Goal: Task Accomplishment & Management: Use online tool/utility

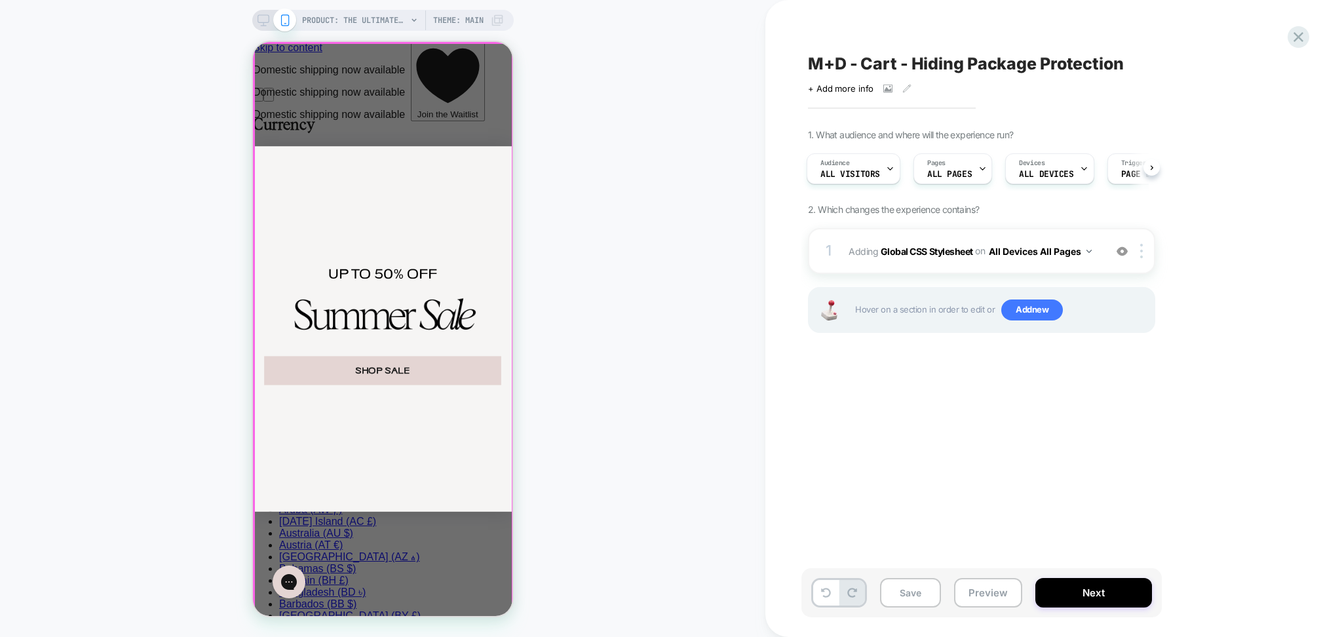
click at [428, 128] on div "Close dialog UP TO 50% OFF SHOP SALE ******" at bounding box center [382, 329] width 259 height 574
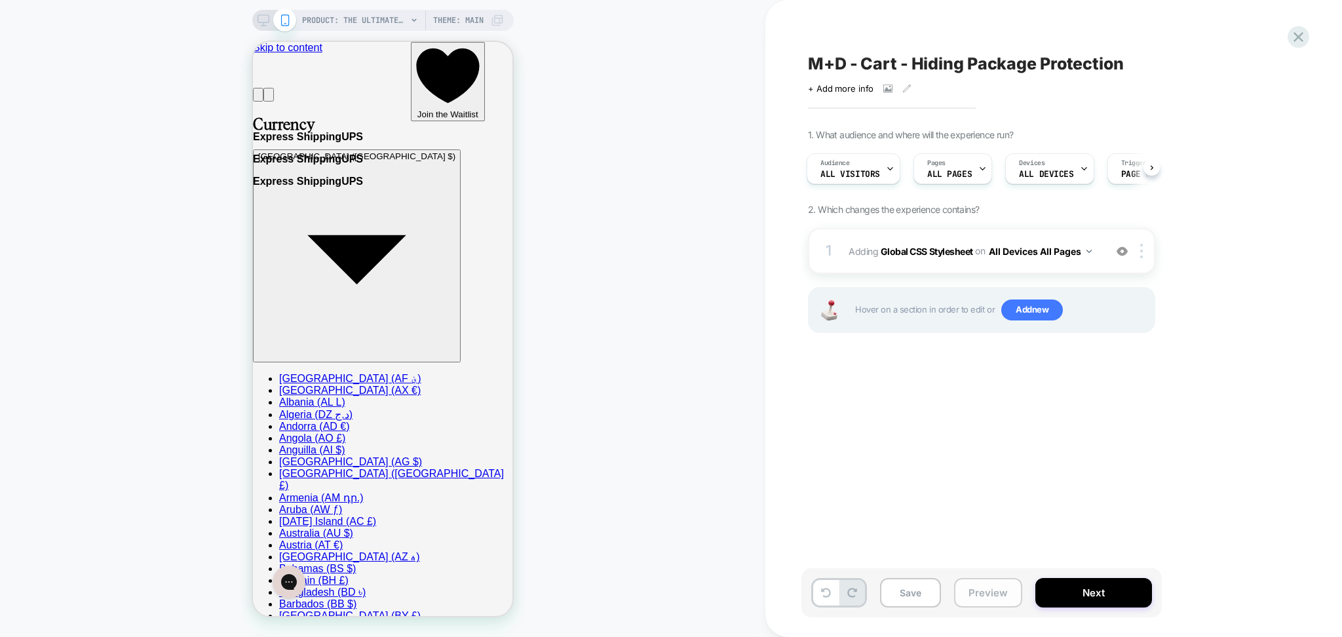
click at [987, 598] on button "Preview" at bounding box center [988, 592] width 68 height 29
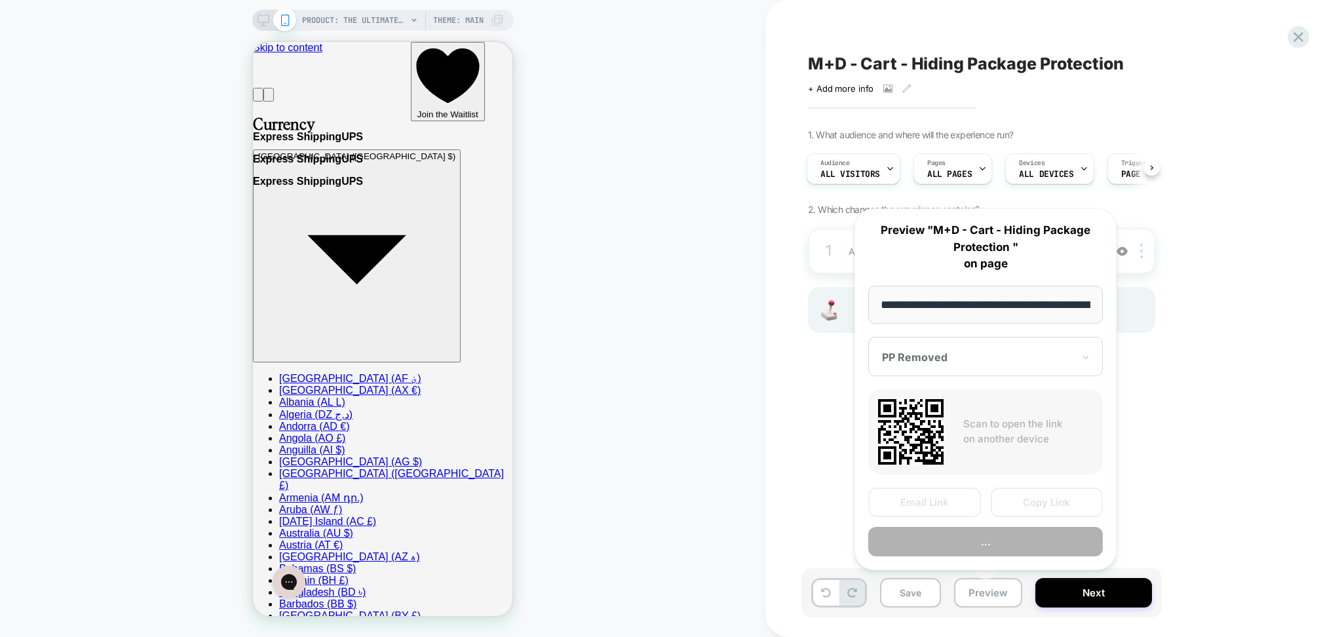
scroll to position [0, 295]
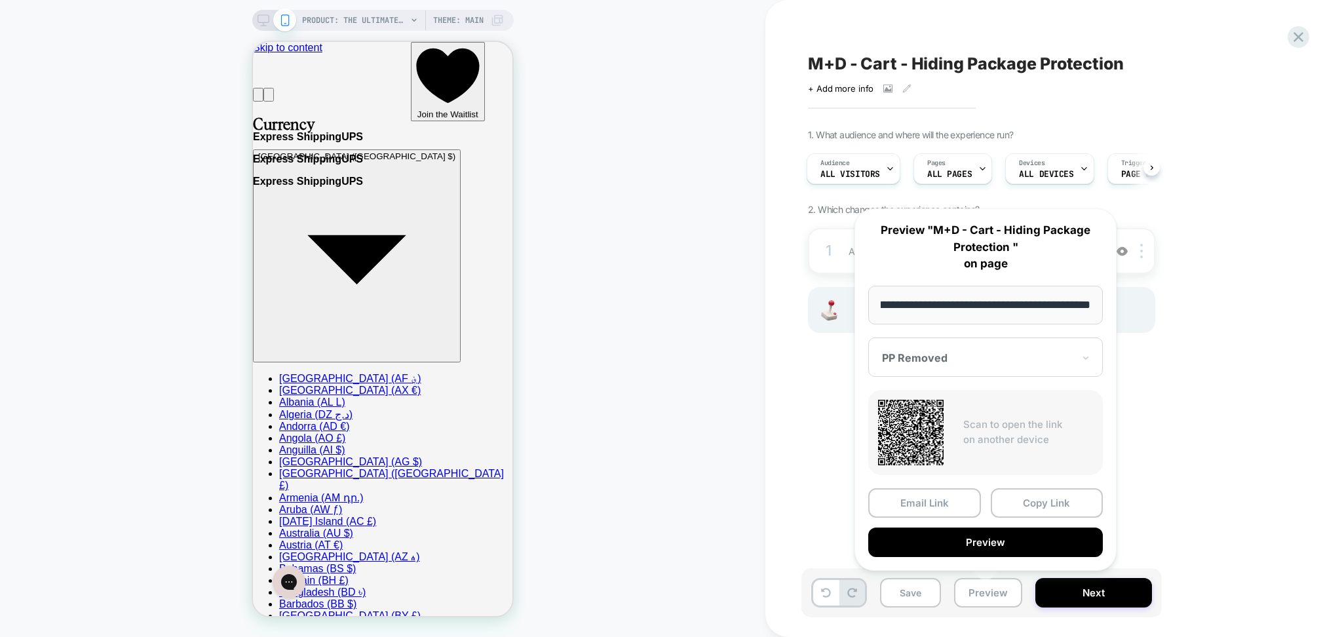
click at [839, 523] on div "M+D - Cart - Hiding Package Protection Click to view images Click to edit exper…" at bounding box center [1046, 318] width 491 height 611
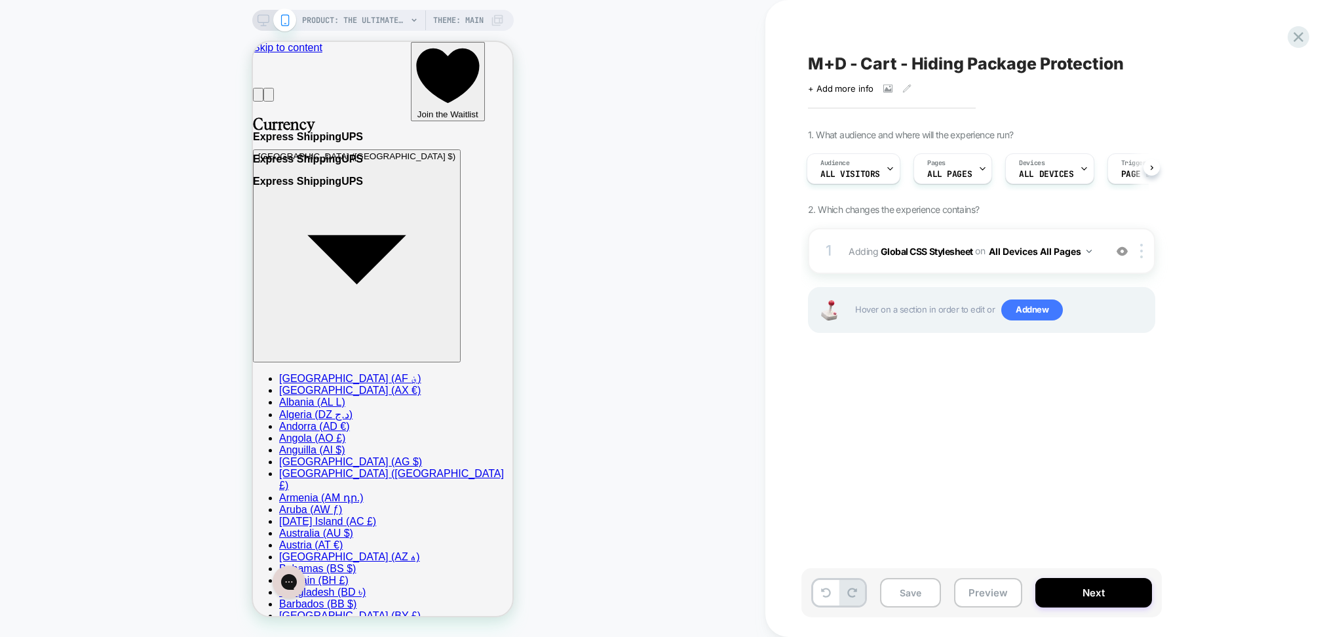
drag, startPoint x: 601, startPoint y: 351, endPoint x: 565, endPoint y: 360, distance: 37.4
click at [565, 360] on div "PRODUCT: The Ultimate Muse Sleeveless Top [slate grey] PRODUCT: The Ultimate Mu…" at bounding box center [382, 318] width 765 height 611
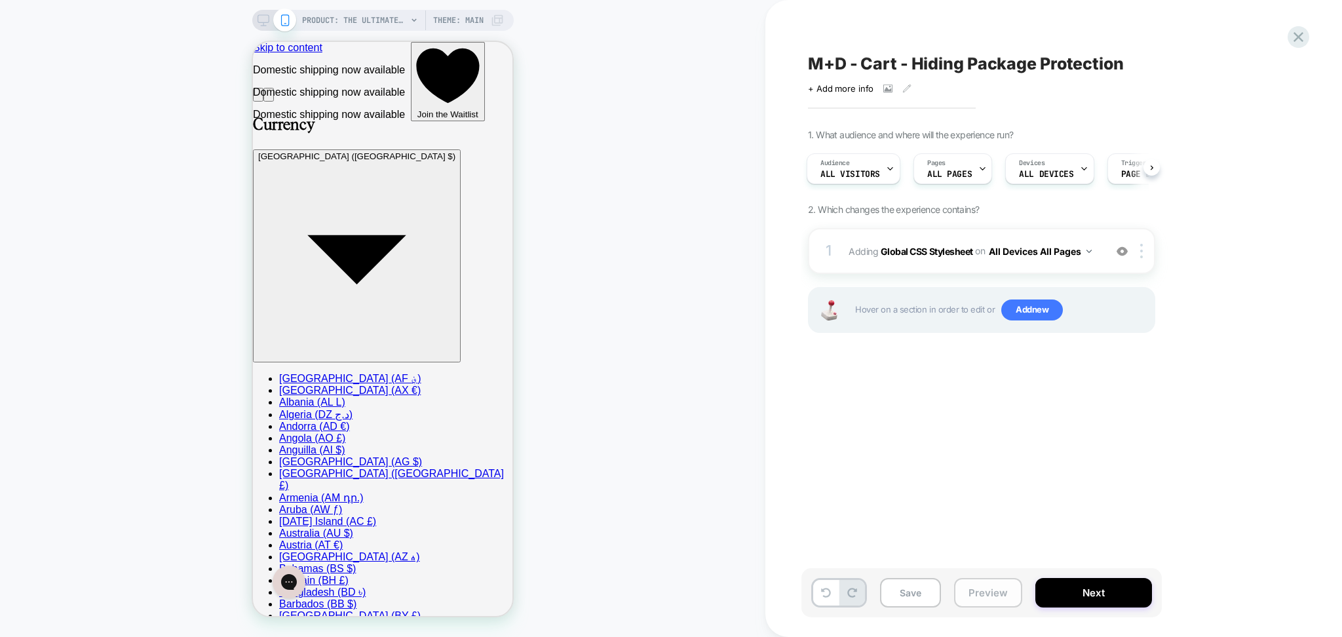
click at [987, 586] on button "Preview" at bounding box center [988, 592] width 68 height 29
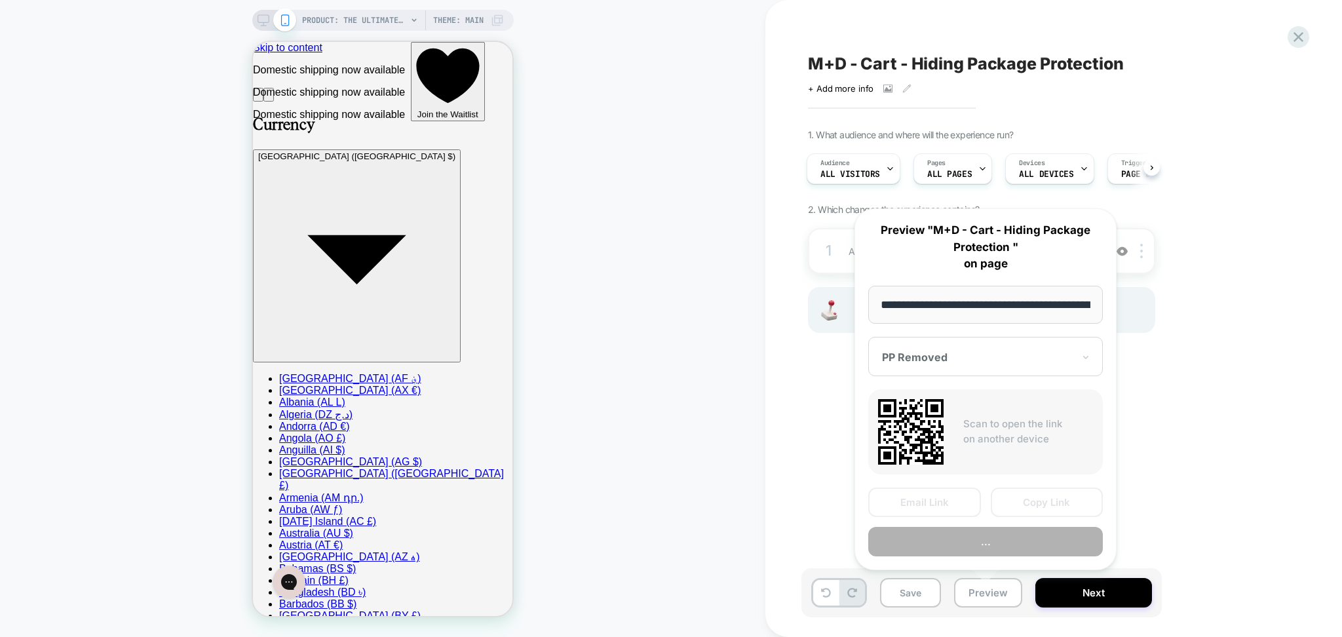
scroll to position [0, 295]
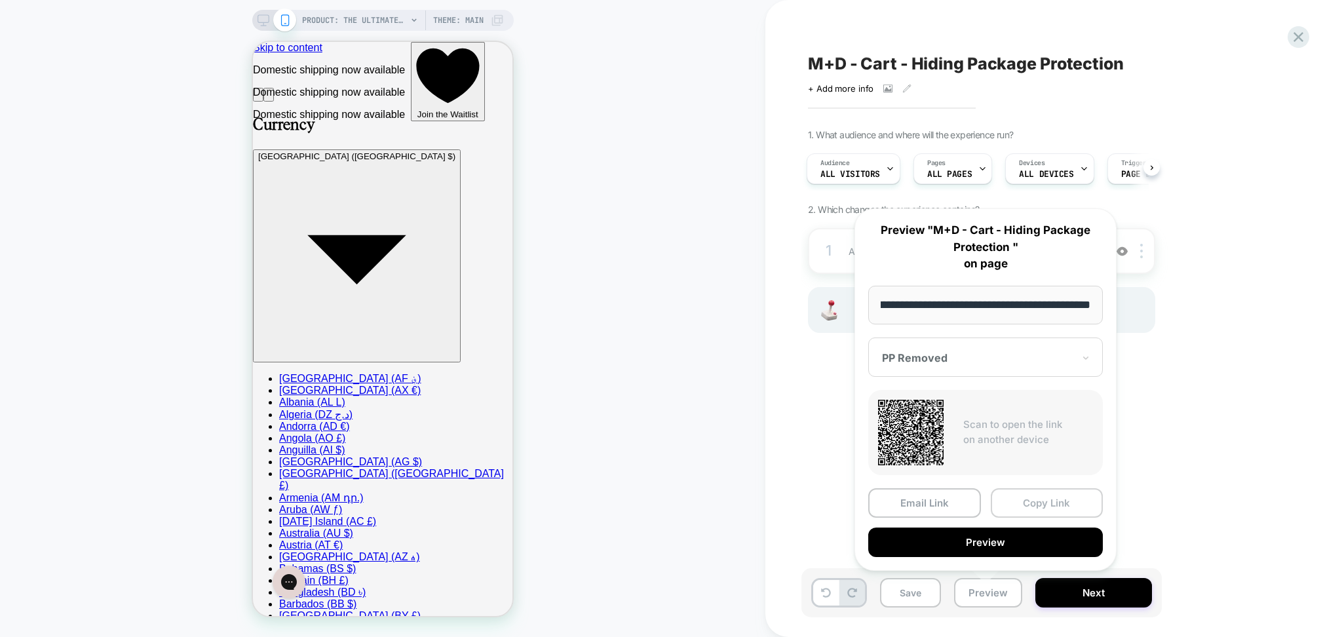
click at [1005, 510] on button "Copy Link" at bounding box center [1047, 502] width 113 height 29
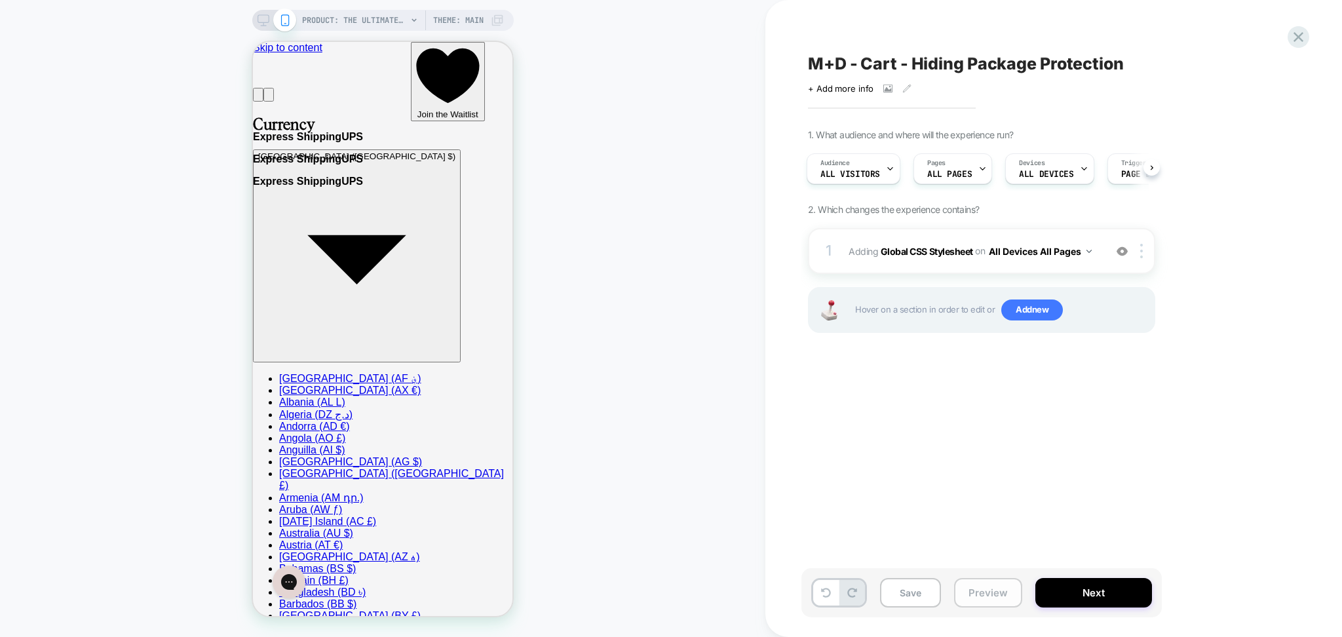
click at [981, 590] on button "Preview" at bounding box center [988, 592] width 68 height 29
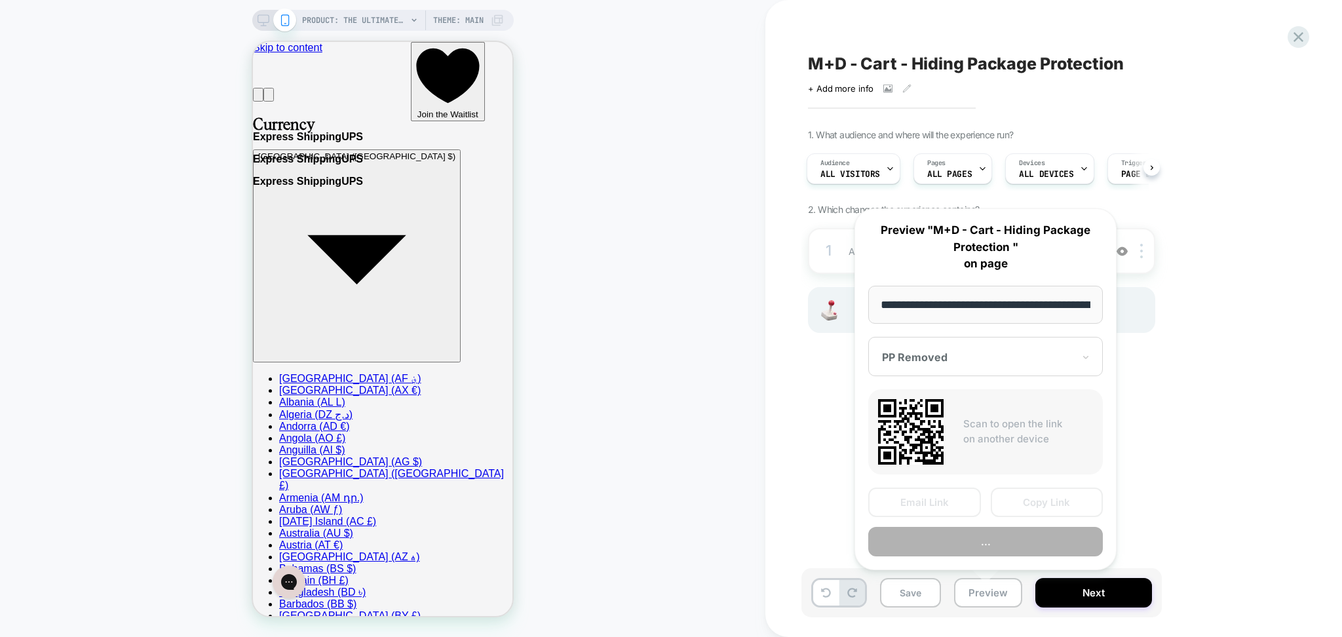
scroll to position [0, 295]
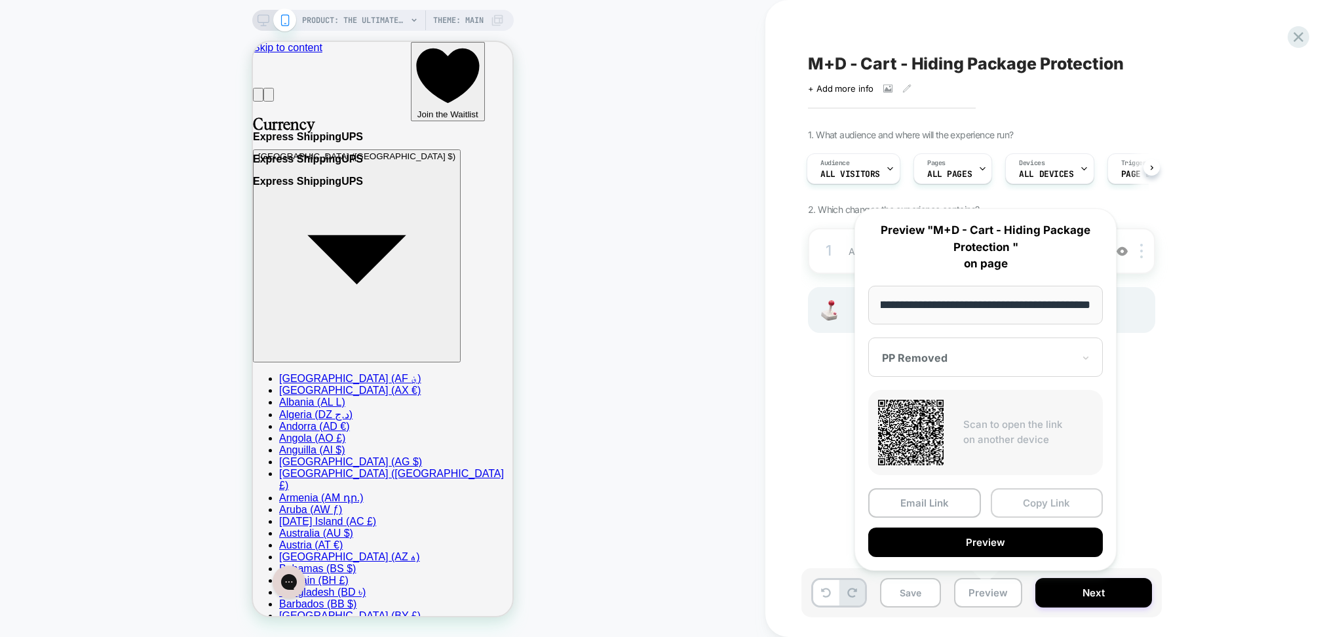
click at [1030, 506] on button "Copy Link" at bounding box center [1047, 502] width 113 height 29
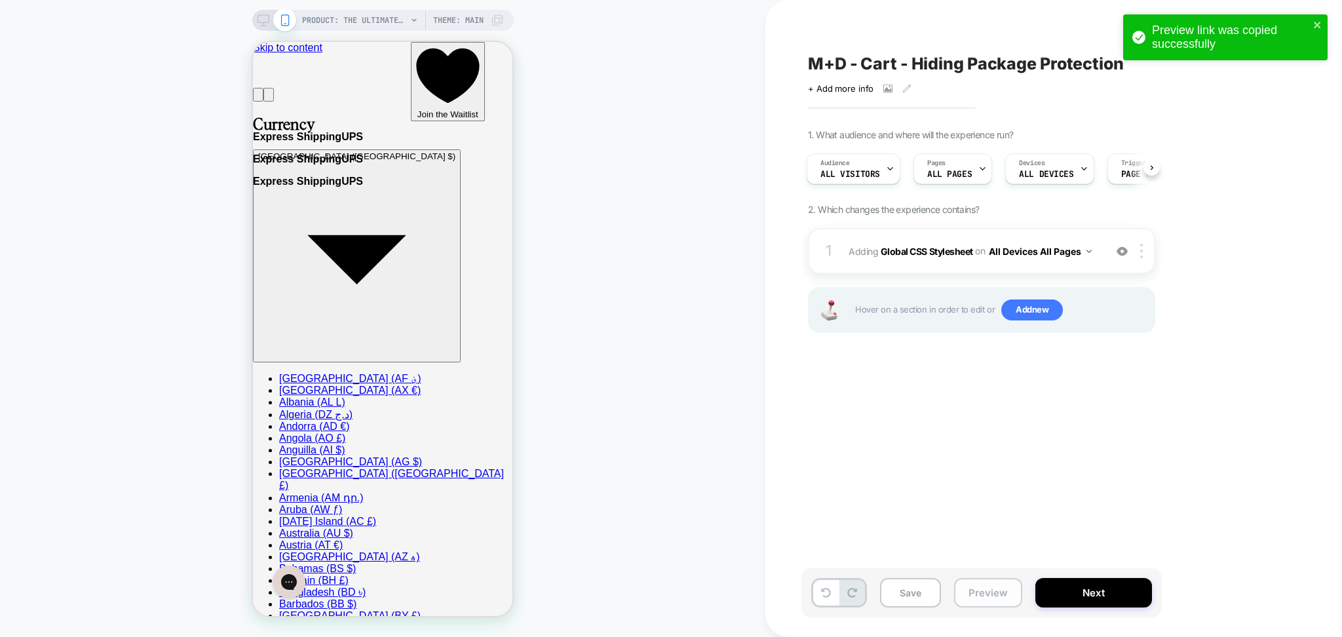
click at [970, 599] on button "Preview" at bounding box center [988, 592] width 68 height 29
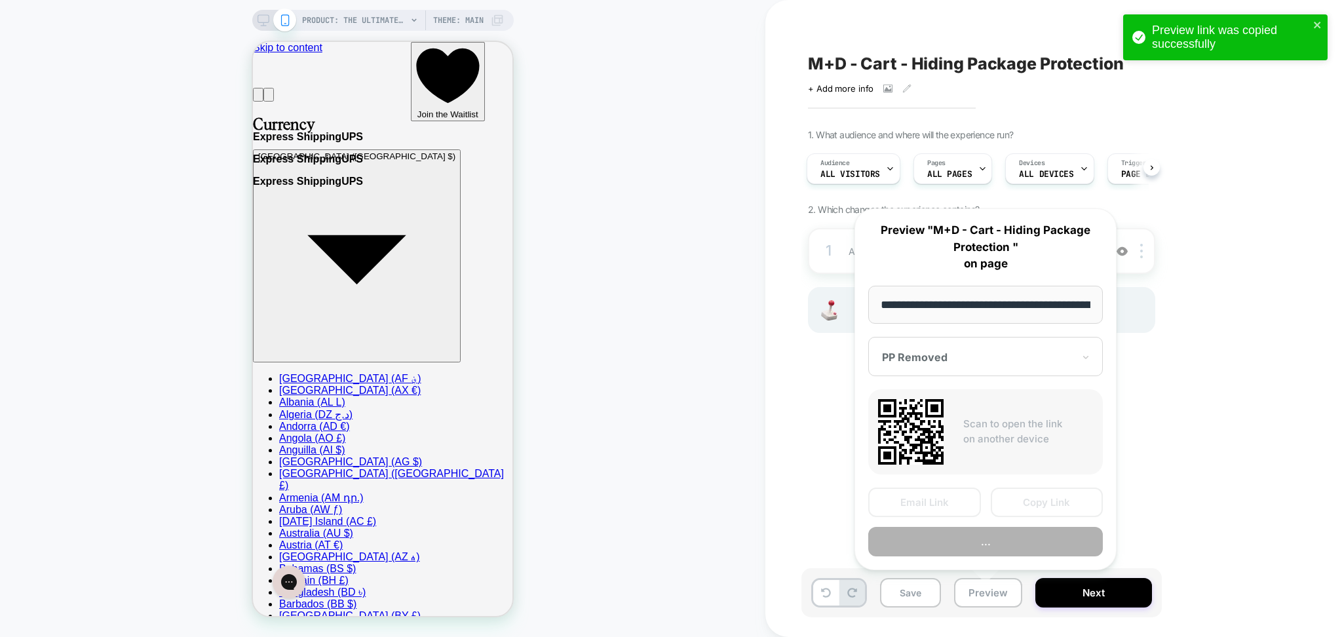
scroll to position [0, 295]
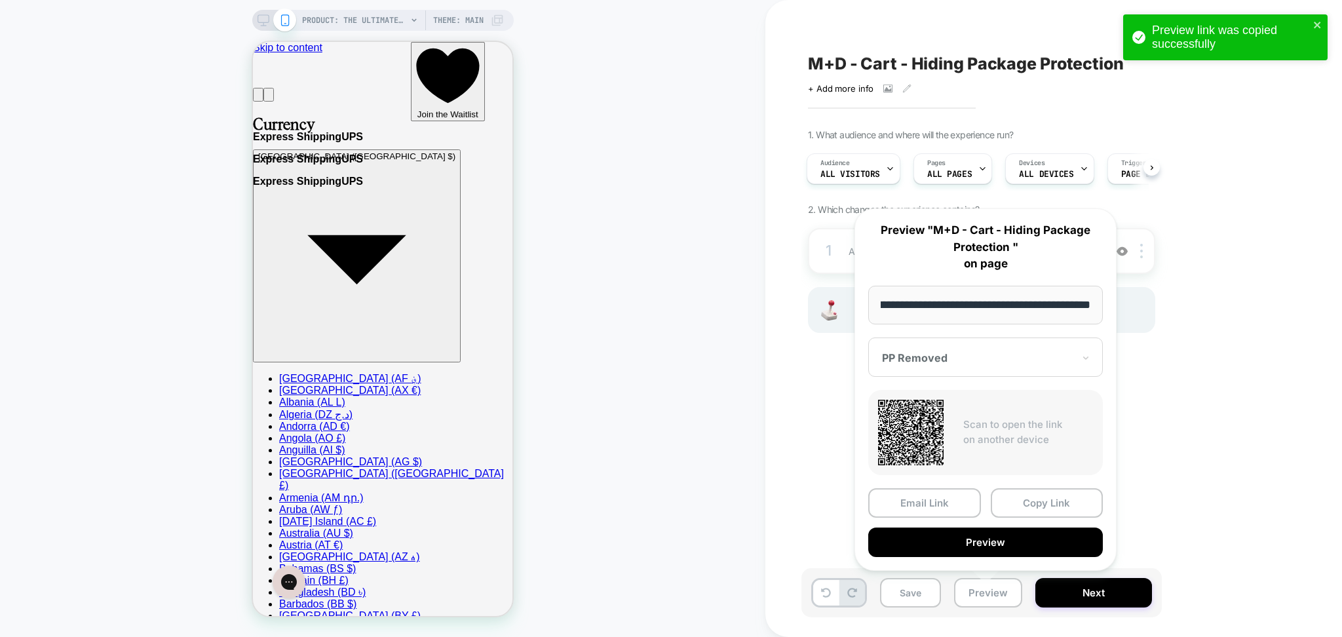
click at [925, 365] on div "PP Removed" at bounding box center [978, 358] width 194 height 16
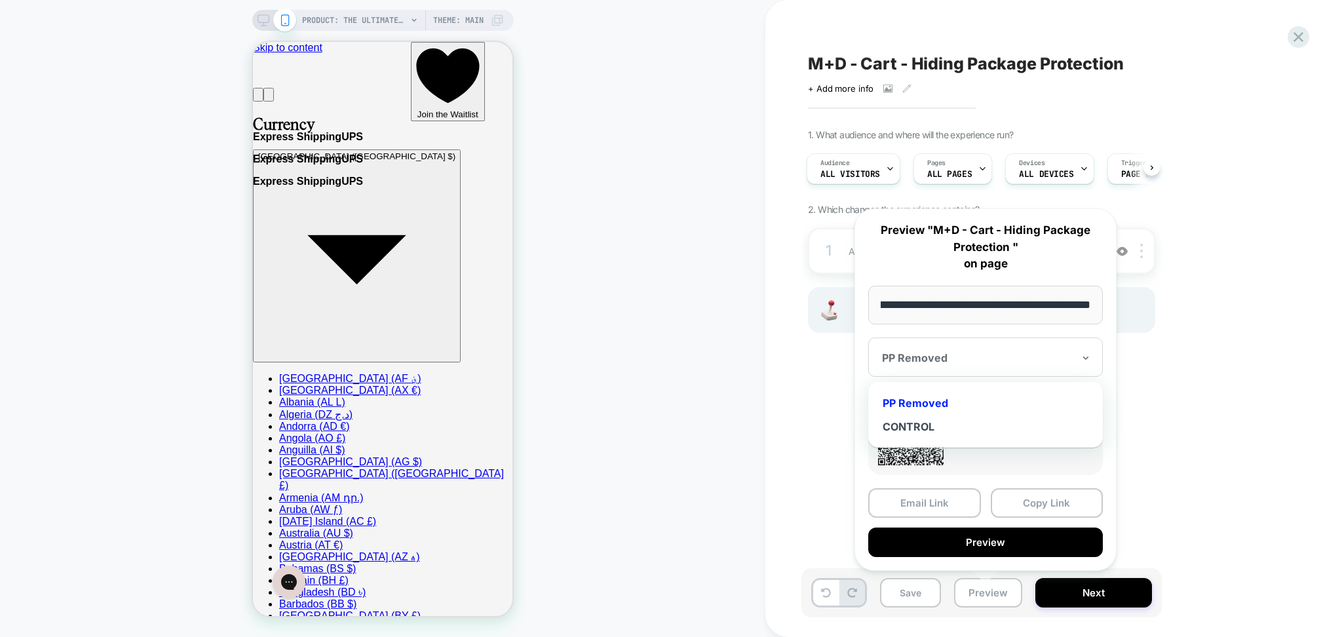
scroll to position [0, 0]
click at [913, 421] on div "CONTROL" at bounding box center [985, 427] width 221 height 24
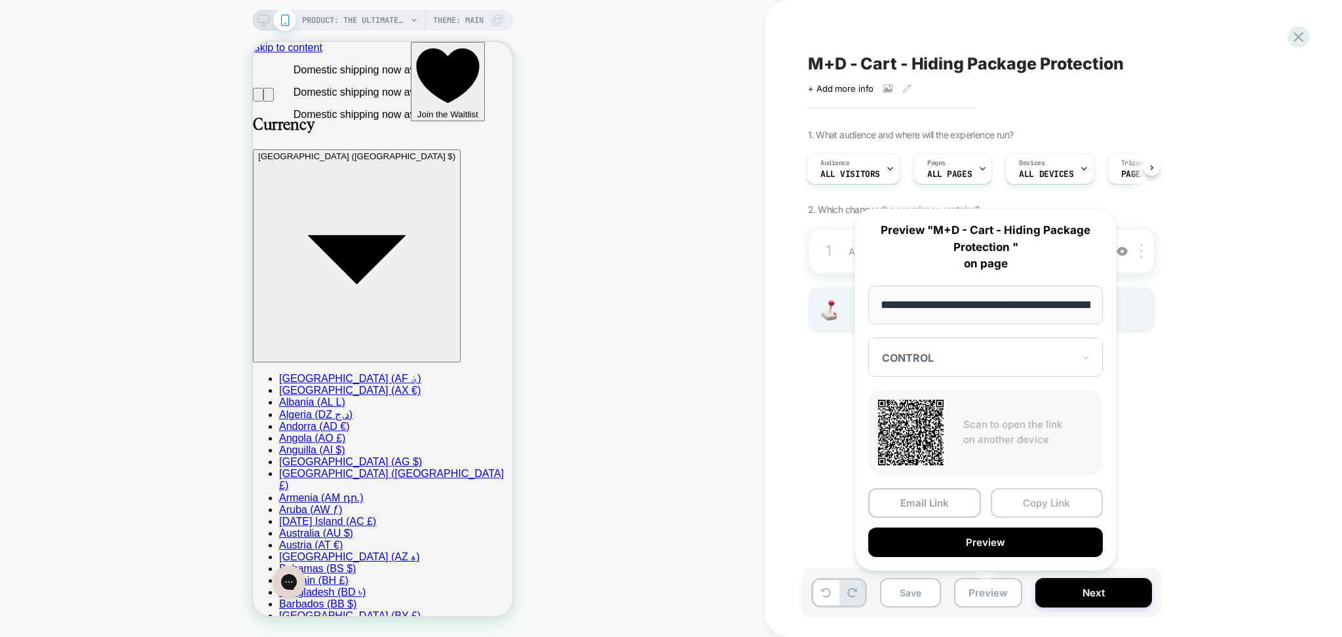
click at [1026, 508] on button "Copy Link" at bounding box center [1047, 502] width 113 height 29
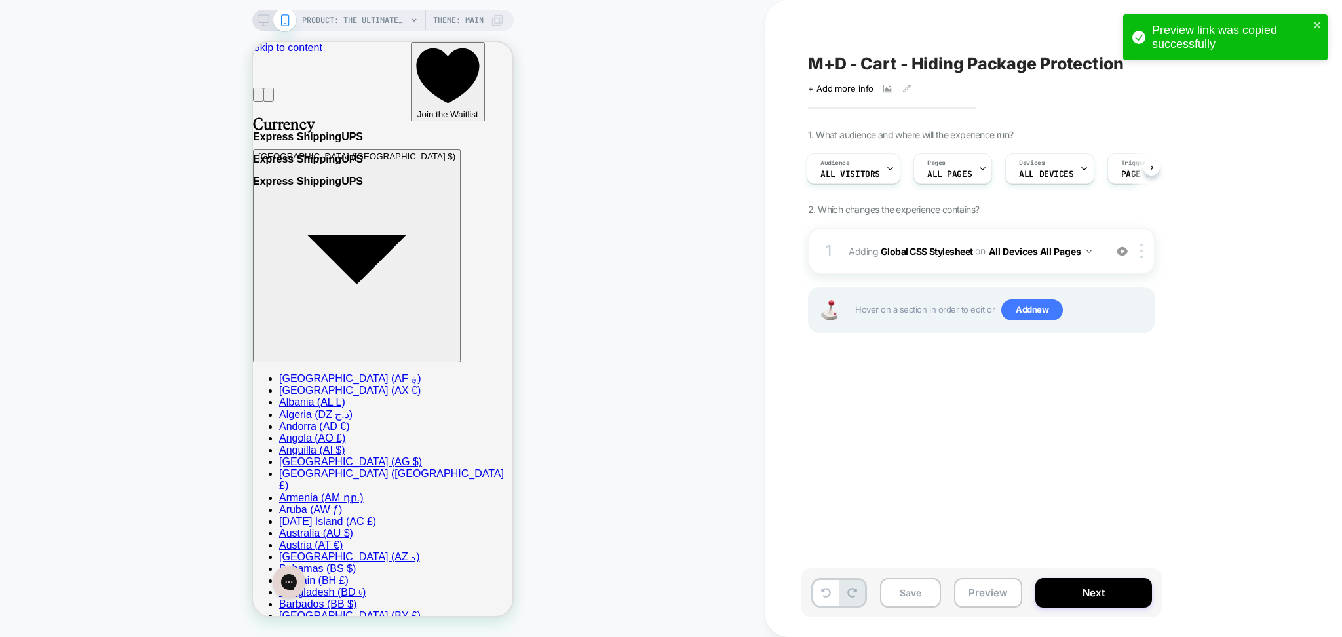
click at [676, 286] on div "PRODUCT: The Ultimate Muse Sleeveless Top [slate grey] PRODUCT: The Ultimate Mu…" at bounding box center [382, 318] width 765 height 611
click at [971, 589] on button "Preview" at bounding box center [988, 592] width 68 height 29
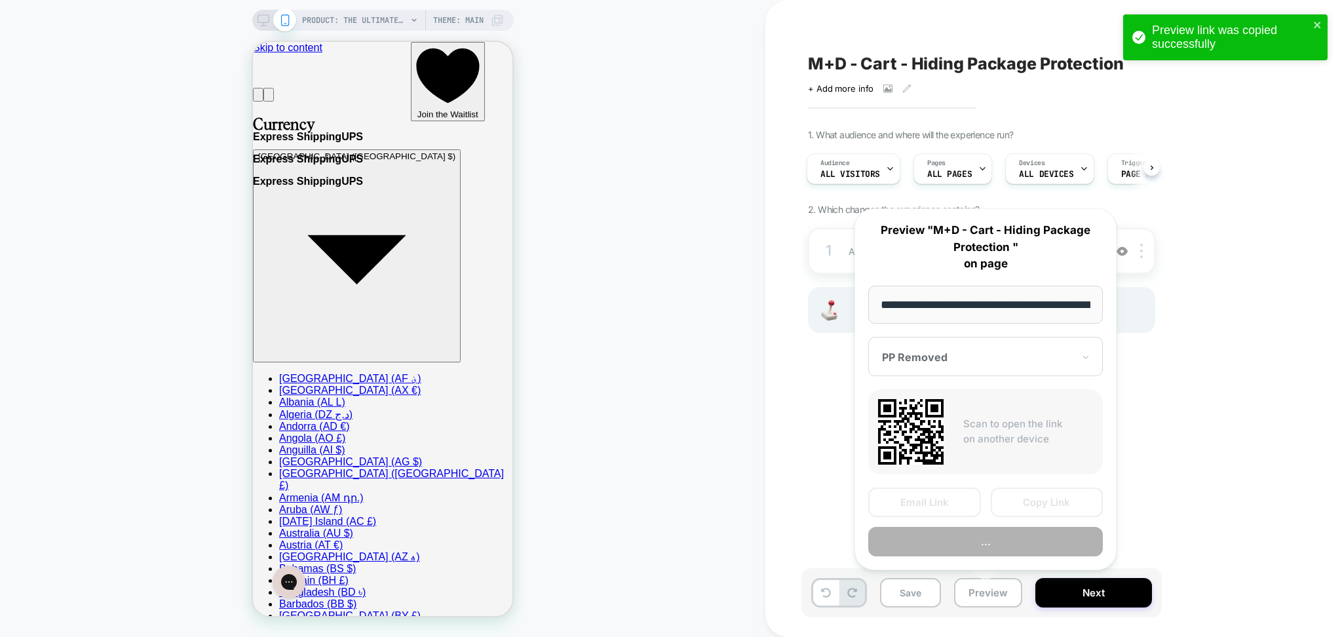
scroll to position [0, 295]
click at [978, 366] on div "PP Removed" at bounding box center [978, 358] width 194 height 16
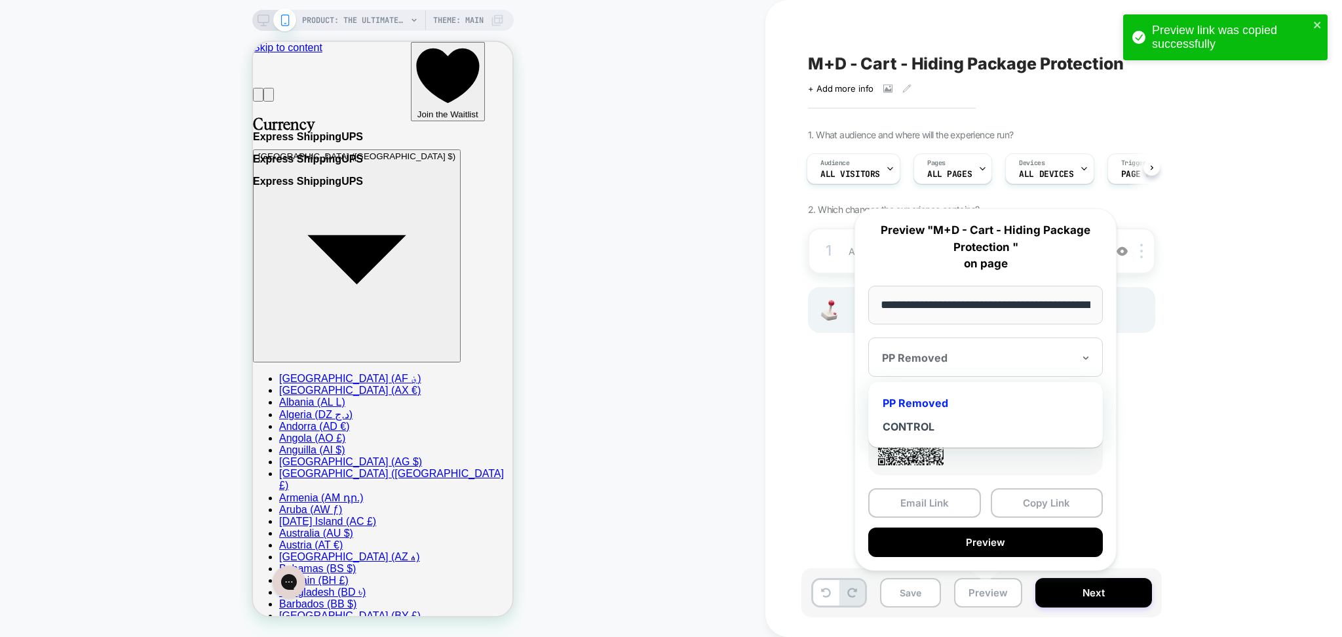
click at [1230, 415] on div "M+D - Cart - Hiding Package Protection Click to view images Click to edit exper…" at bounding box center [1046, 318] width 491 height 611
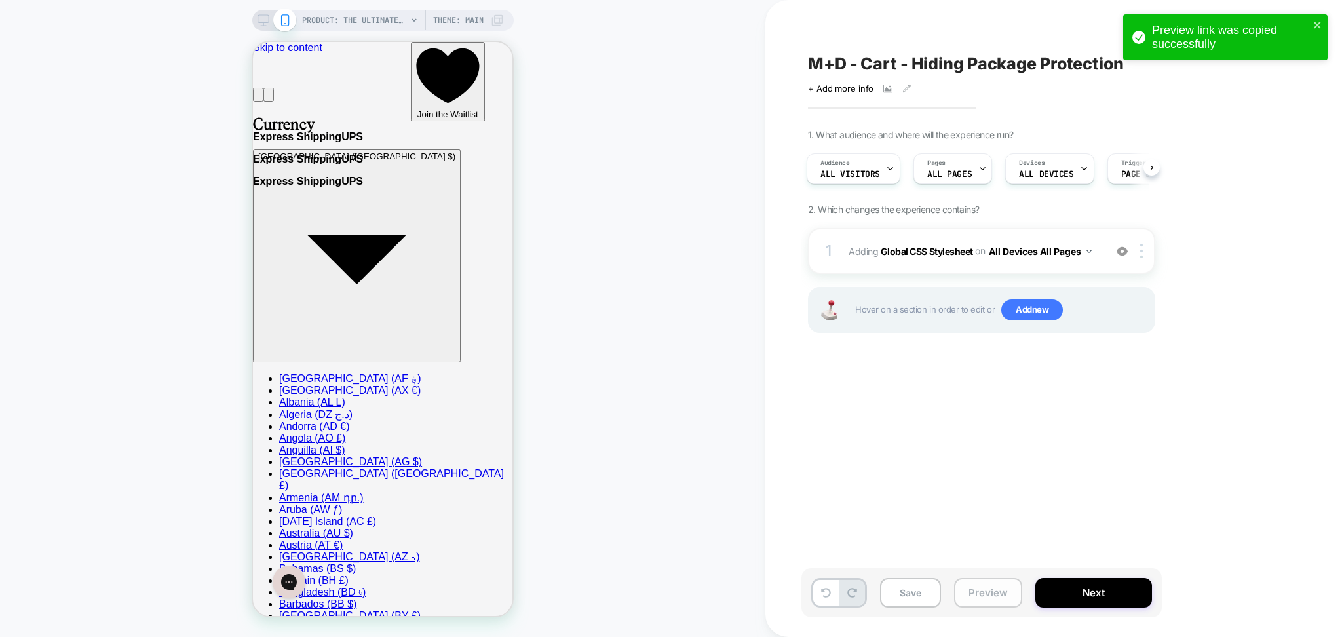
click at [978, 592] on button "Preview" at bounding box center [988, 592] width 68 height 29
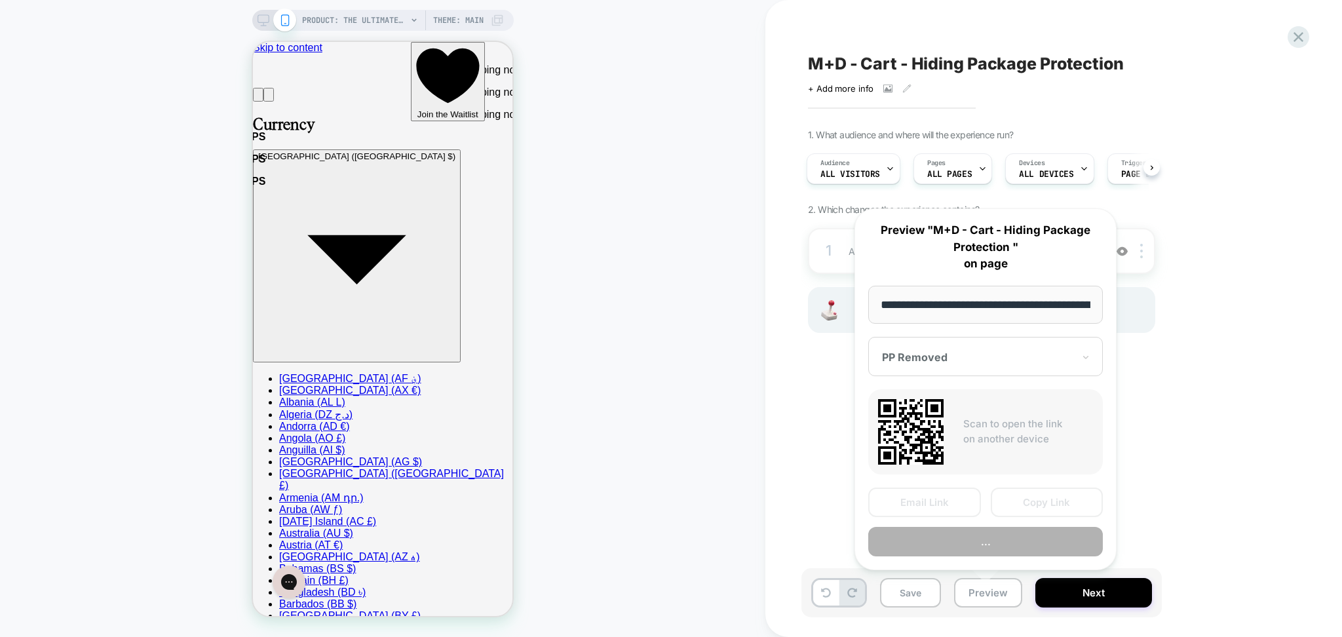
scroll to position [0, 295]
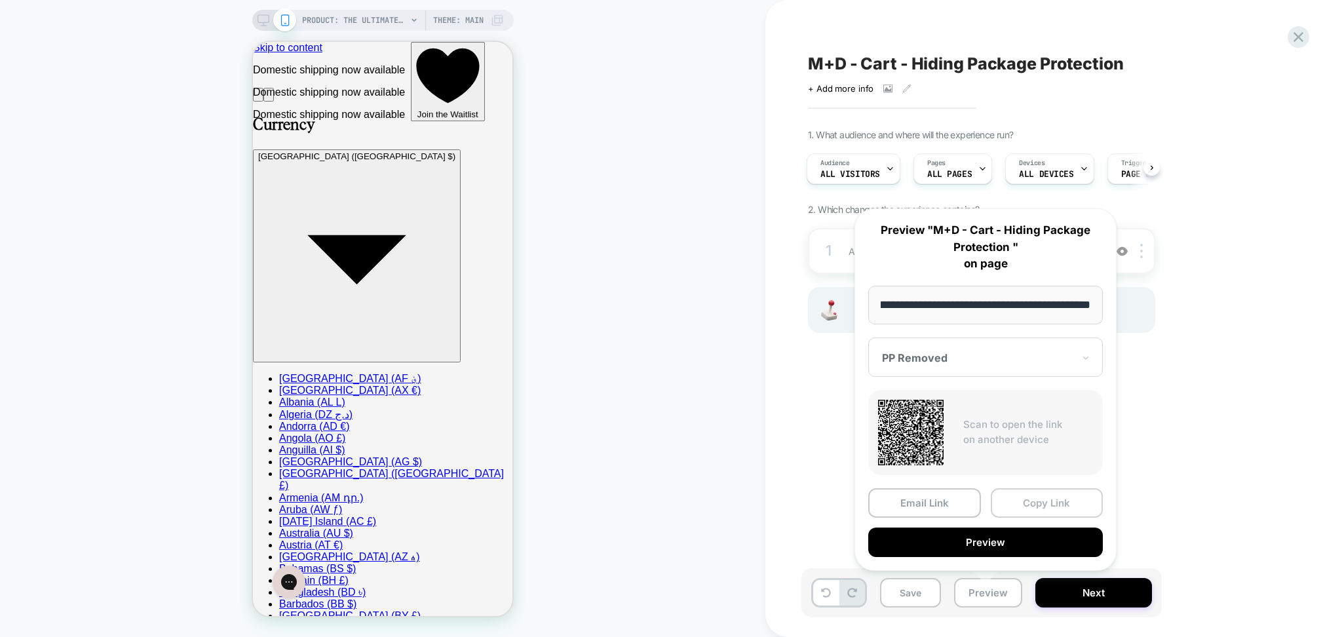
click at [1033, 499] on button "Copy Link" at bounding box center [1047, 502] width 113 height 29
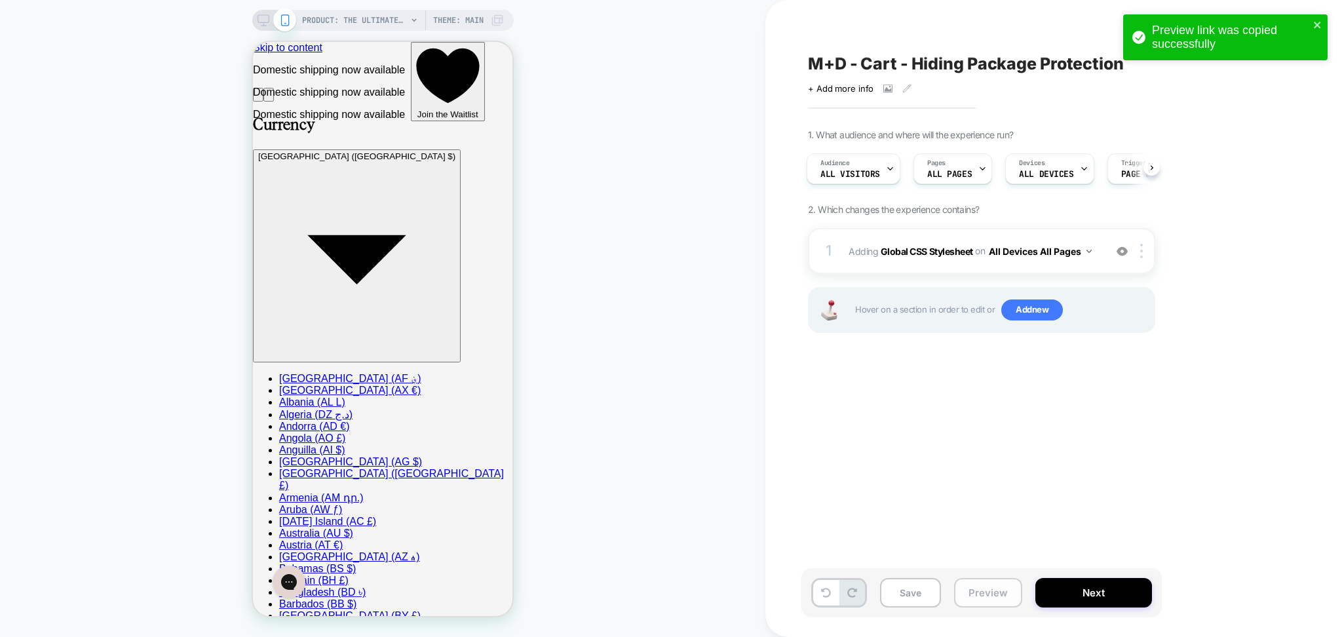
click at [972, 595] on button "Preview" at bounding box center [988, 592] width 68 height 29
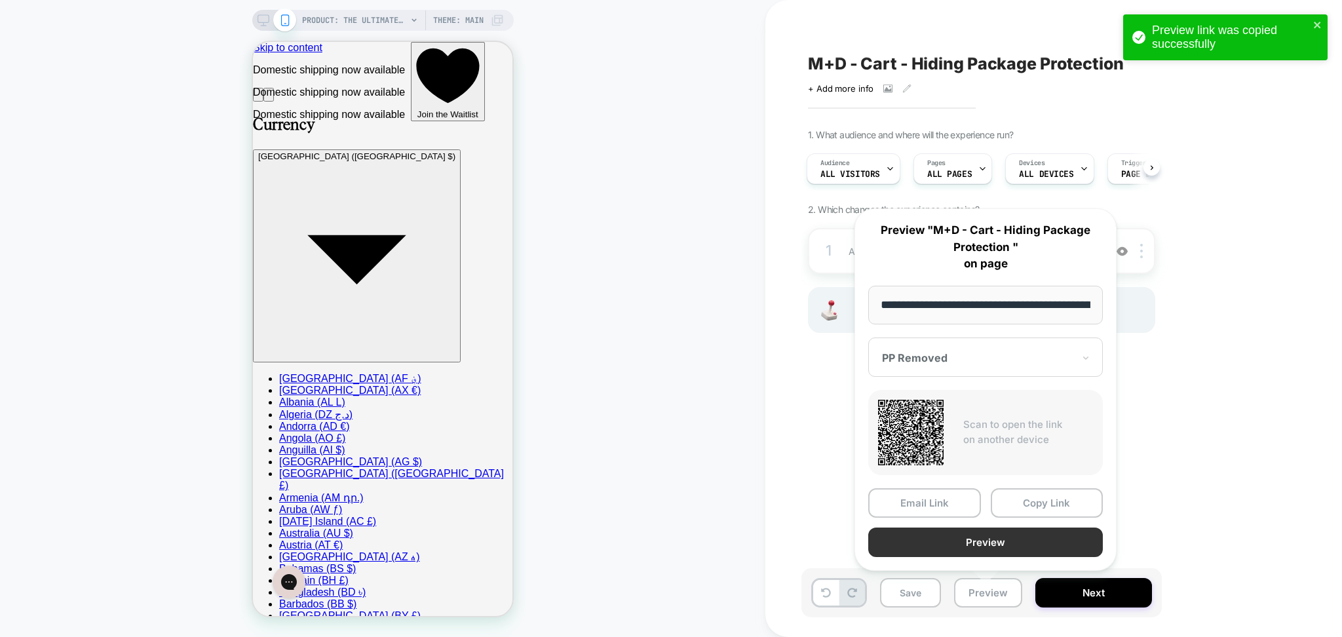
click at [924, 535] on button "Preview" at bounding box center [985, 541] width 235 height 29
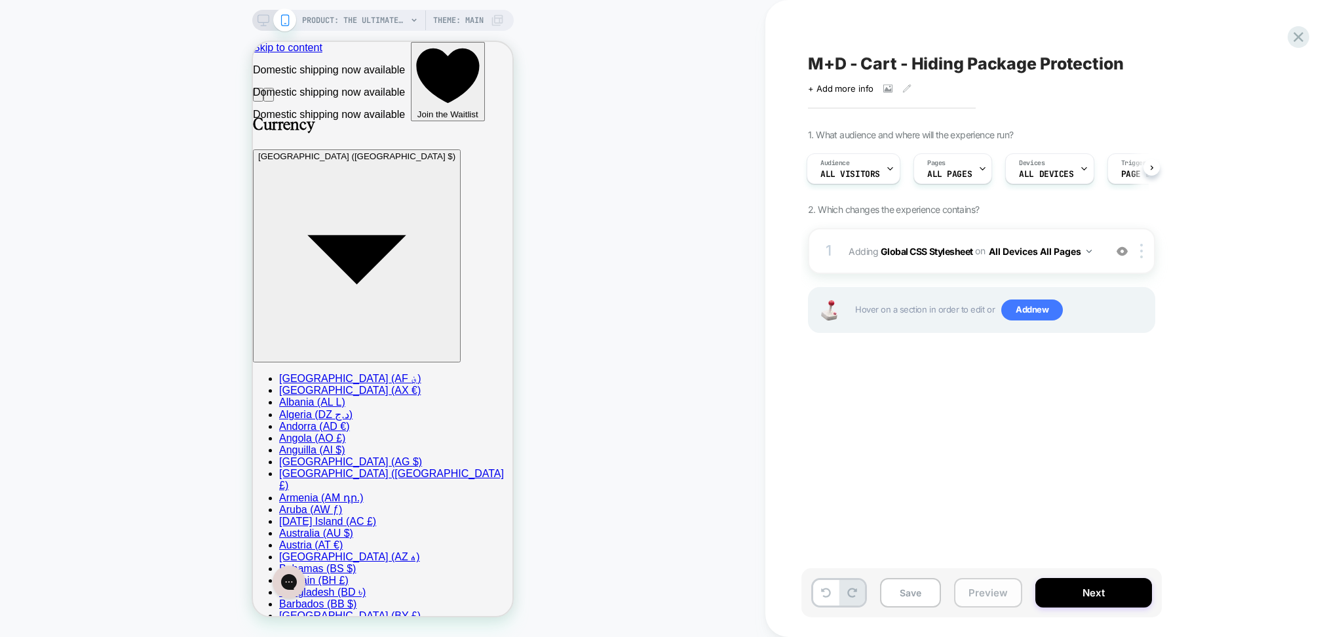
click at [958, 585] on button "Preview" at bounding box center [988, 592] width 68 height 29
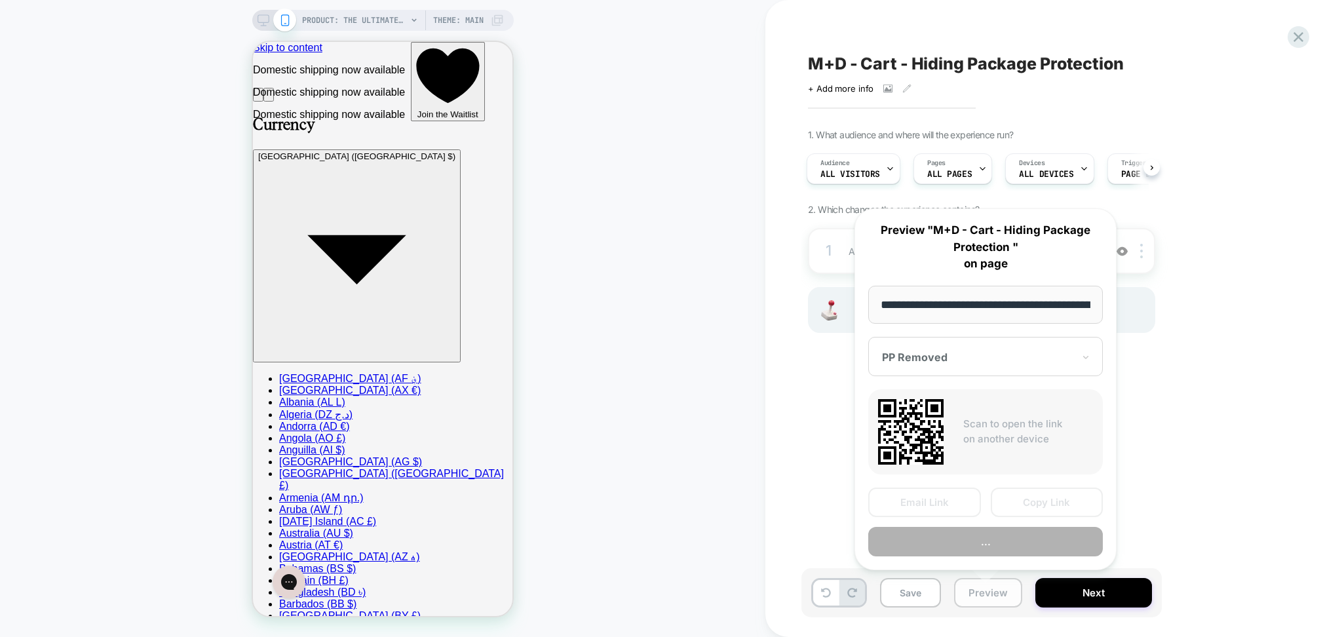
scroll to position [0, 295]
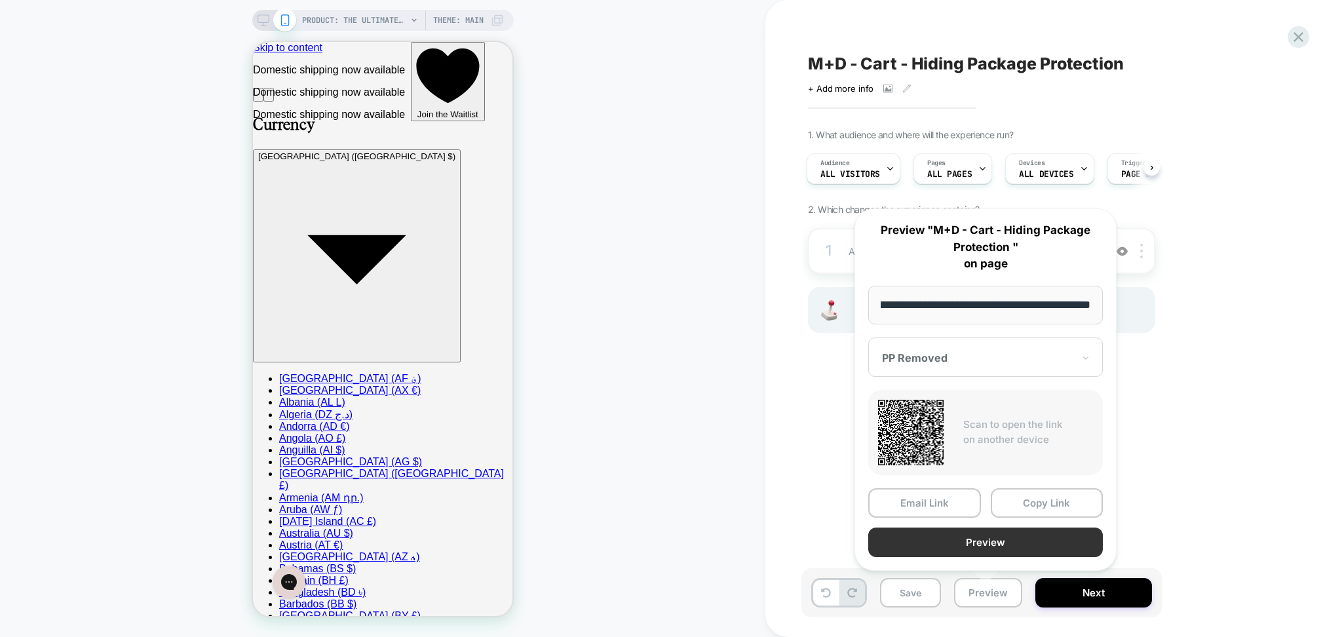
click at [977, 537] on button "Preview" at bounding box center [985, 541] width 235 height 29
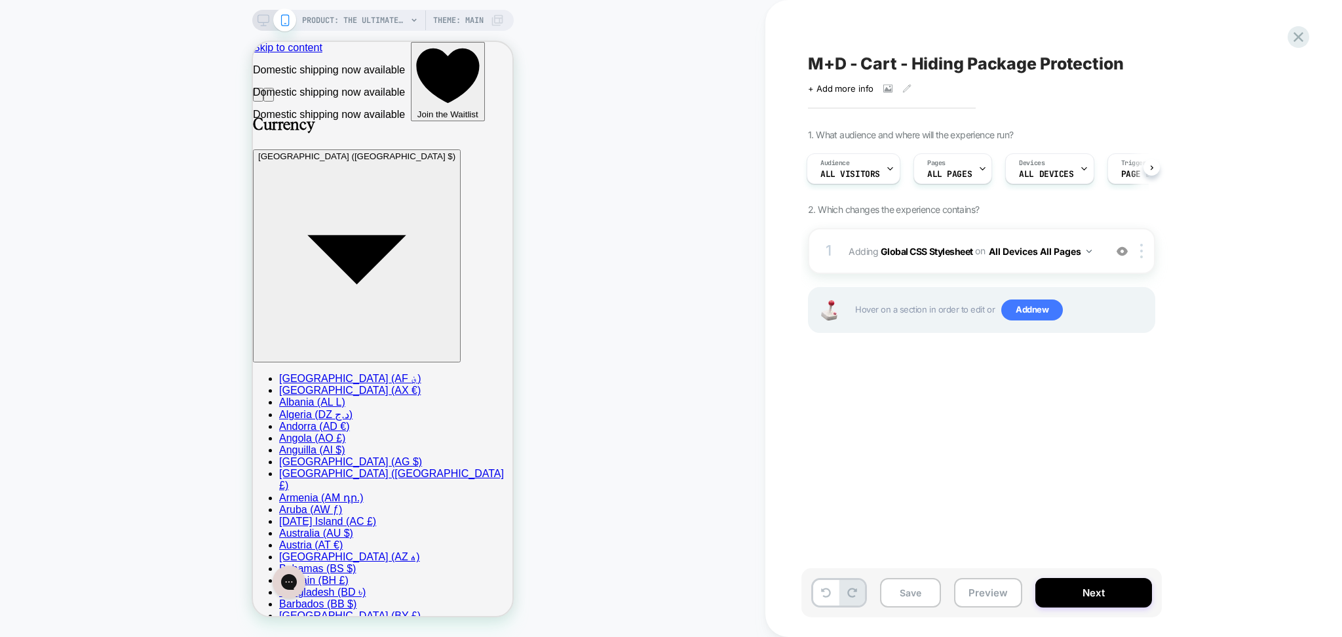
click at [1002, 280] on div "1 Adding Global CSS Stylesheet on All Devices All Pages Add Before Add After Ta…" at bounding box center [981, 297] width 347 height 138
click at [992, 273] on div "1 Adding Global CSS Stylesheet on All Devices All Pages Add Before Add After Ta…" at bounding box center [981, 251] width 347 height 46
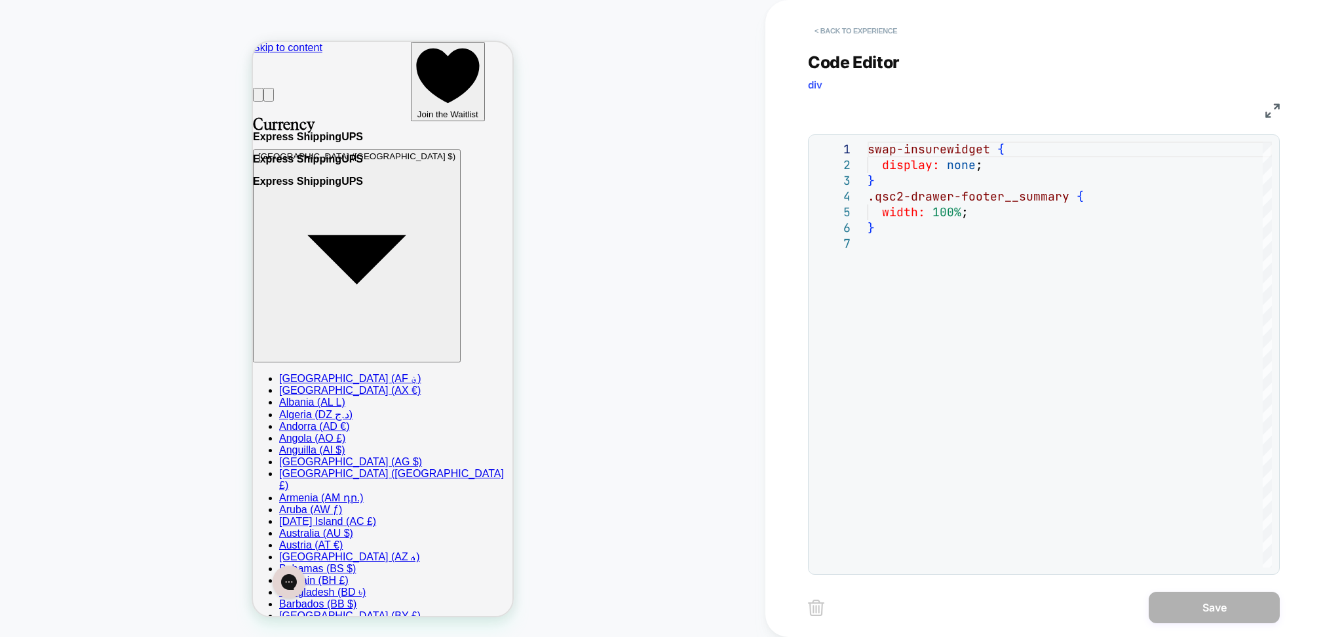
click at [837, 33] on button "< Back to experience" at bounding box center [856, 30] width 96 height 21
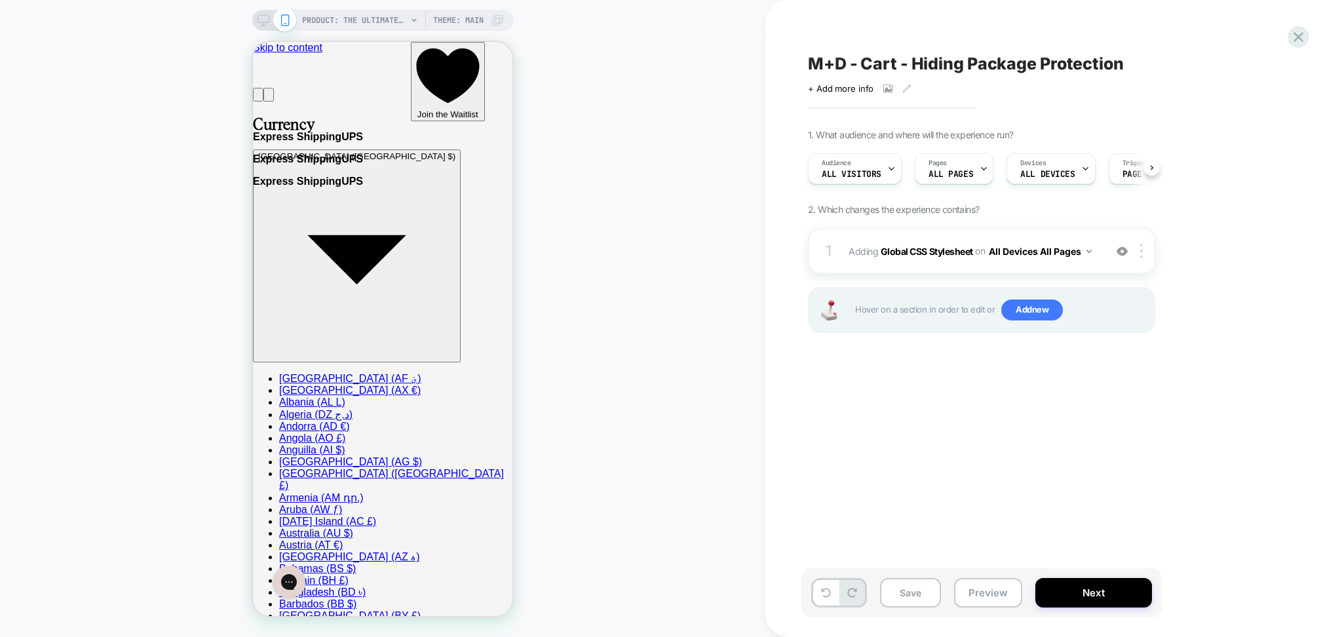
scroll to position [0, 1]
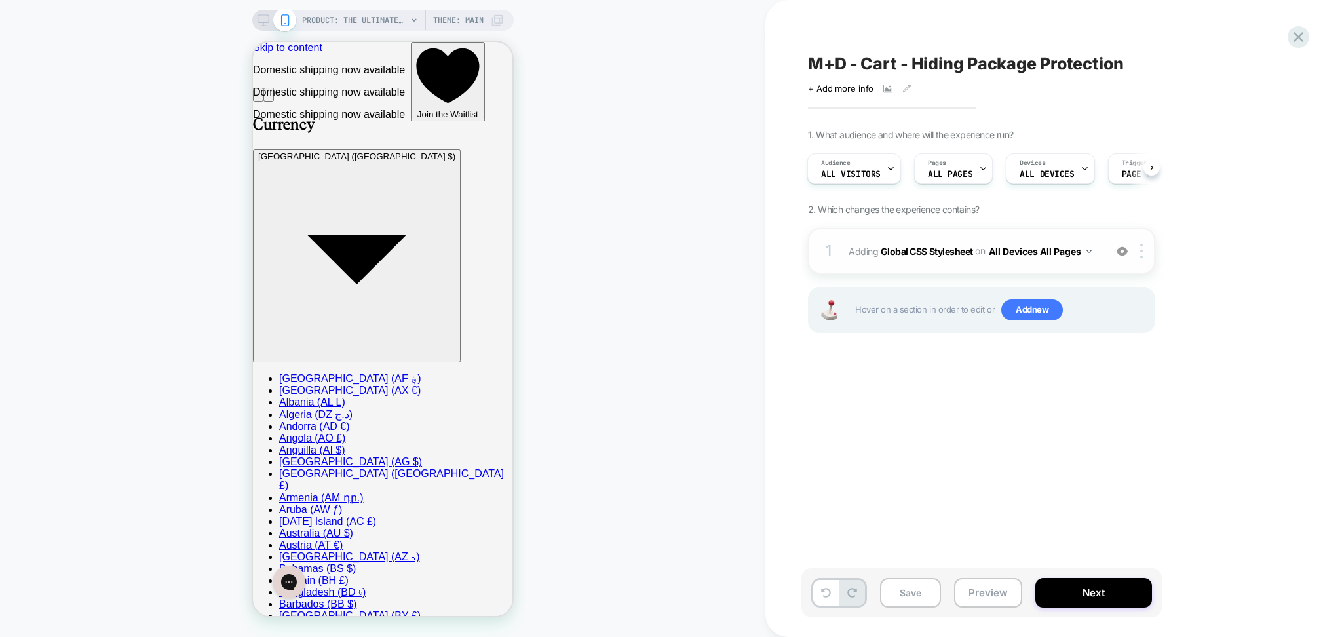
click at [1128, 253] on div at bounding box center [1122, 251] width 22 height 14
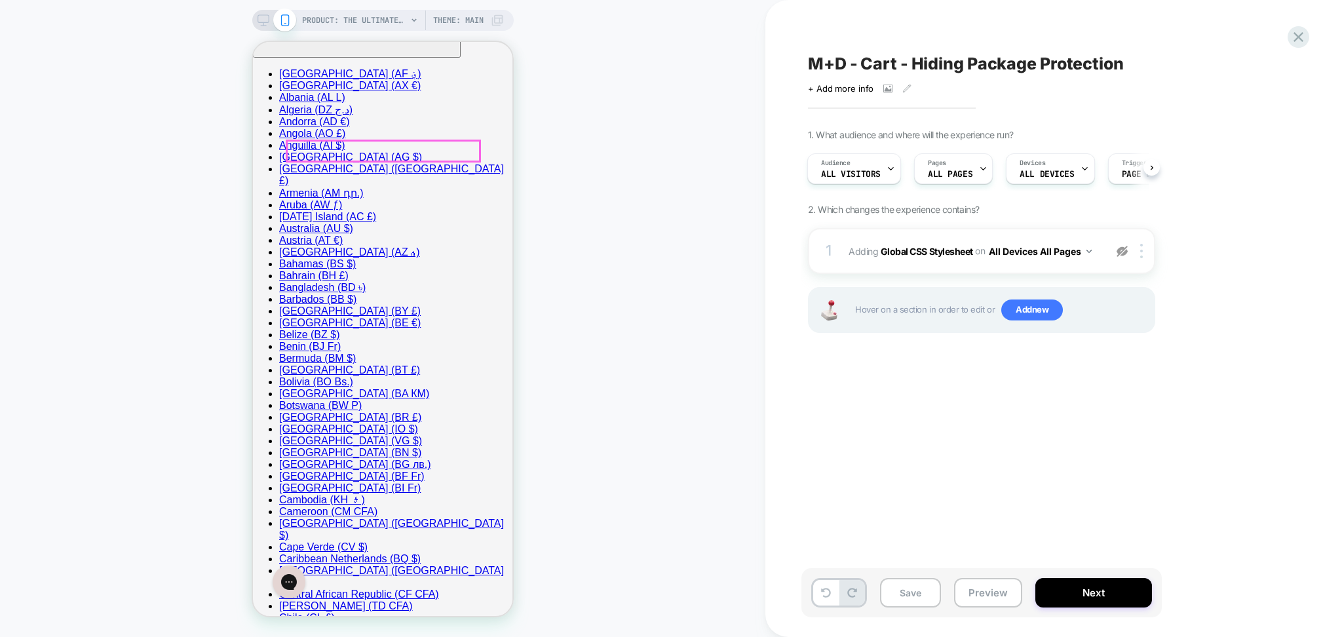
scroll to position [349, 0]
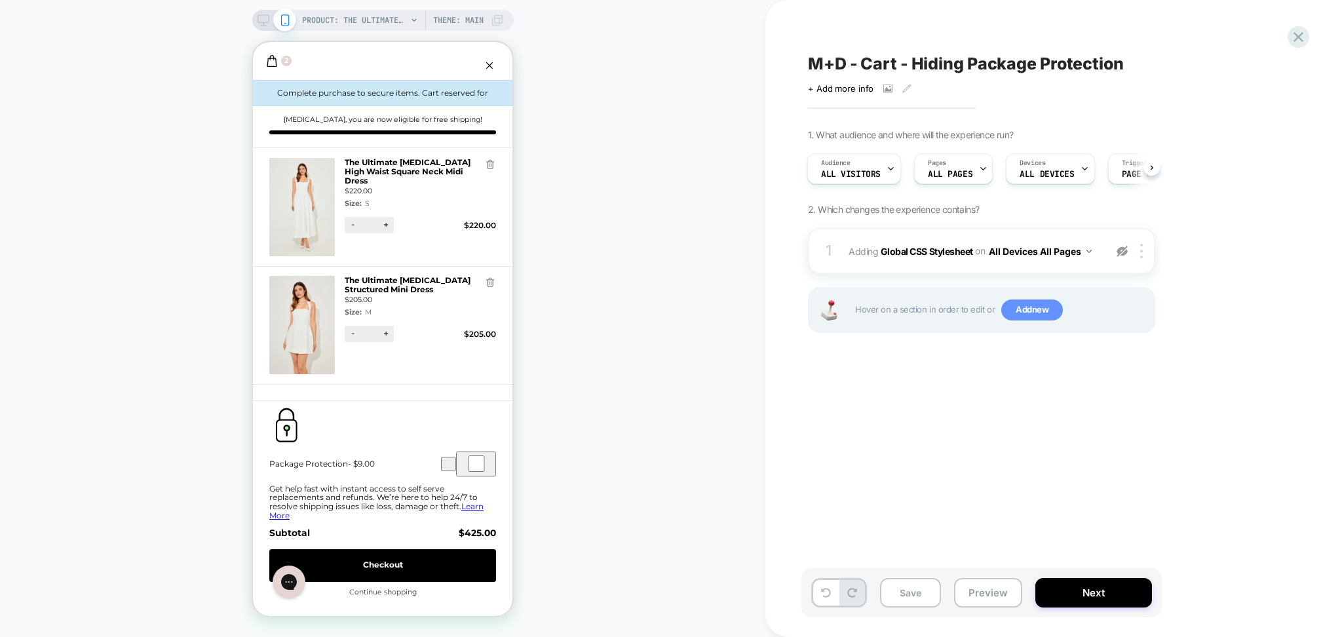
click at [1031, 310] on span "Add new" at bounding box center [1032, 309] width 62 height 21
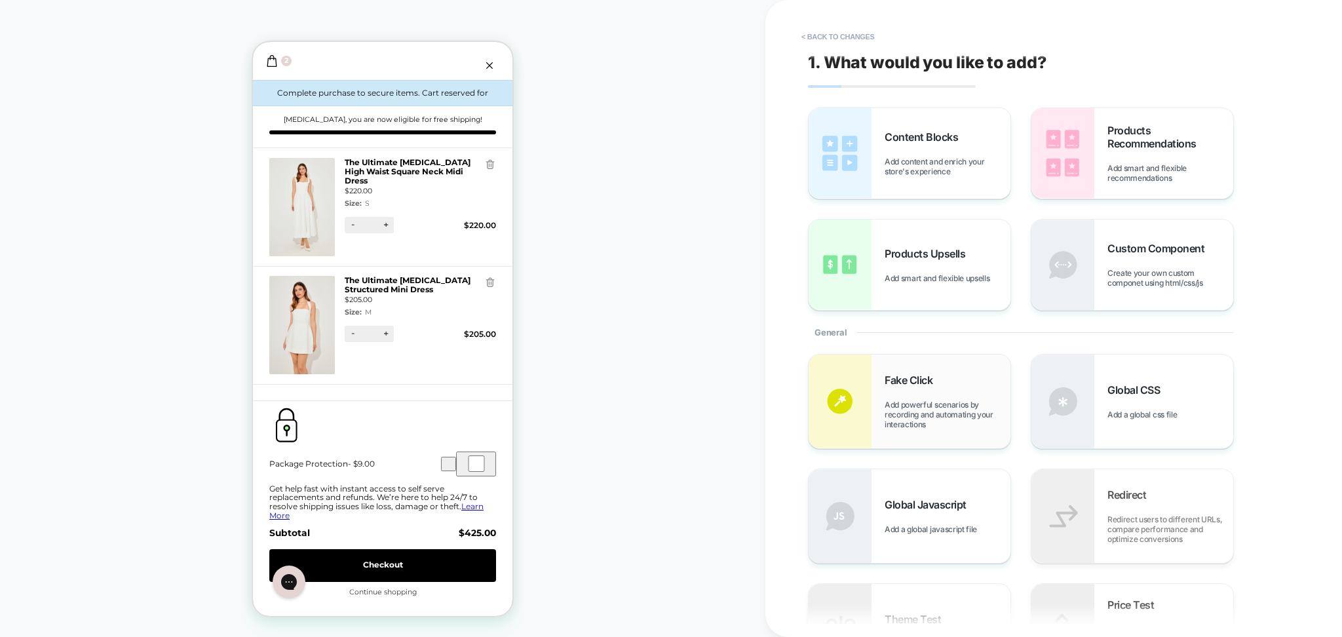
click at [928, 377] on span "Fake Click" at bounding box center [911, 379] width 54 height 13
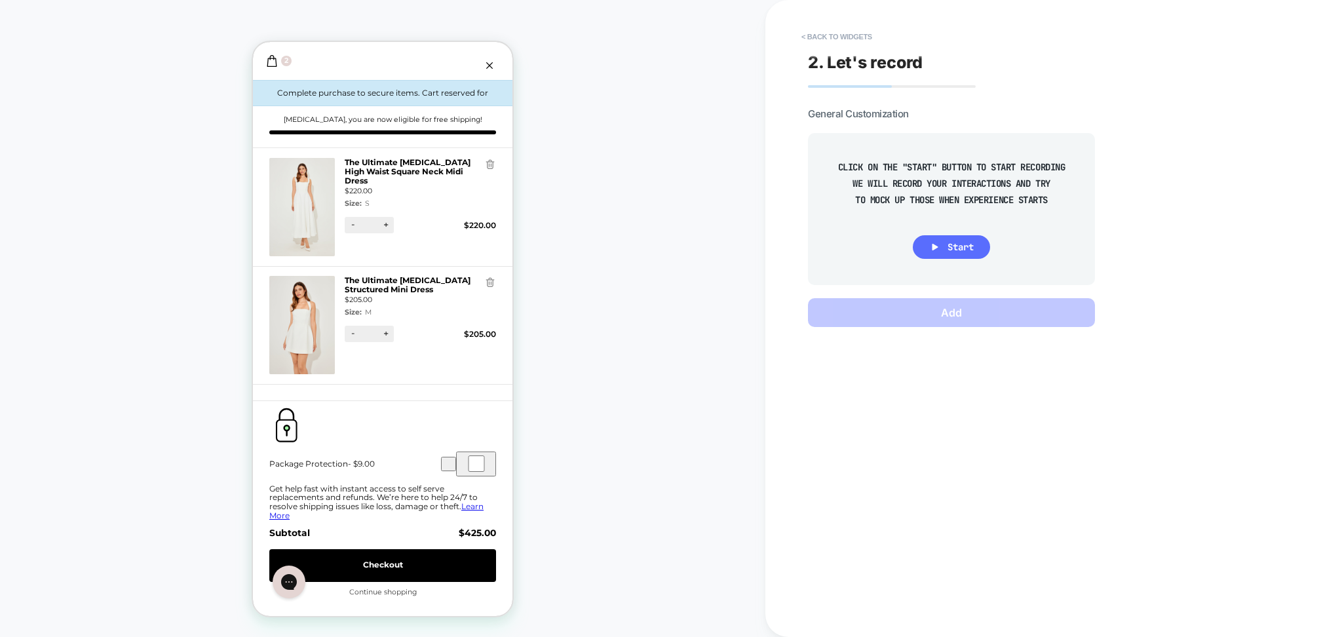
click at [962, 241] on span "Start" at bounding box center [960, 247] width 26 height 12
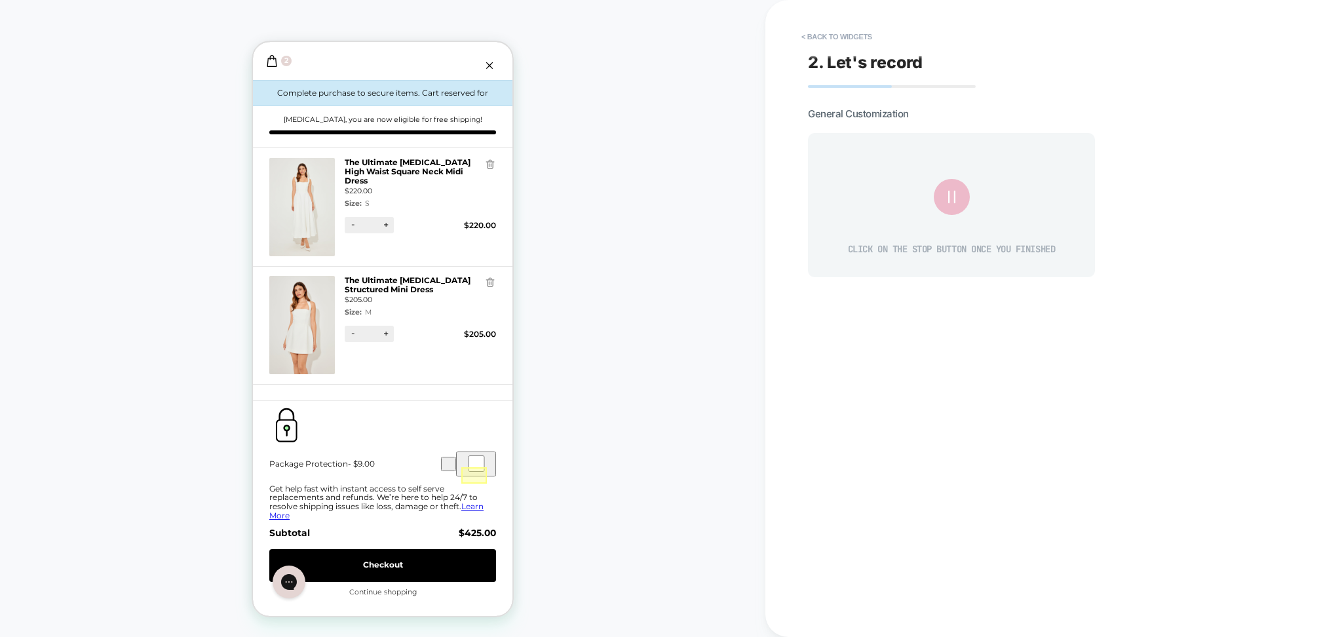
click at [475, 475] on div at bounding box center [473, 475] width 25 height 16
click at [447, 485] on div "Fake Click" at bounding box center [456, 490] width 86 height 10
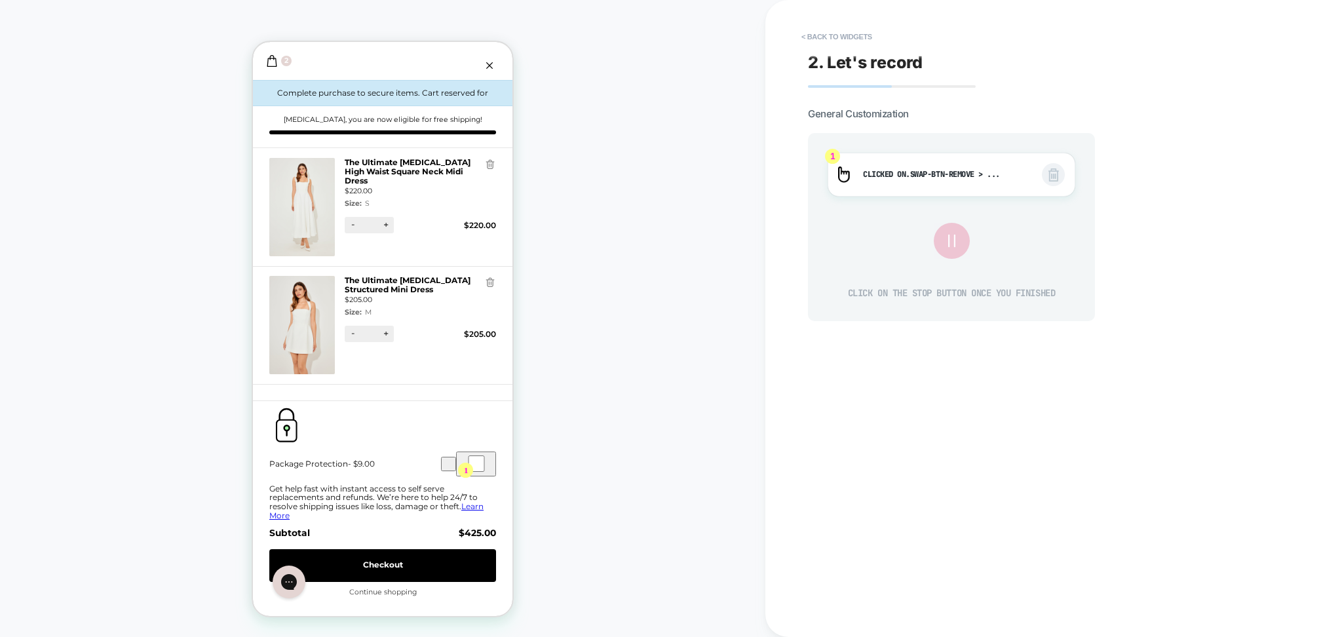
click at [955, 240] on icon at bounding box center [951, 241] width 22 height 22
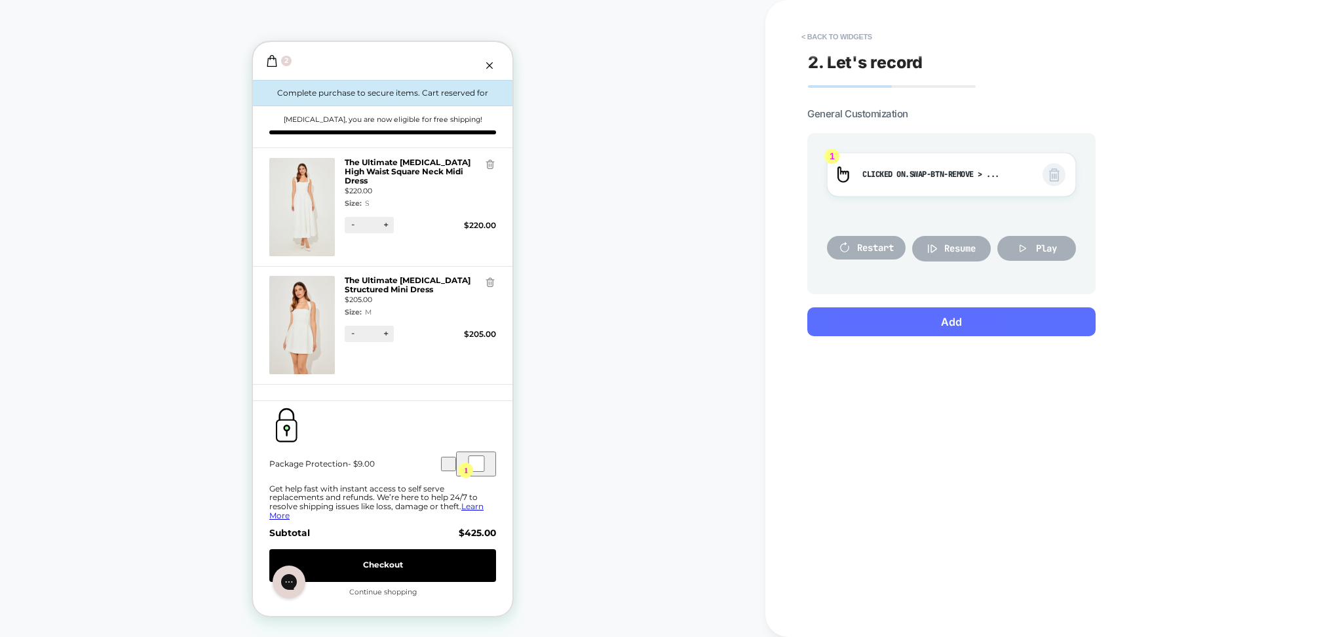
click at [926, 313] on button "Add" at bounding box center [951, 321] width 288 height 29
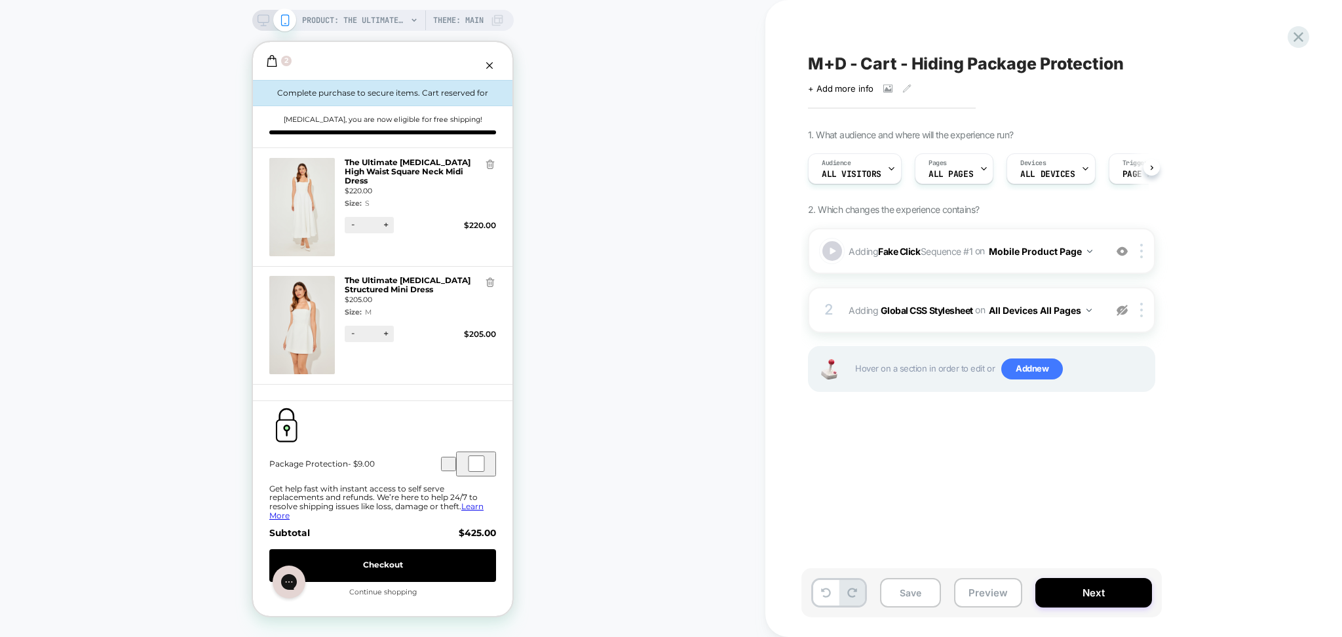
scroll to position [0, 1]
click at [1123, 309] on img at bounding box center [1121, 310] width 11 height 11
click at [978, 590] on button "Preview" at bounding box center [988, 592] width 68 height 29
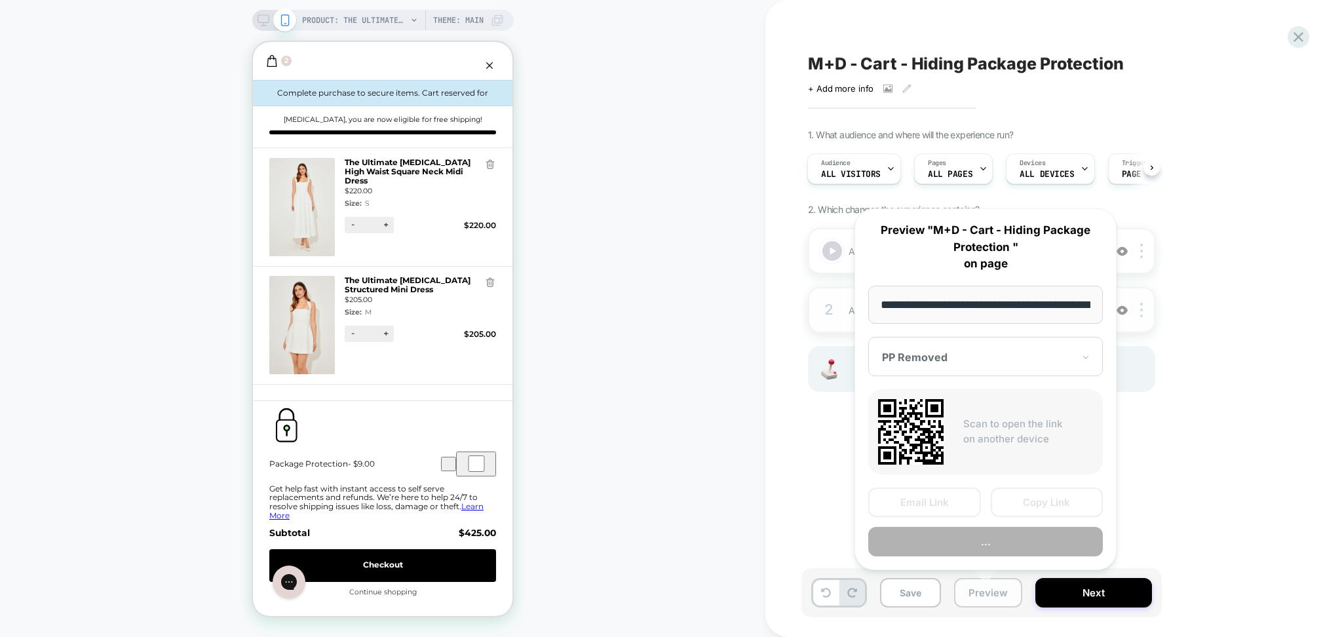
scroll to position [0, 295]
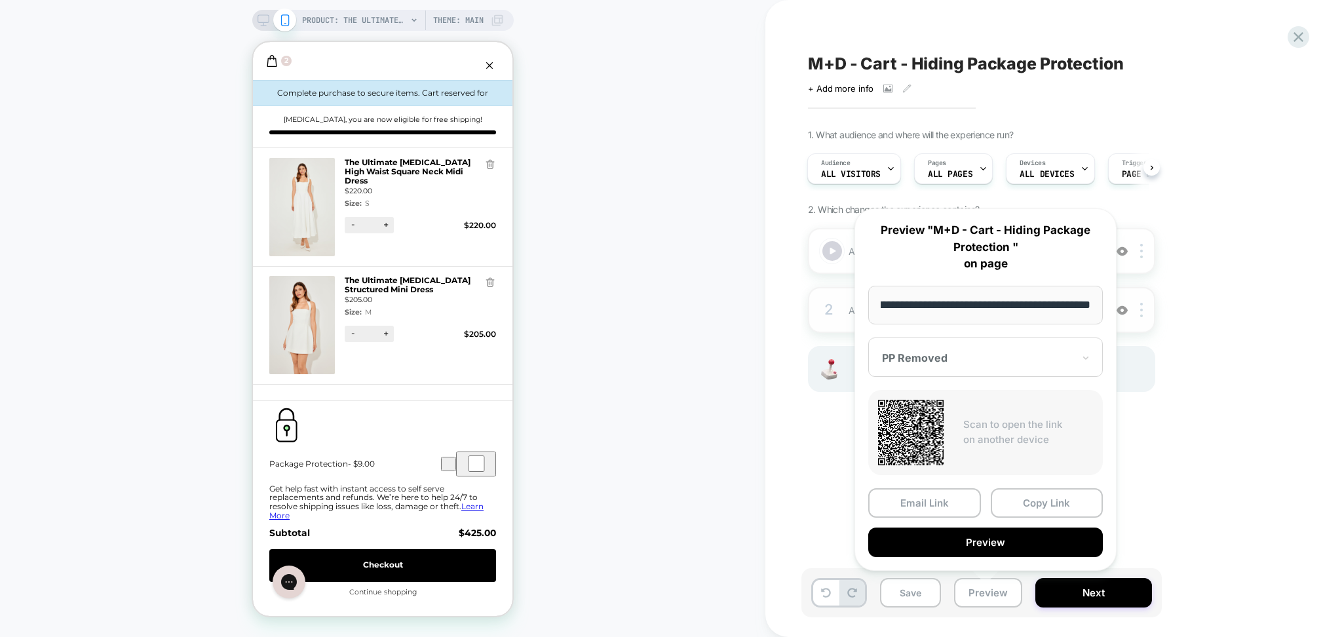
click at [971, 553] on button "Preview" at bounding box center [985, 541] width 235 height 29
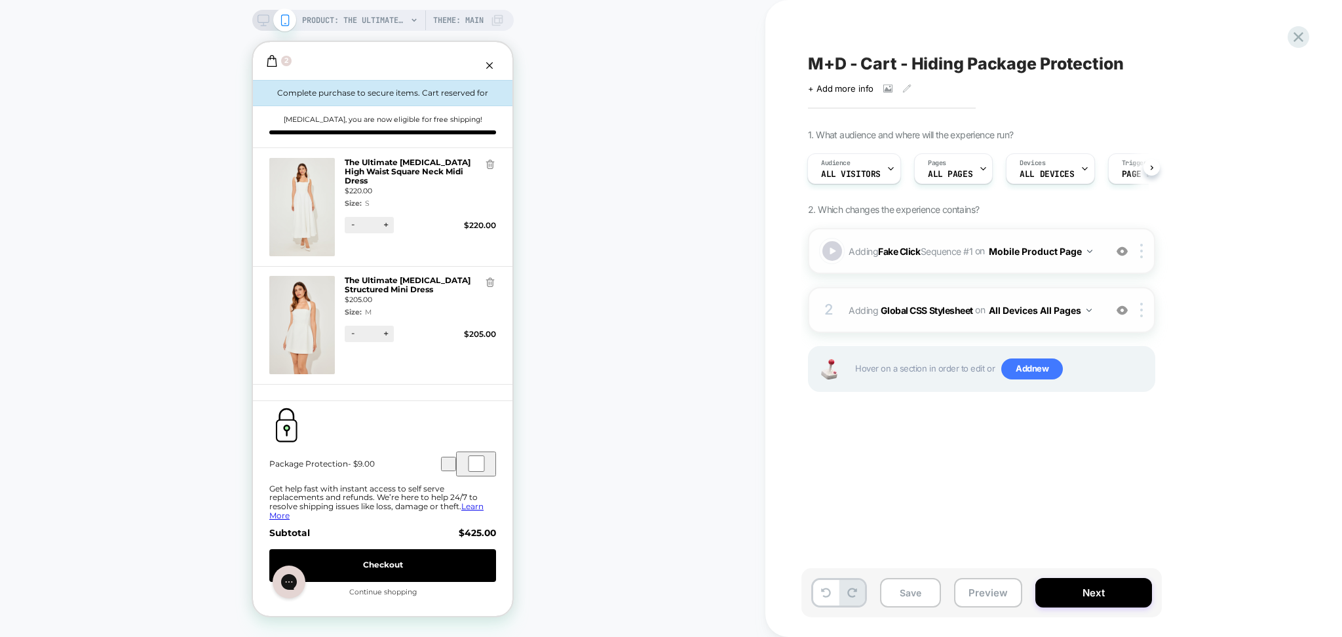
click at [1063, 255] on button "Mobile Product Page" at bounding box center [1041, 251] width 104 height 19
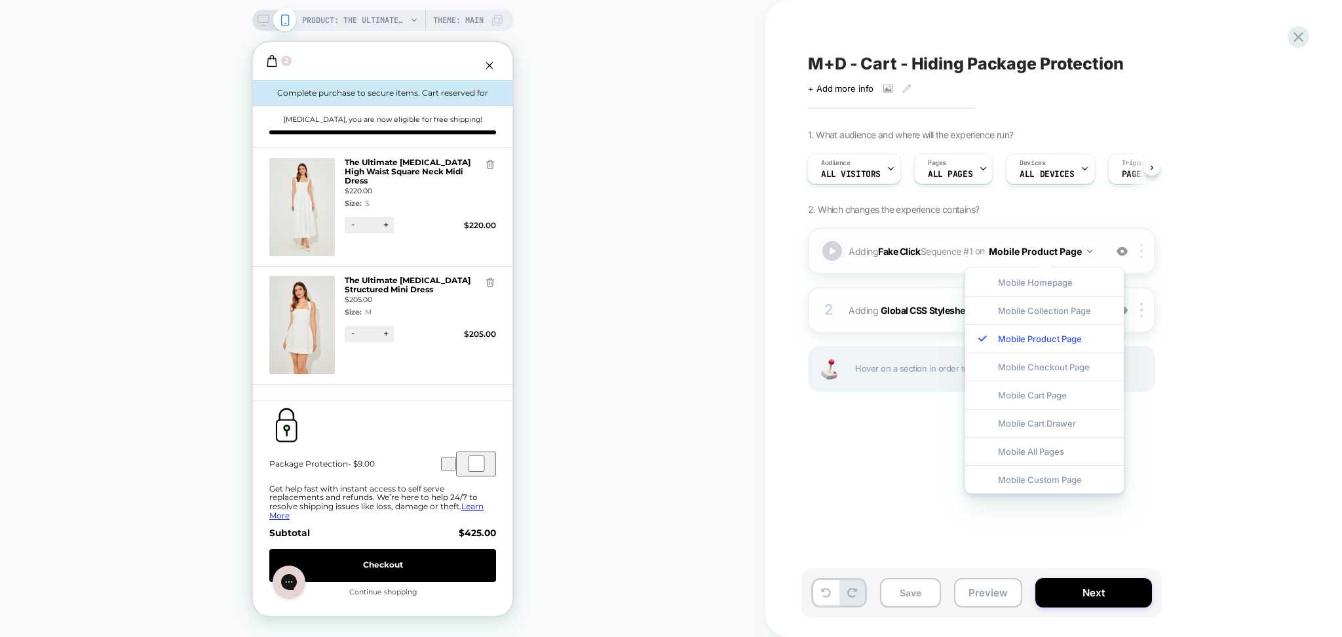
click at [1140, 256] on img at bounding box center [1141, 251] width 3 height 14
click at [1200, 313] on div "1. What audience and where will the experience run? Audience All Visitors Pages…" at bounding box center [1047, 276] width 478 height 295
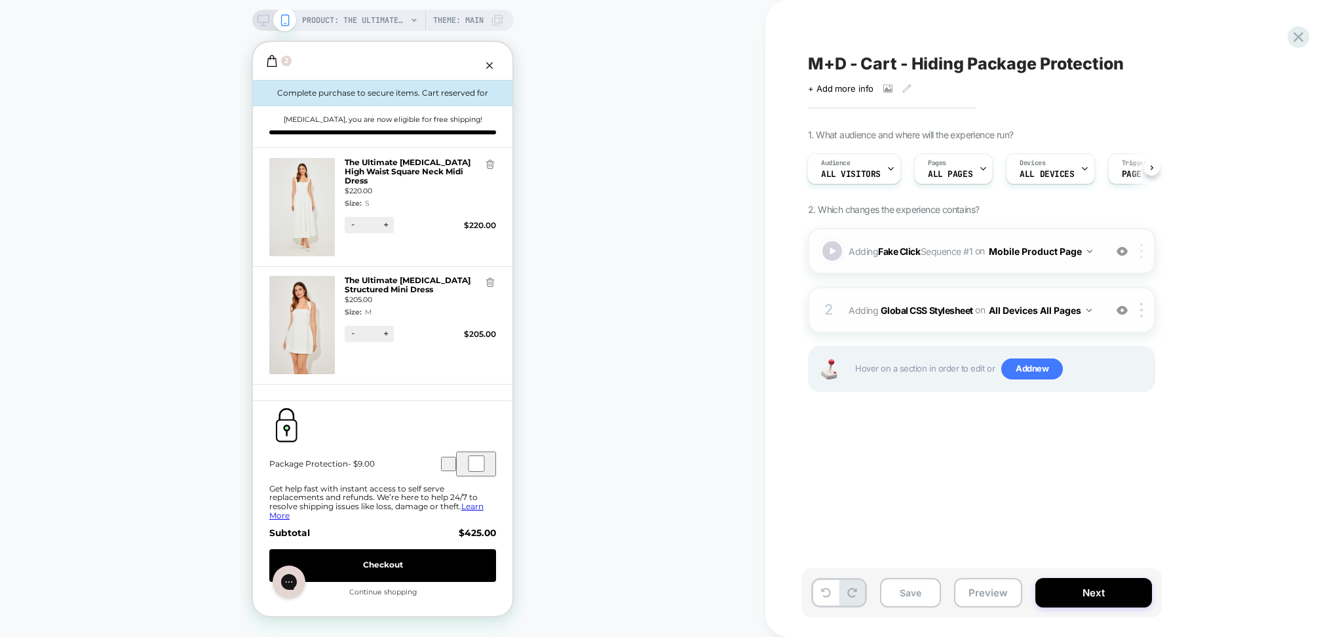
click at [1141, 256] on img at bounding box center [1141, 251] width 3 height 14
click at [1129, 396] on div "Target All Devices" at bounding box center [1143, 393] width 117 height 36
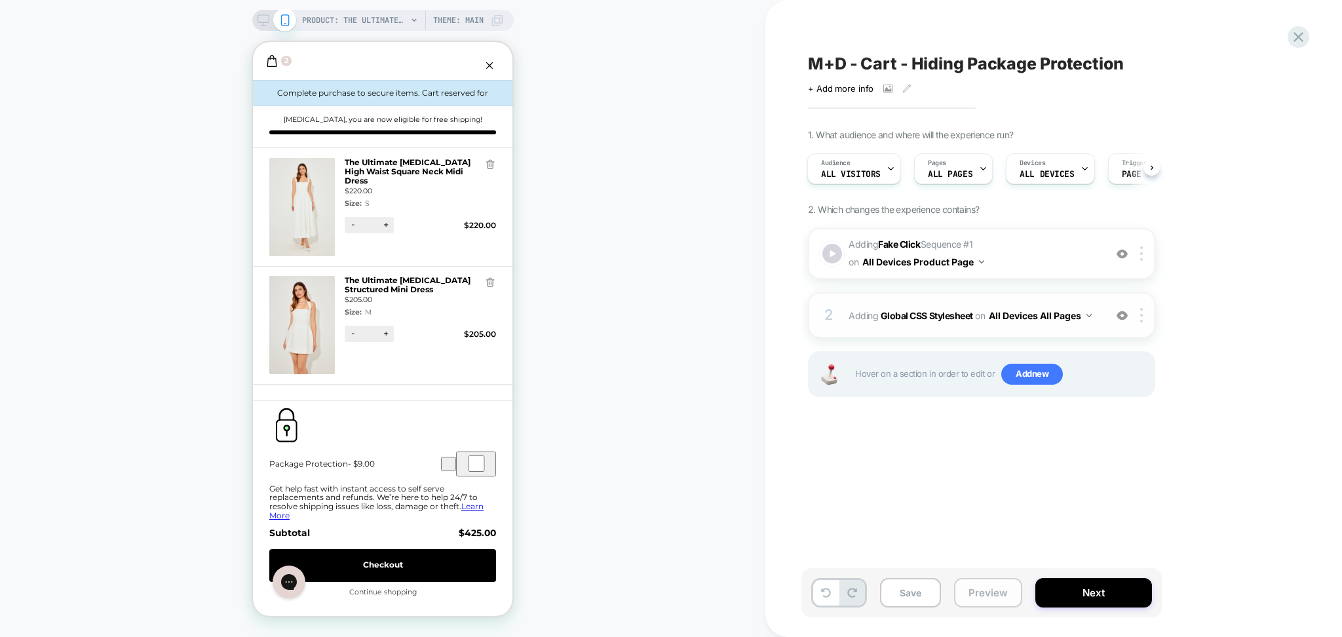
click at [993, 597] on button "Preview" at bounding box center [988, 592] width 68 height 29
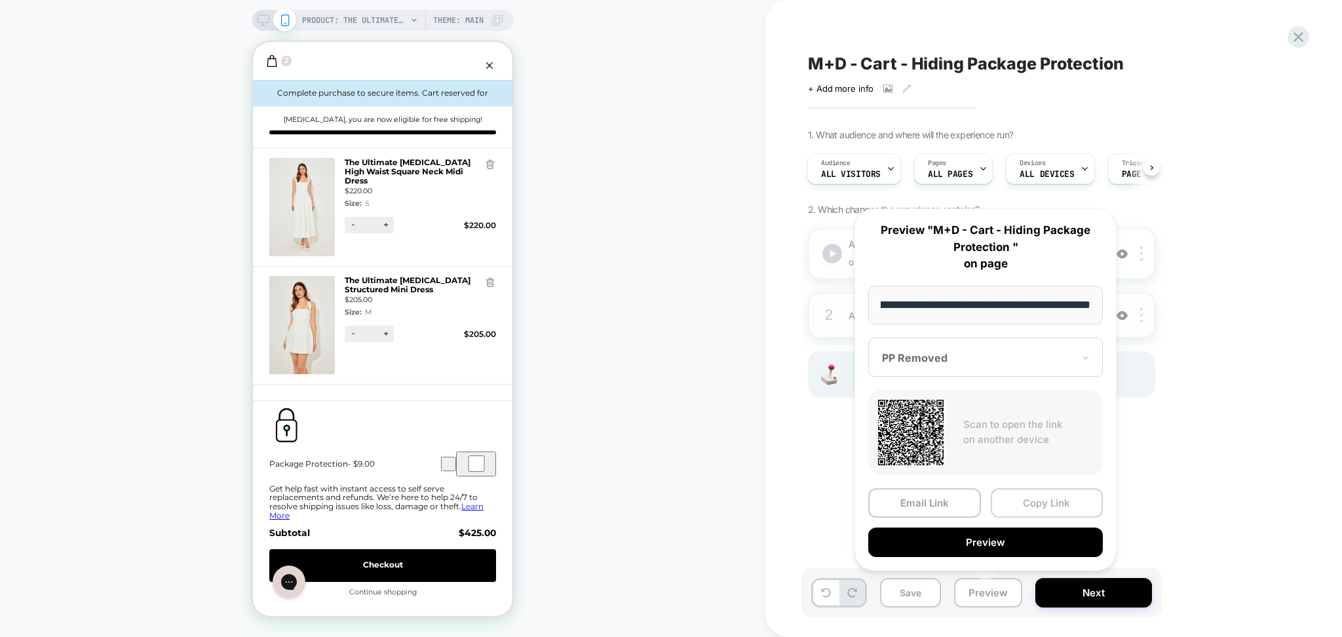
click at [1033, 492] on button "Copy Link" at bounding box center [1047, 502] width 113 height 29
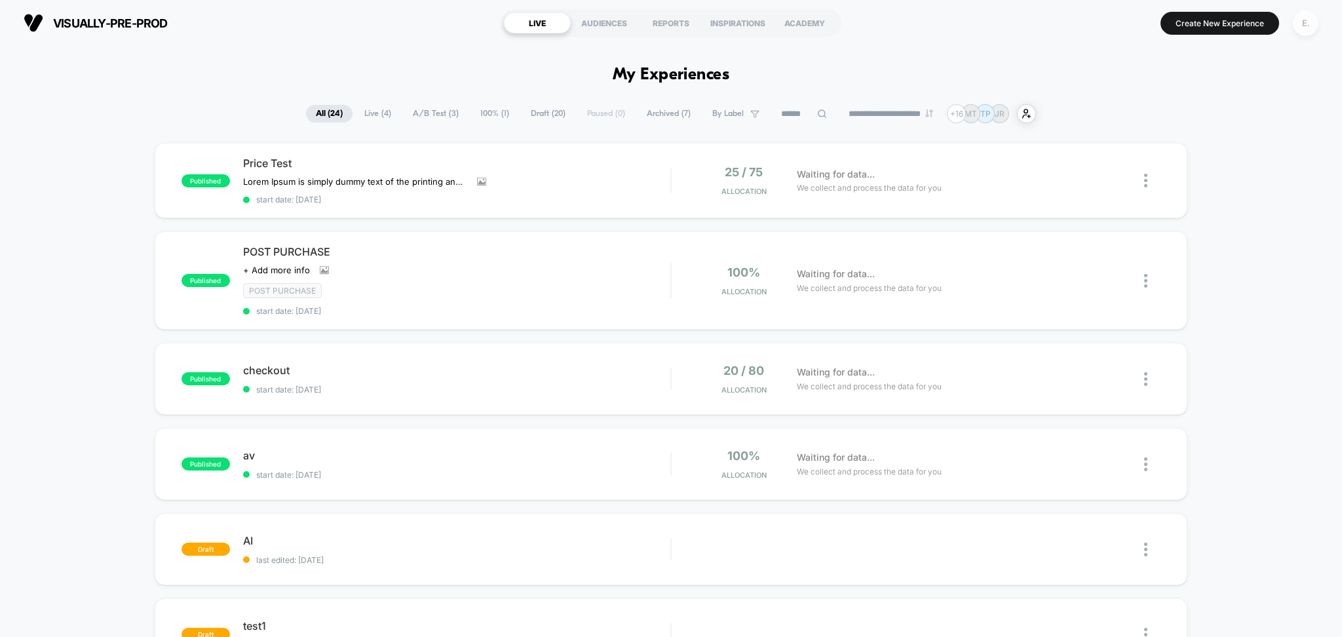
click at [1302, 24] on div "E." at bounding box center [1306, 23] width 26 height 26
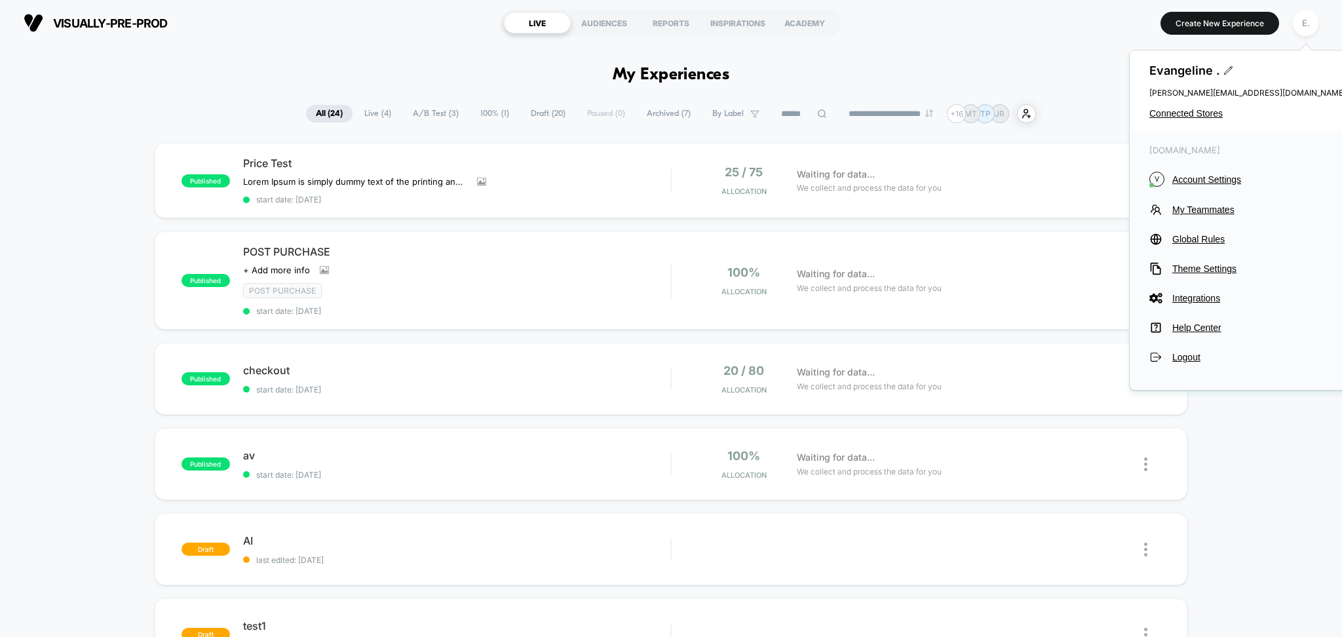
click at [1188, 119] on div "Evangeline . evangeline@visually.io Connected Stores" at bounding box center [1248, 90] width 236 height 81
click at [1187, 115] on span "Connected Stores" at bounding box center [1247, 113] width 197 height 10
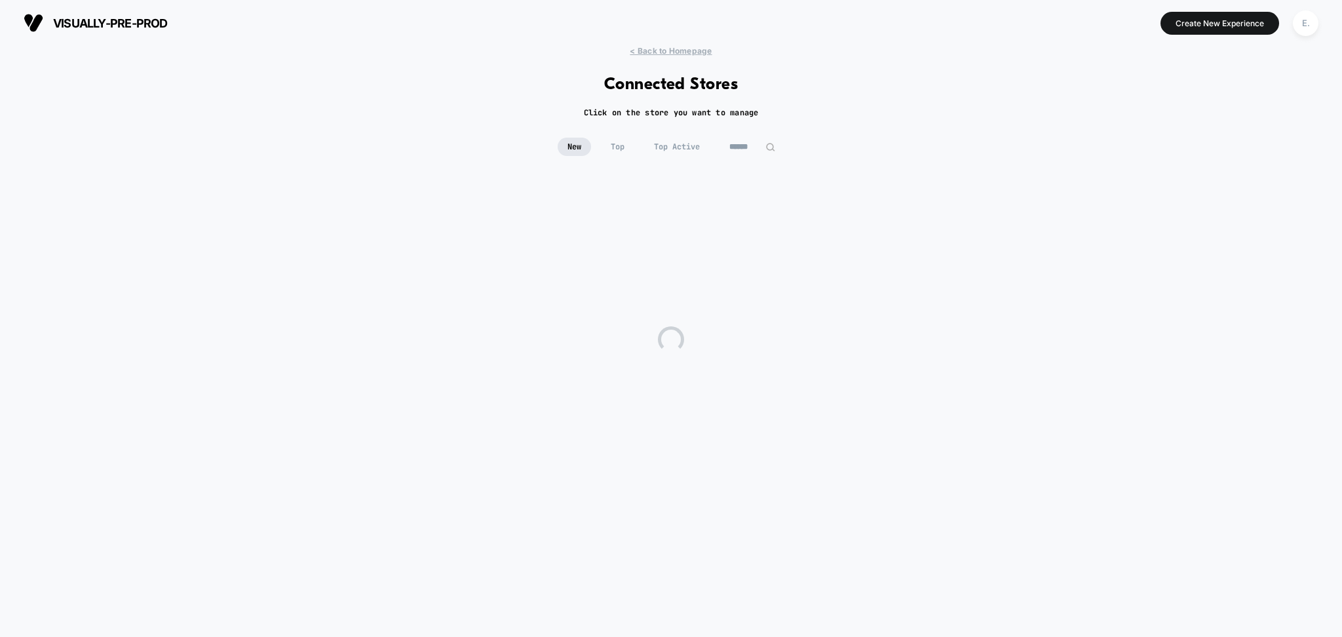
drag, startPoint x: 750, startPoint y: 145, endPoint x: 767, endPoint y: 92, distance: 55.1
click at [751, 145] on input at bounding box center [752, 147] width 66 height 18
click at [740, 149] on input "**********" at bounding box center [752, 147] width 131 height 18
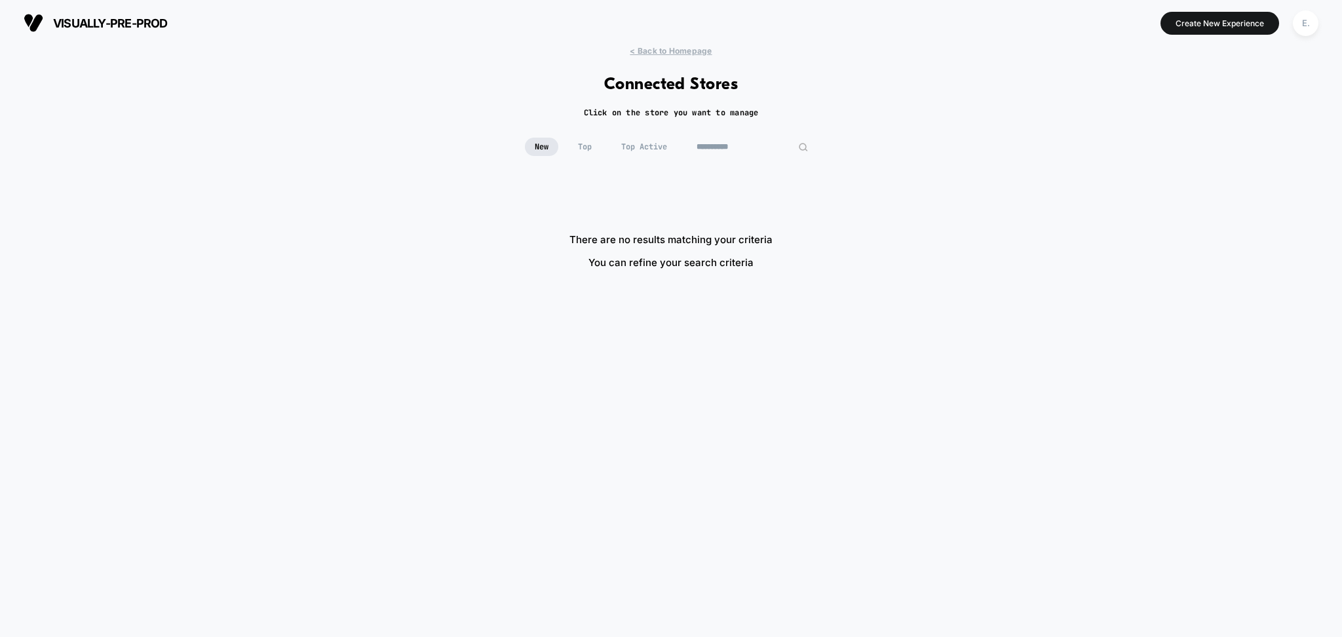
paste input
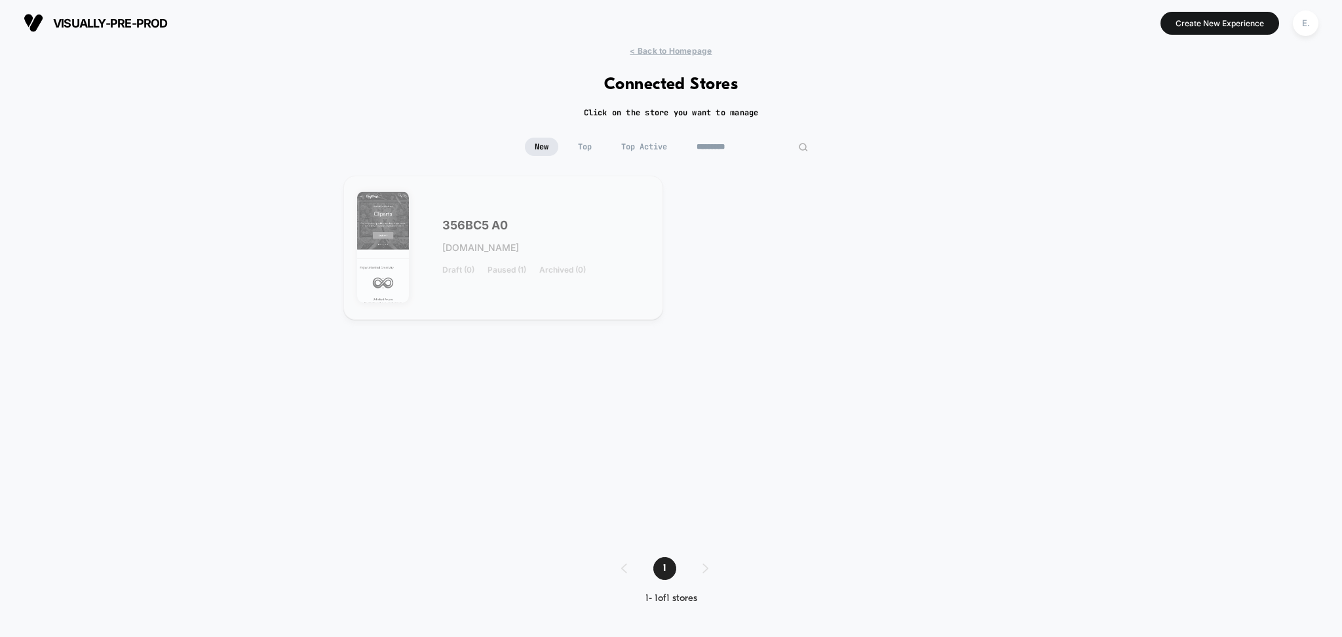
type input "*********"
click at [595, 226] on div "356BC5 A0 356bc5-a0.myshopify.com Draft (0) Paused (1) Archived (0)" at bounding box center [545, 248] width 207 height 54
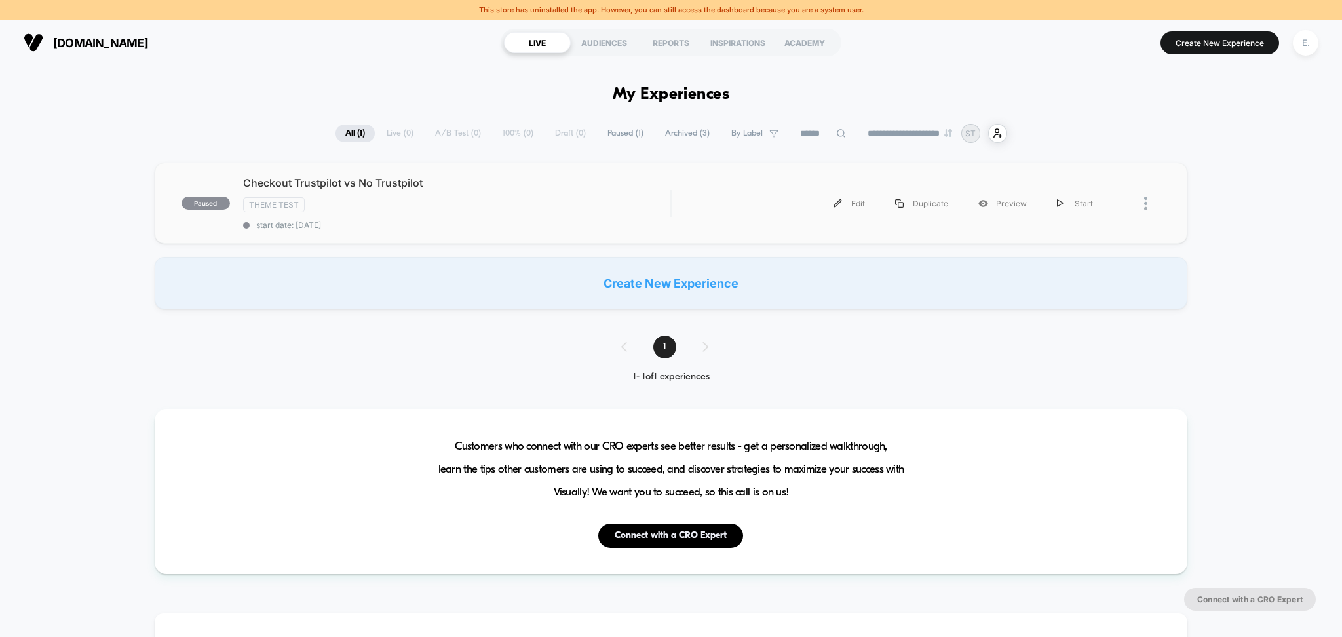
click at [692, 229] on div "paused Checkout Trustpilot vs No Trustpilot Theme Test start date: 8/11/2025 Ed…" at bounding box center [671, 202] width 1033 height 81
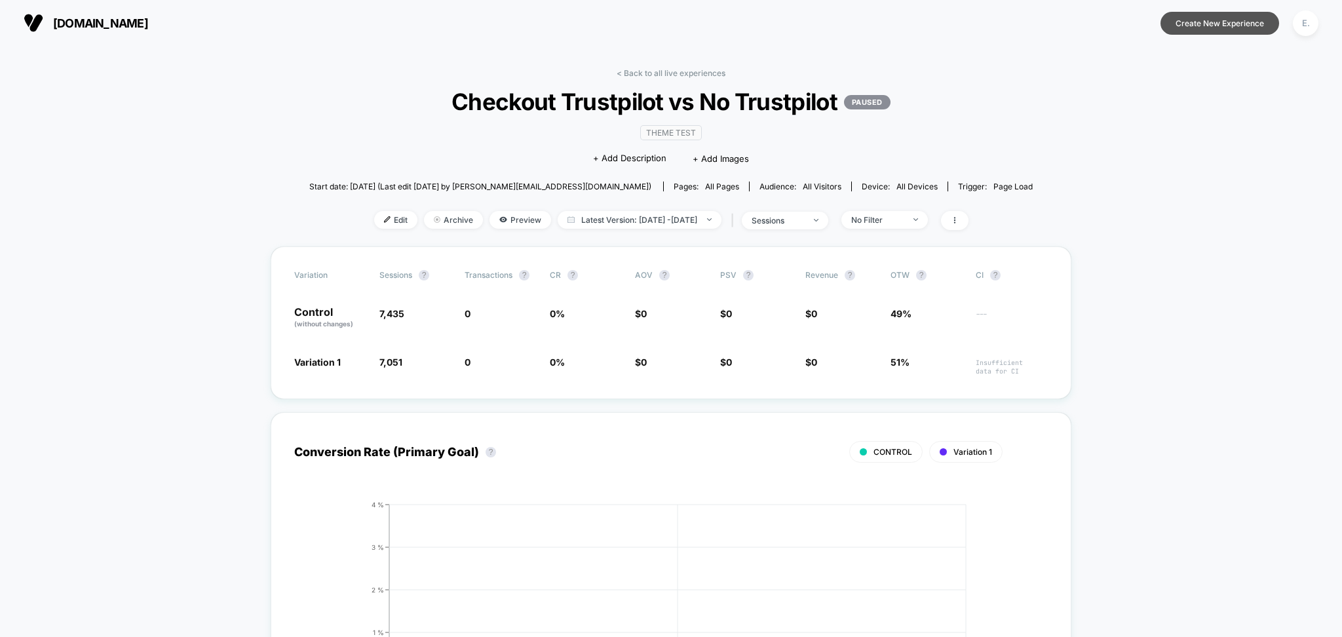
click at [1239, 24] on button "Create New Experience" at bounding box center [1219, 23] width 119 height 23
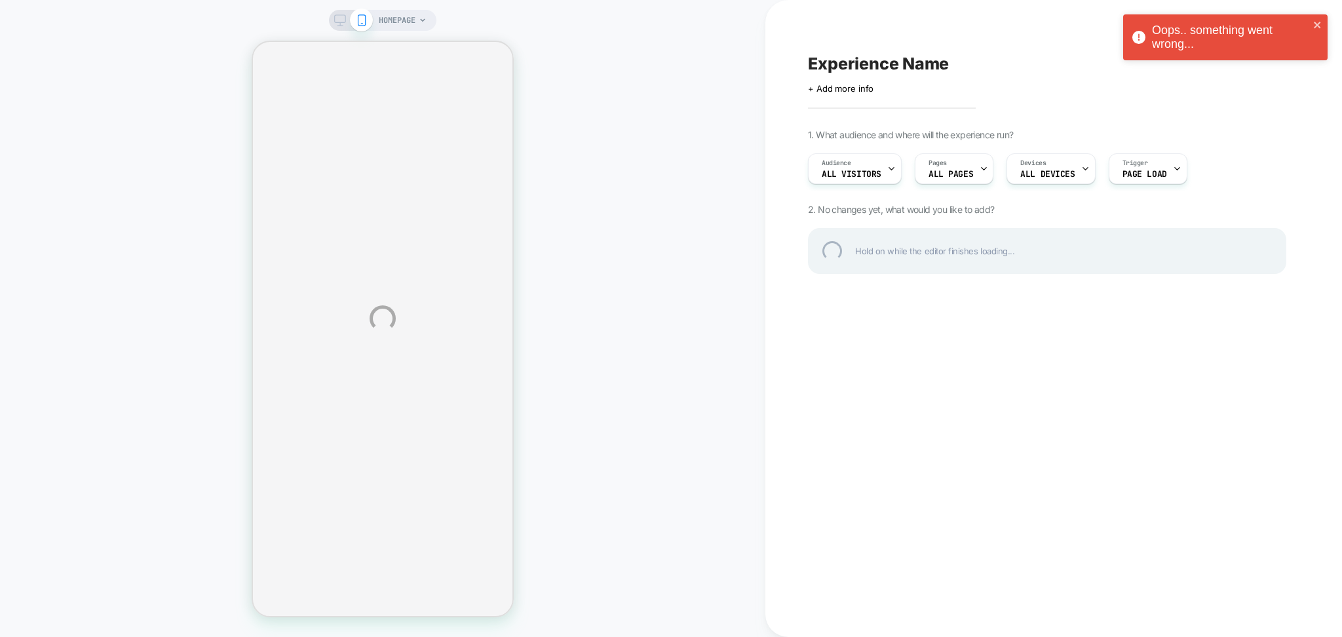
click at [382, 24] on div "HOMEPAGE Experience Name Click to edit experience details + Add more info 1. Wh…" at bounding box center [671, 318] width 1342 height 637
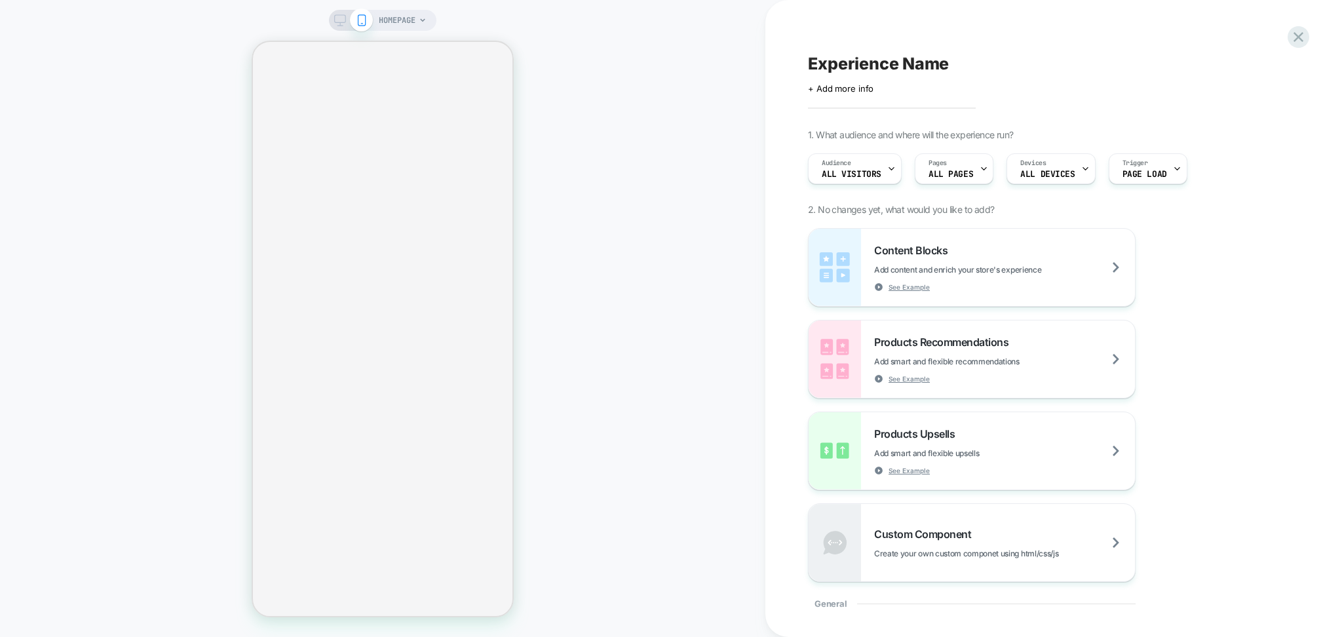
click at [389, 22] on span "HOMEPAGE" at bounding box center [397, 20] width 37 height 21
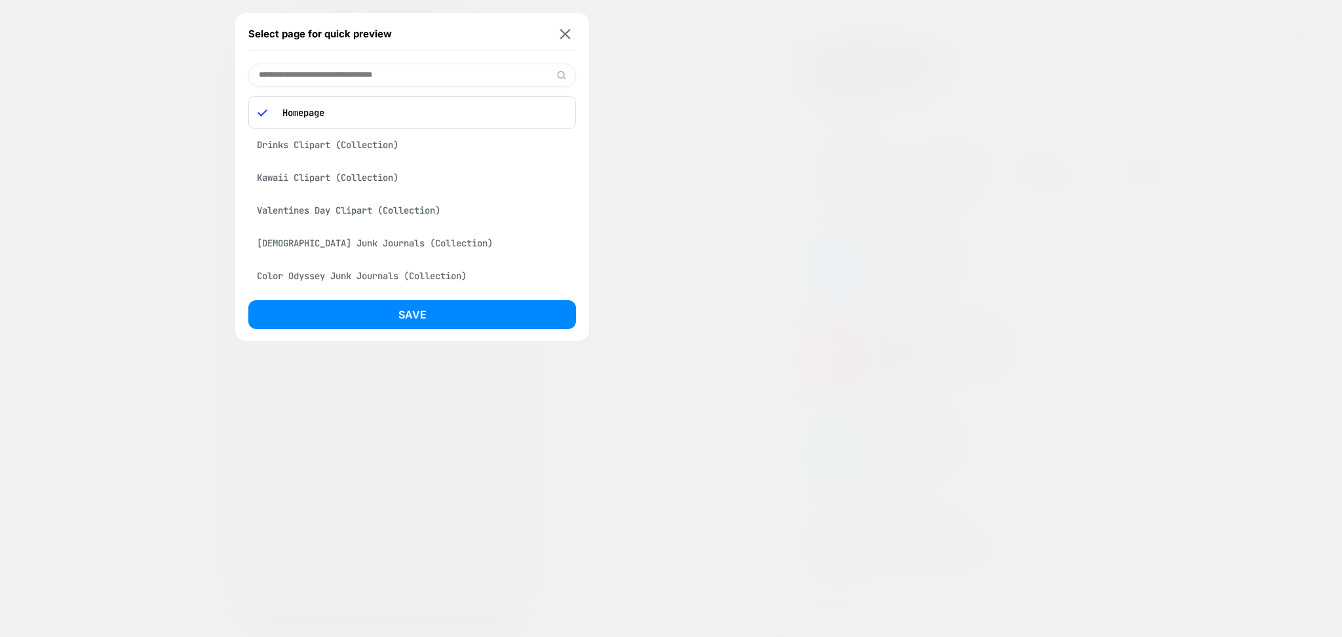
click at [346, 74] on input at bounding box center [412, 75] width 328 height 23
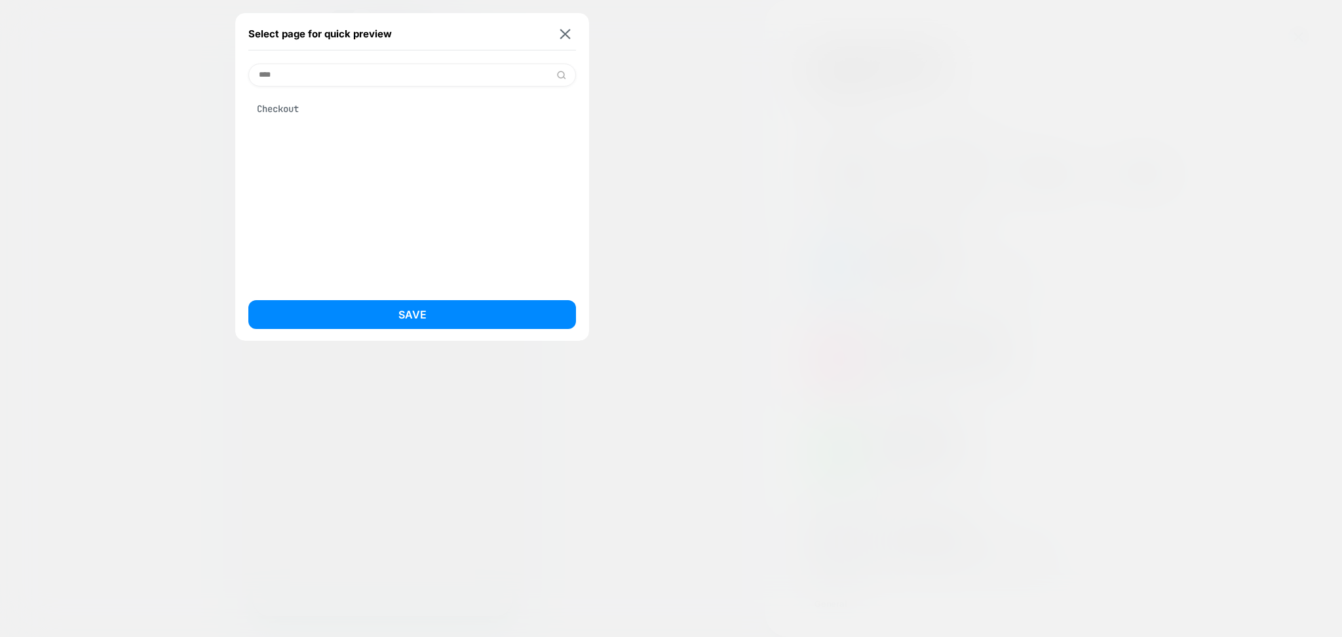
type input "****"
click at [276, 123] on div "Checkout" at bounding box center [412, 186] width 328 height 200
click at [278, 109] on div "Checkout" at bounding box center [412, 108] width 328 height 25
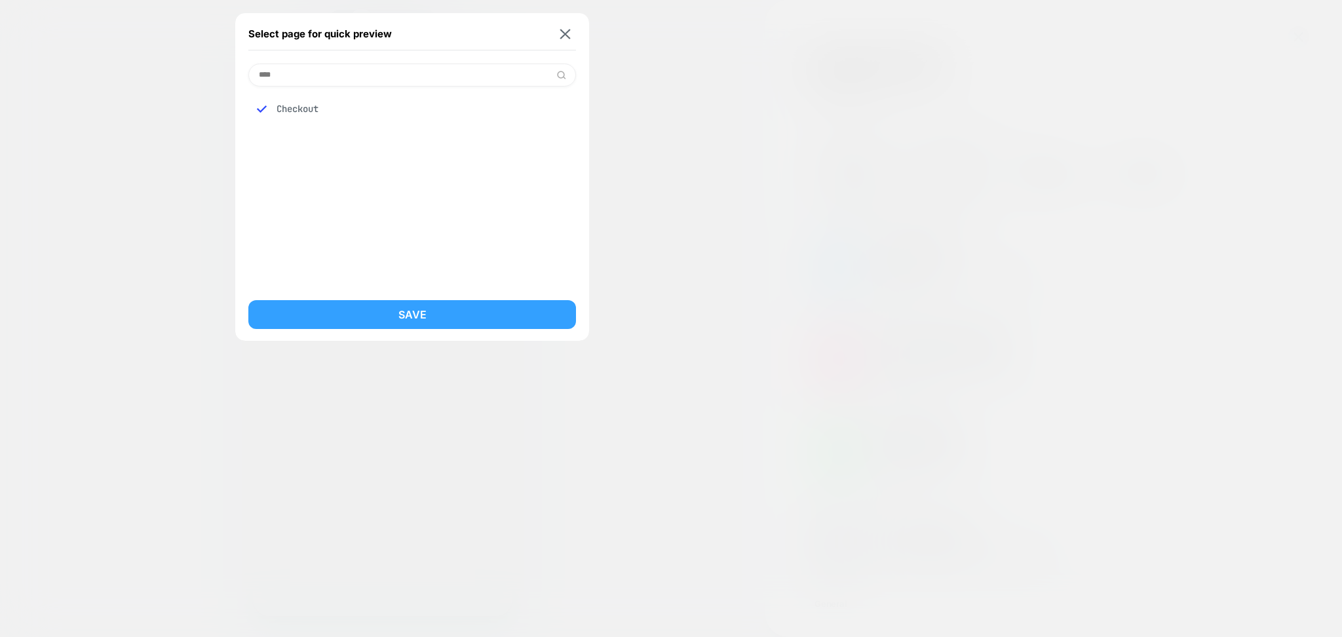
click at [355, 317] on button "Save" at bounding box center [412, 314] width 328 height 29
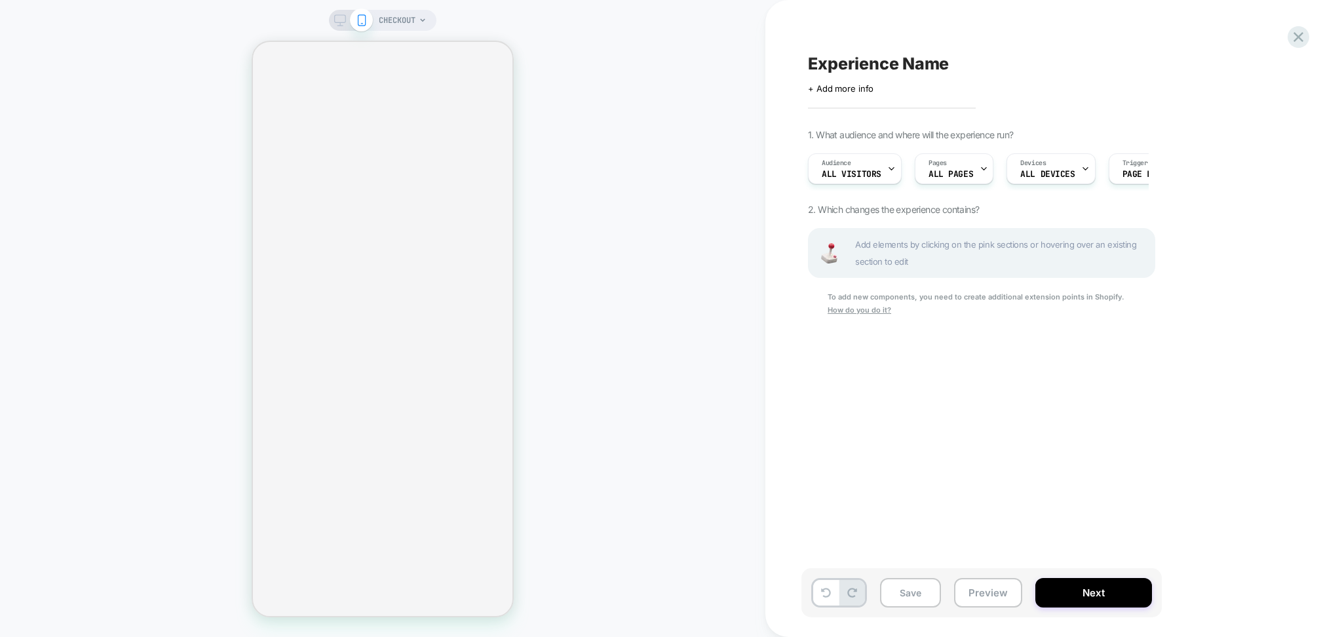
scroll to position [0, 1]
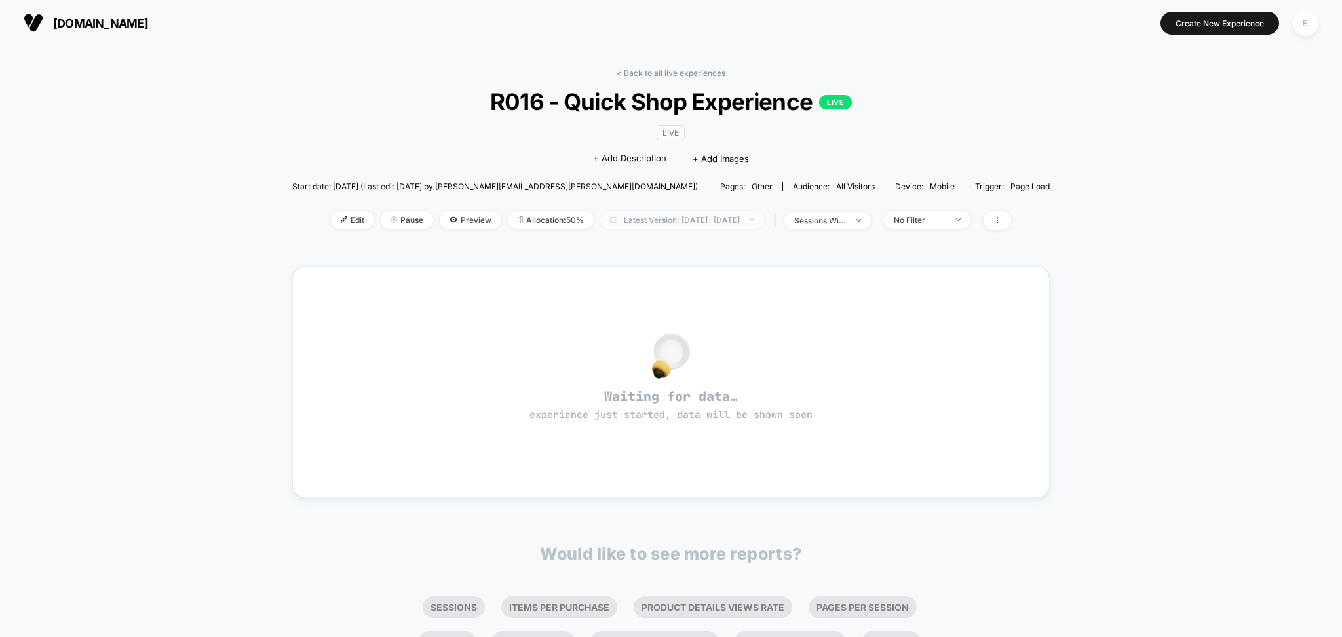
click at [642, 218] on span "Latest Version: [DATE] - [DATE]" at bounding box center [682, 220] width 164 height 18
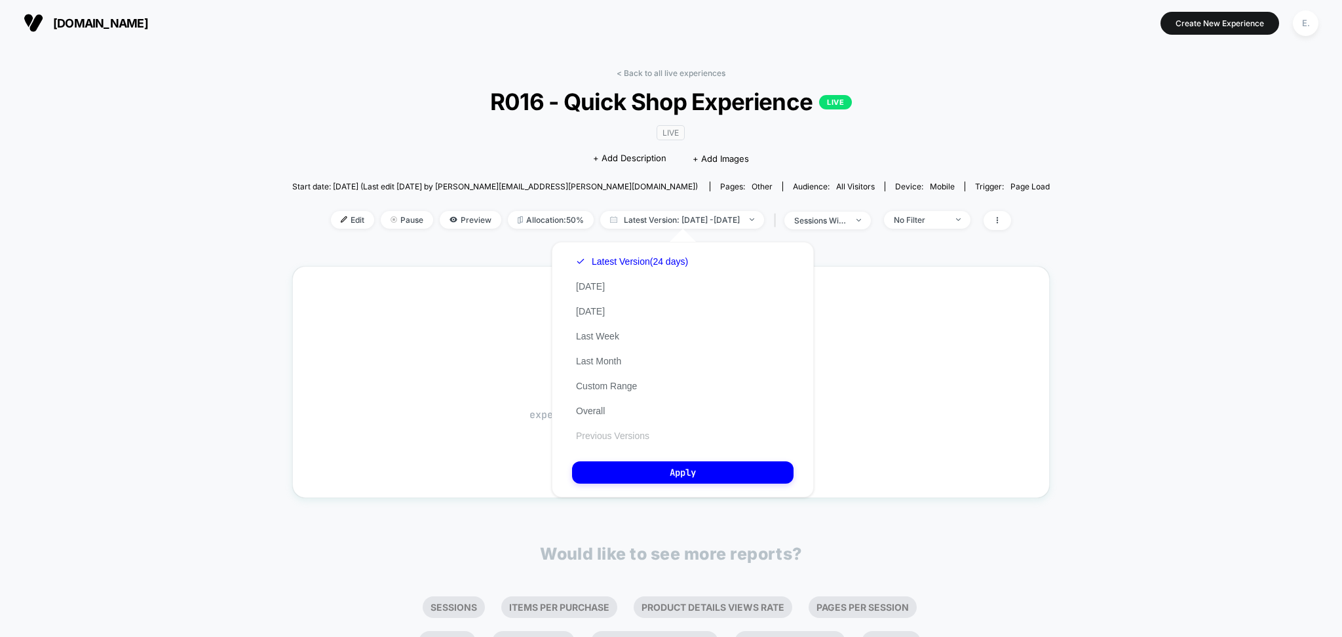
click at [607, 431] on button "Previous Versions" at bounding box center [612, 436] width 81 height 12
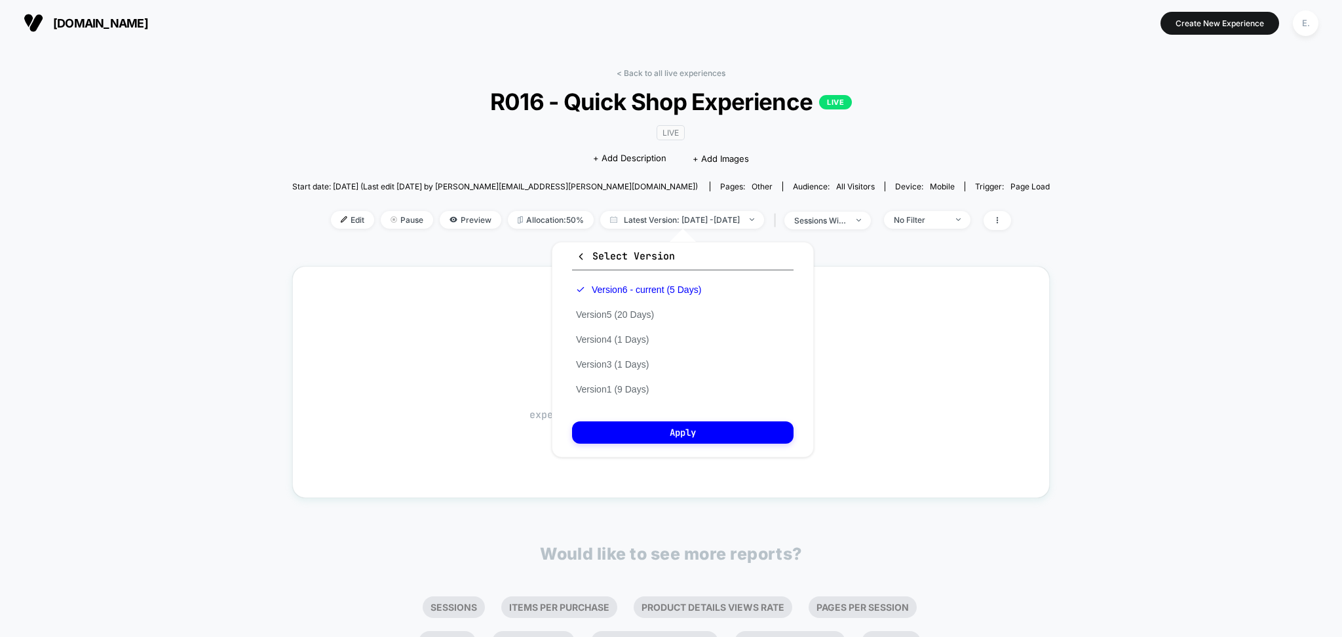
click at [618, 320] on div "Version 6 - current (5 Days) Version 5 (20 Days) Version 4 (1 Days) Version 3 (…" at bounding box center [638, 339] width 133 height 124
click at [613, 310] on button "Version 5 (20 Days)" at bounding box center [615, 315] width 86 height 12
click at [645, 428] on button "Apply" at bounding box center [682, 432] width 221 height 22
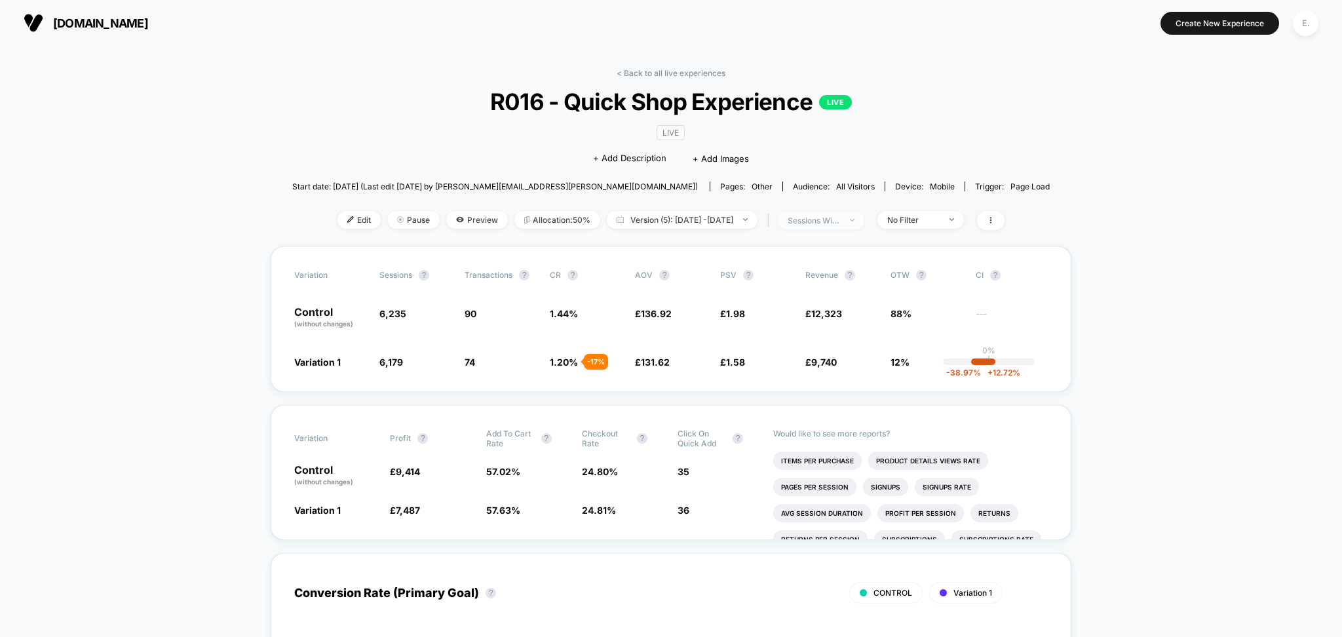
click at [835, 219] on div "sessions with impression" at bounding box center [814, 221] width 52 height 10
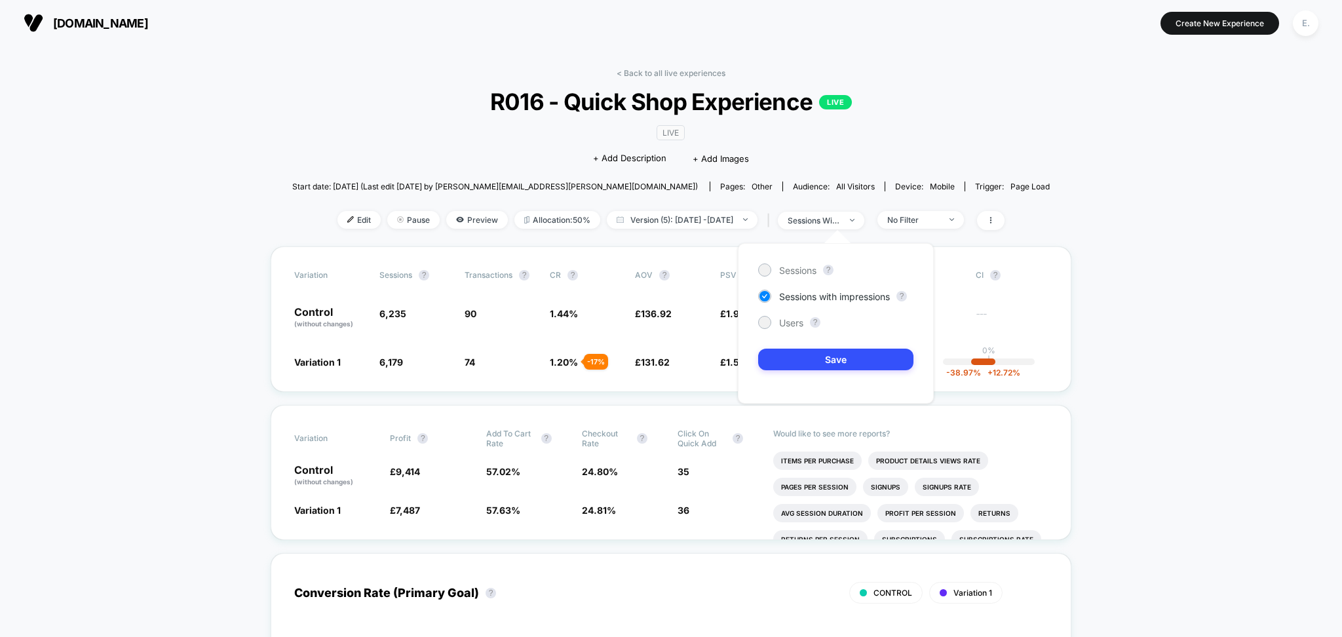
click at [998, 71] on div "< Back to all live experiences R016 - Quick Shop Experience LIVE LIVE Click to …" at bounding box center [670, 157] width 757 height 178
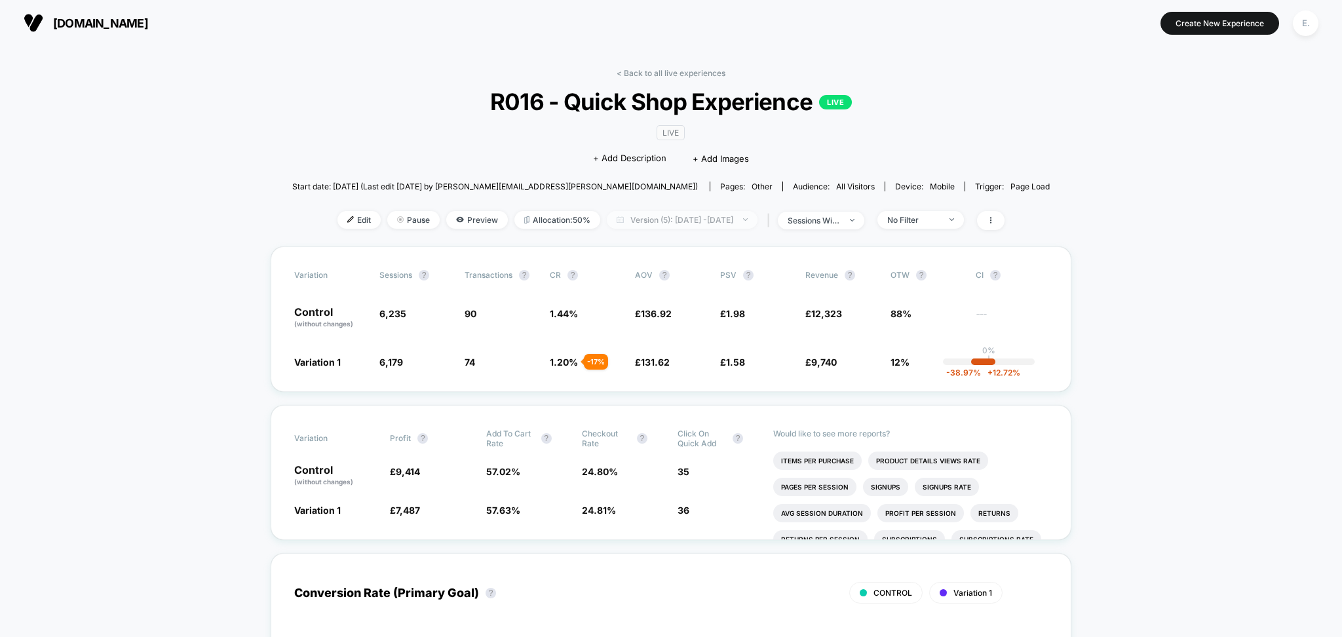
click at [658, 225] on span "Version (5): Jul 31, 2025 - Aug 19, 2025" at bounding box center [682, 220] width 151 height 18
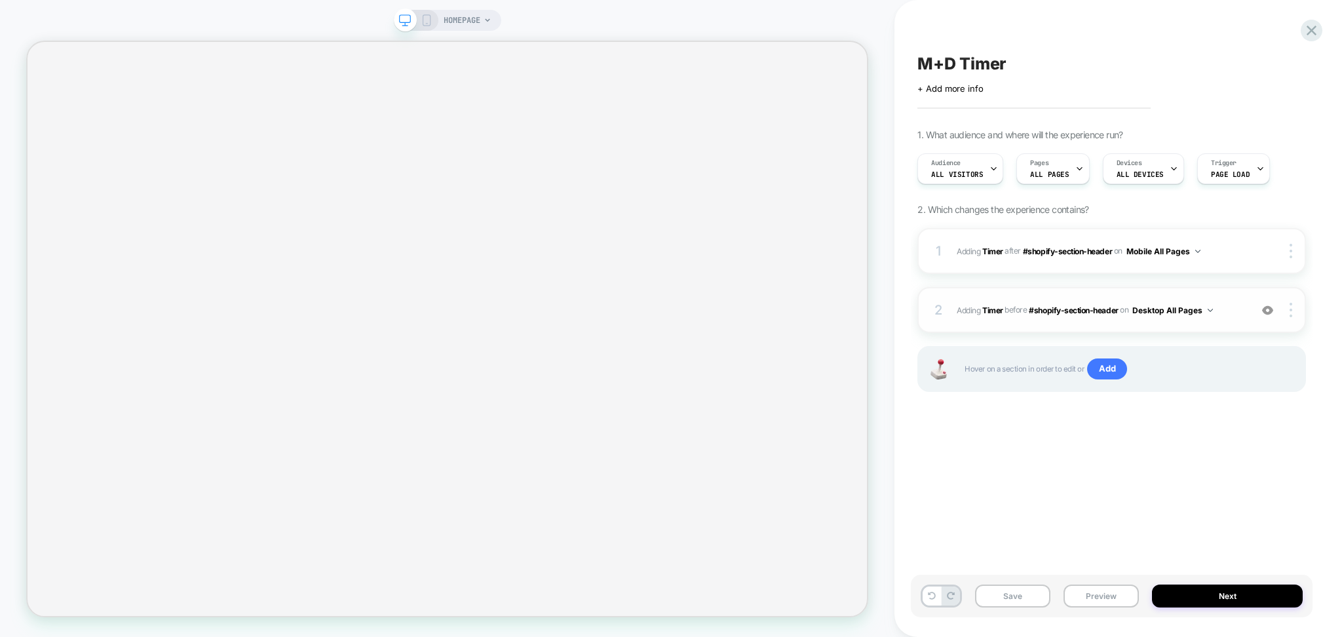
click at [1266, 316] on img at bounding box center [1267, 310] width 11 height 11
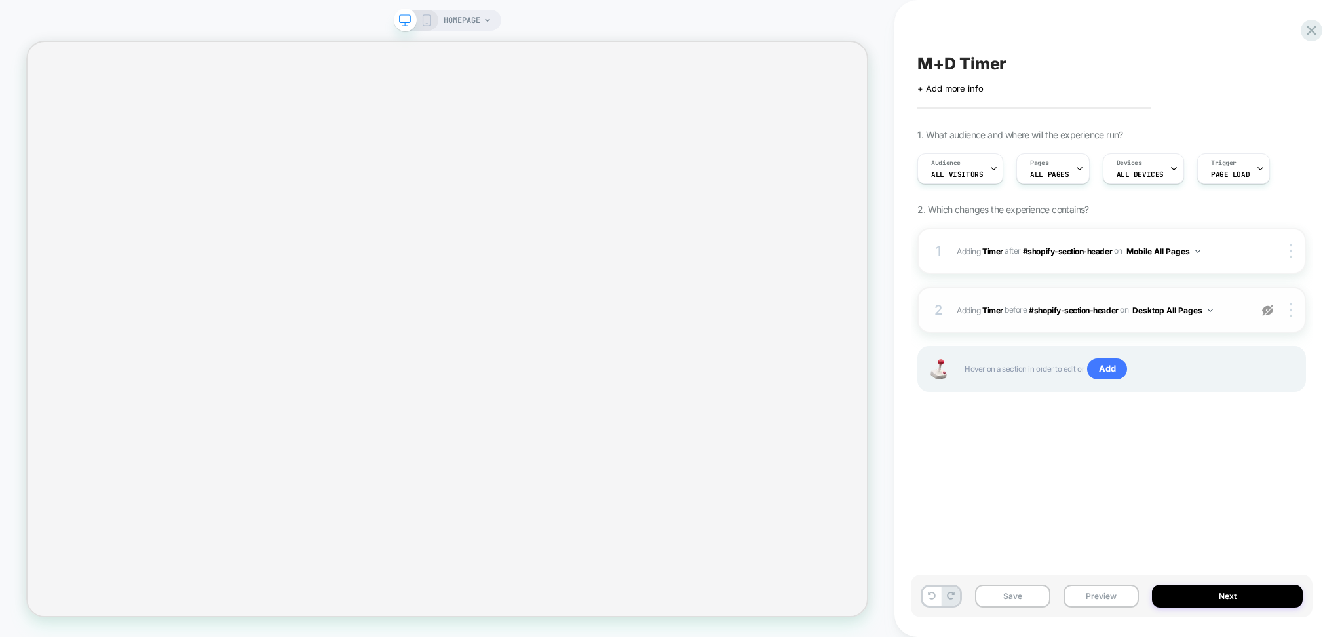
click at [1266, 316] on img at bounding box center [1267, 310] width 11 height 11
click at [1073, 602] on button "Preview" at bounding box center [1100, 595] width 75 height 23
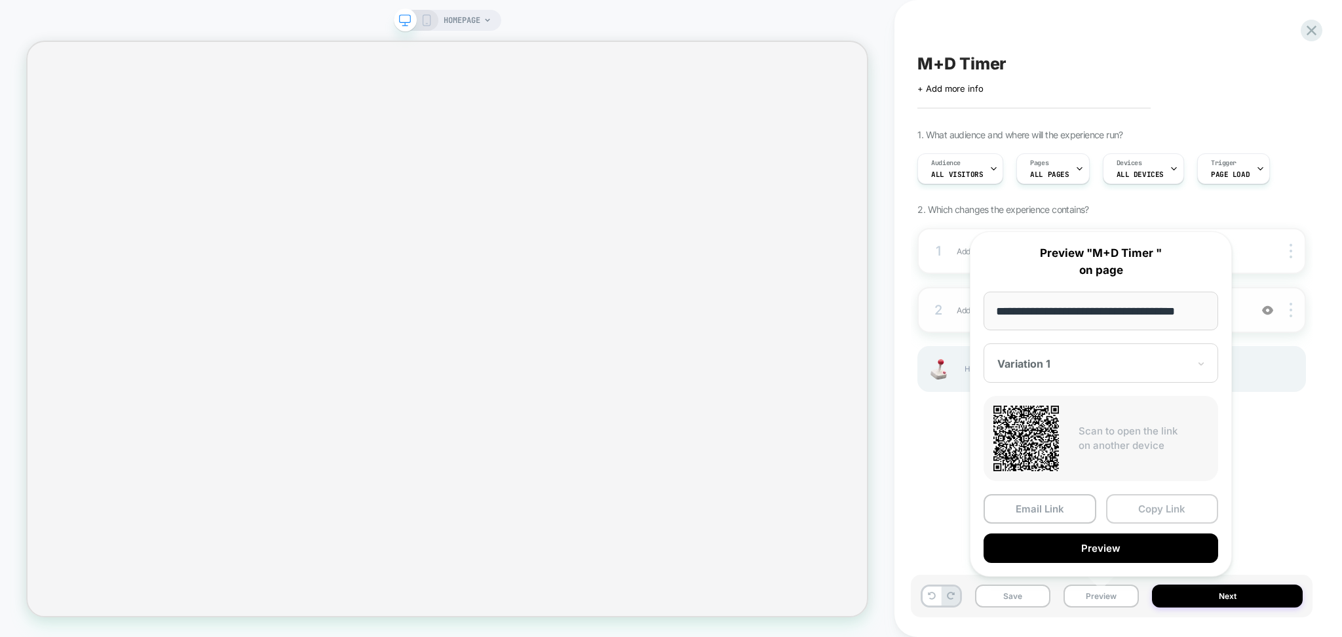
click at [1152, 512] on button "Copy Link" at bounding box center [1162, 508] width 113 height 29
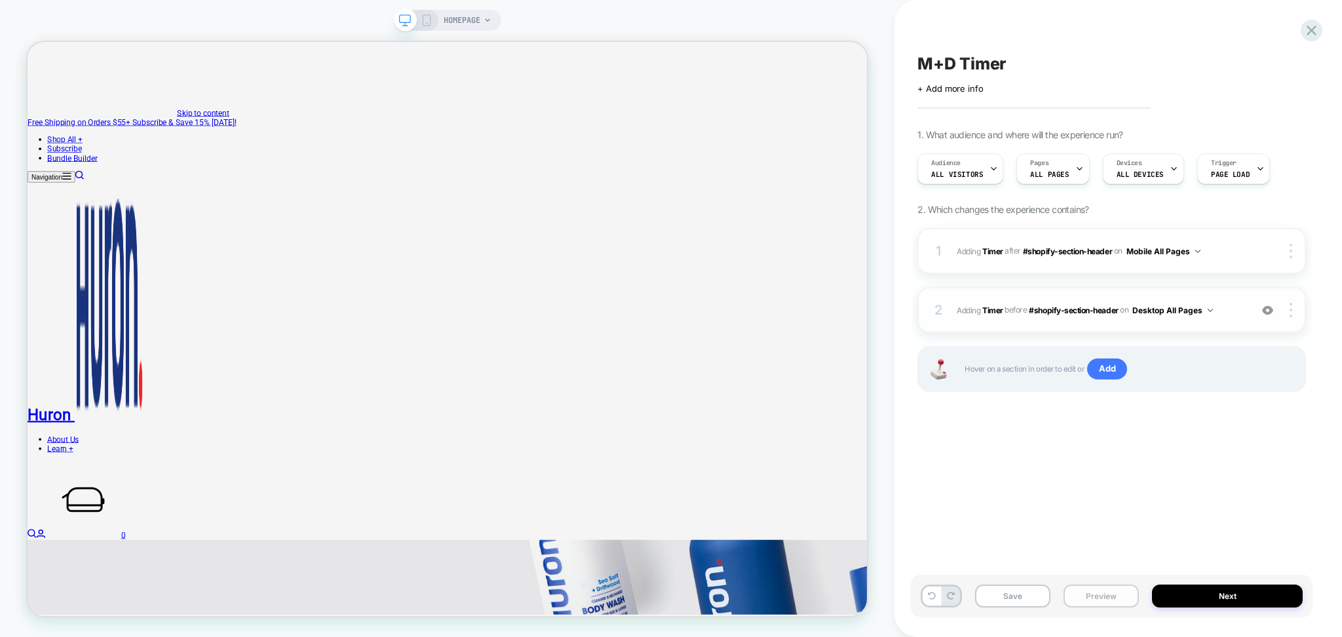
click at [1083, 589] on button "Preview" at bounding box center [1100, 595] width 75 height 23
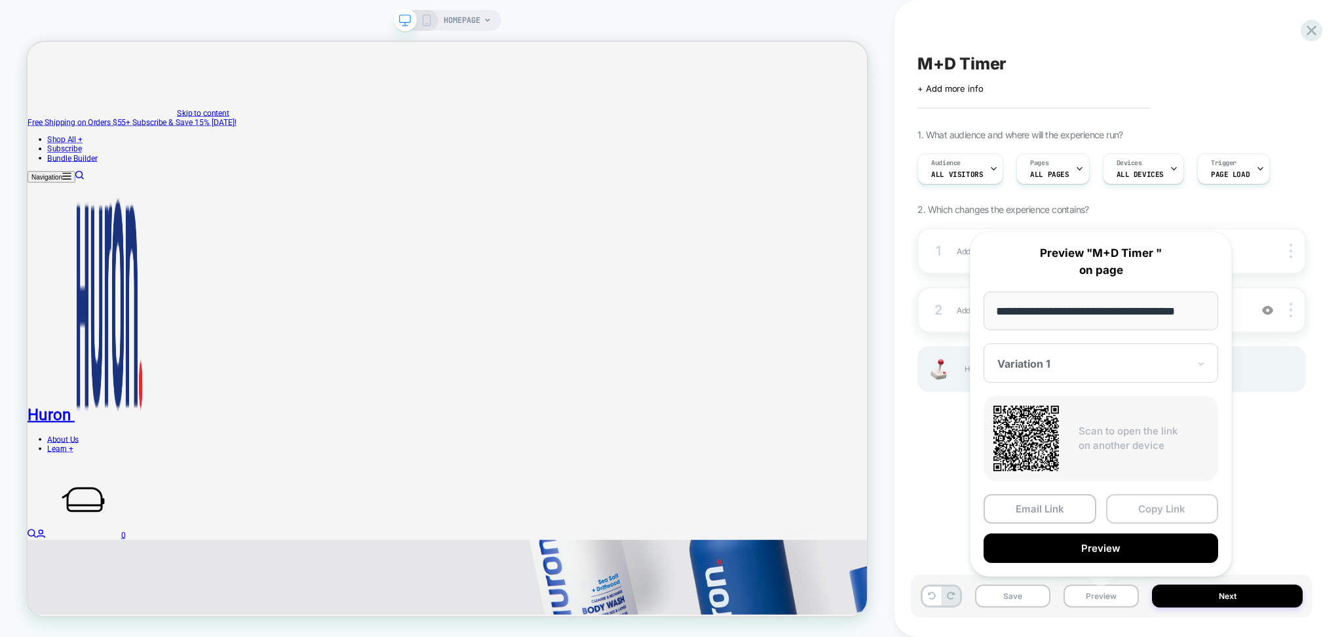
click at [1129, 497] on button "Copy Link" at bounding box center [1162, 508] width 113 height 29
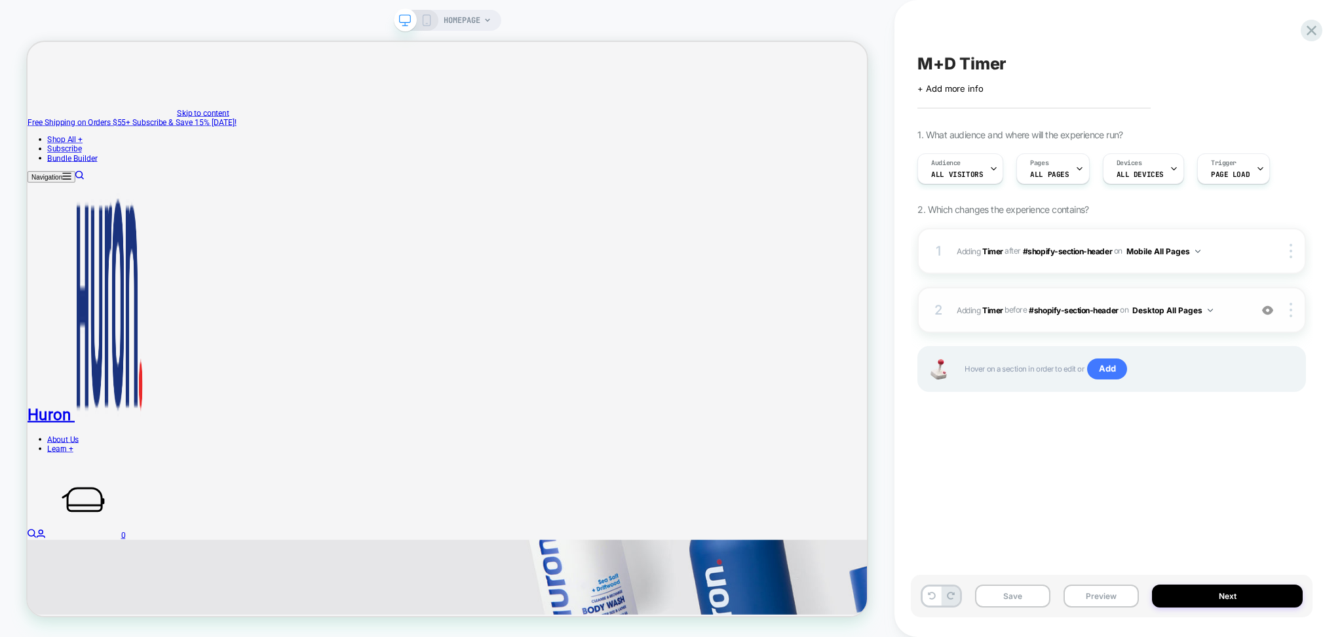
click at [1132, 318] on div "on Desktop All Pages" at bounding box center [1166, 310] width 93 height 16
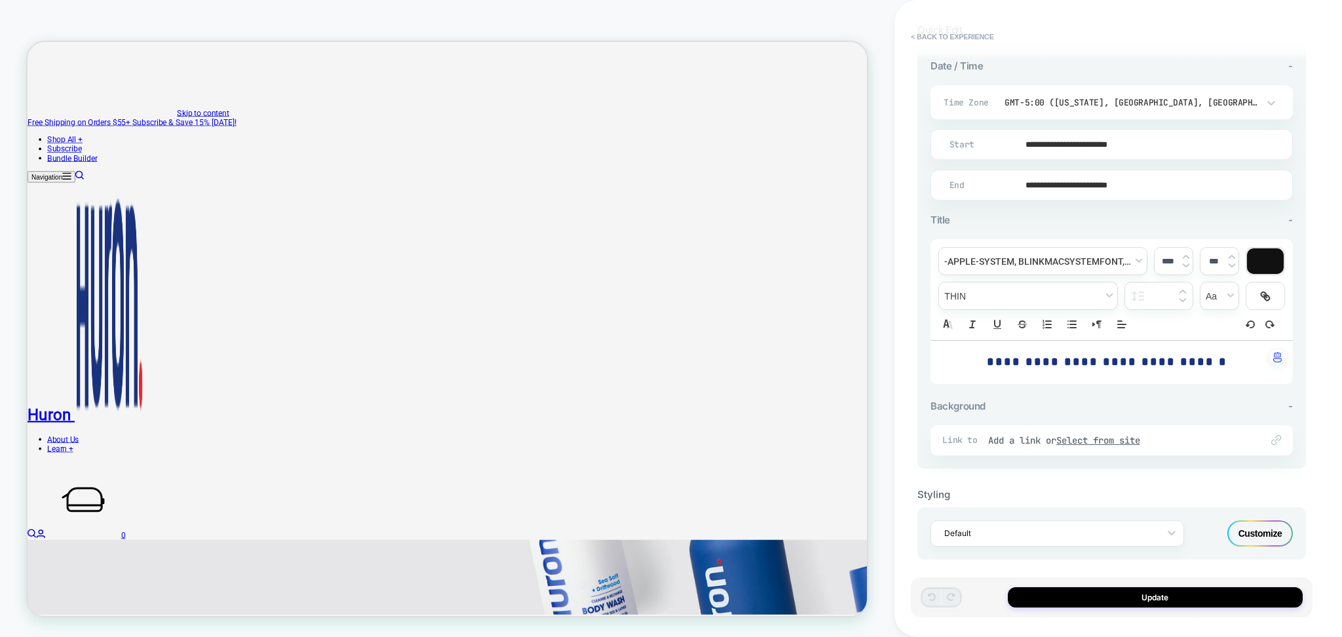
scroll to position [287, 0]
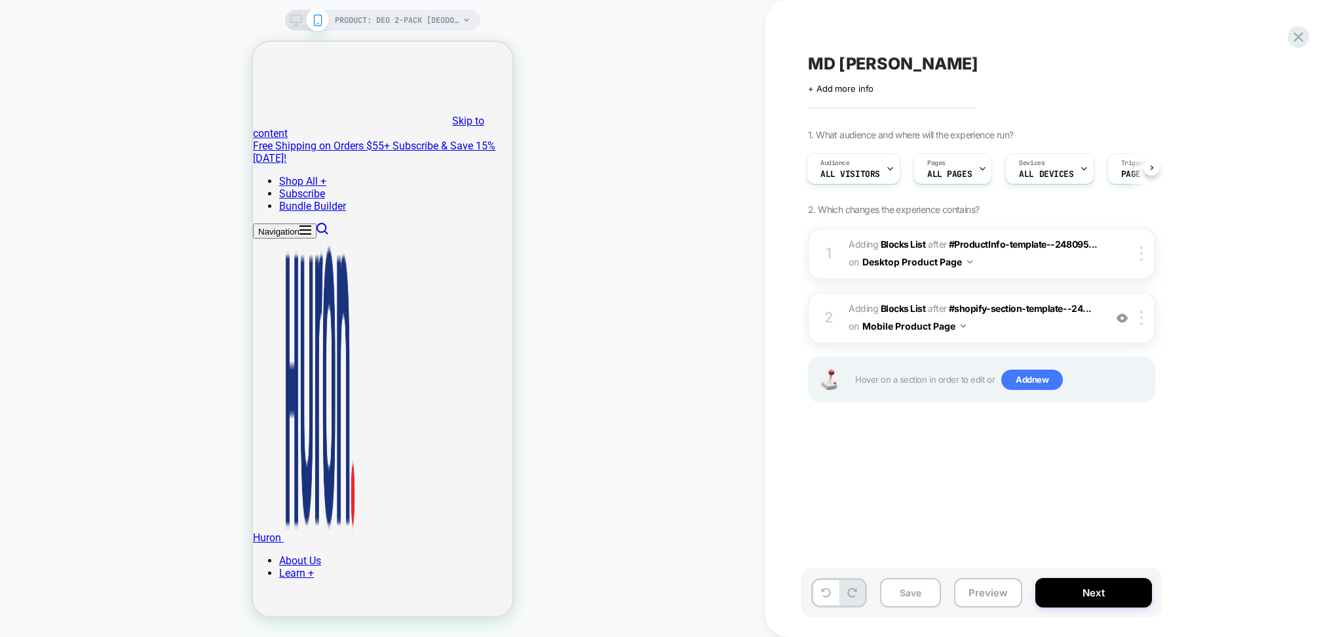
scroll to position [311, 0]
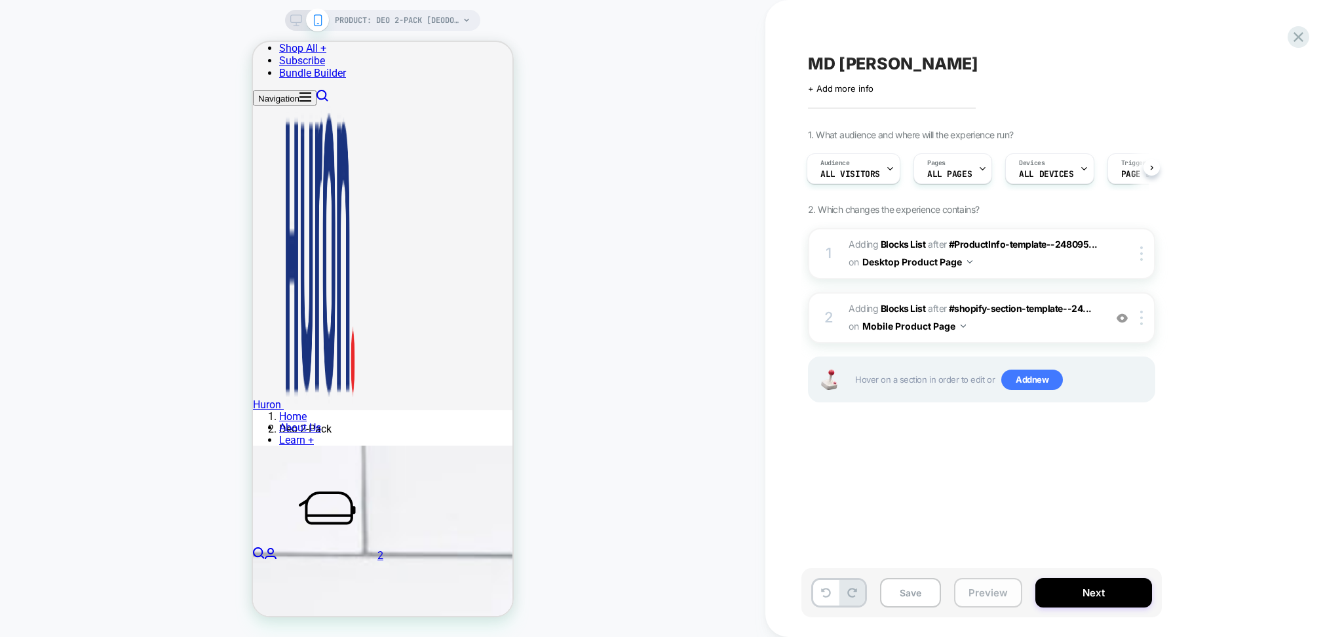
click at [979, 595] on button "Preview" at bounding box center [988, 592] width 68 height 29
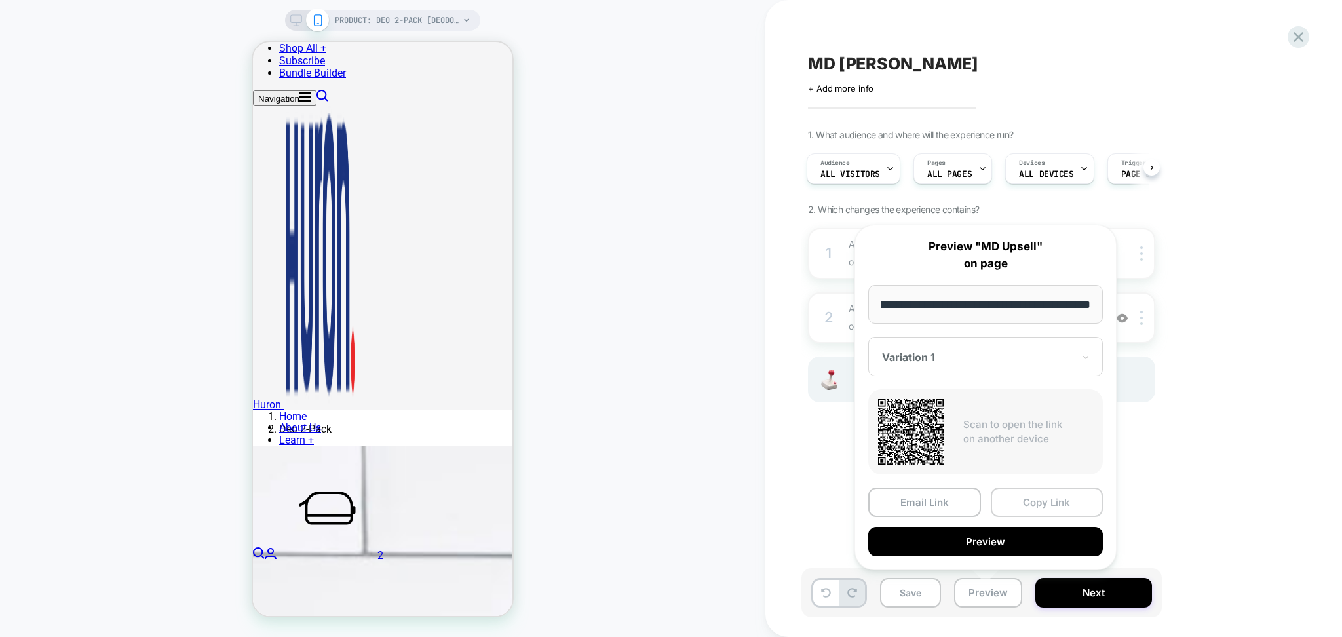
scroll to position [0, 0]
click at [1050, 504] on button "Copy Link" at bounding box center [1047, 501] width 113 height 29
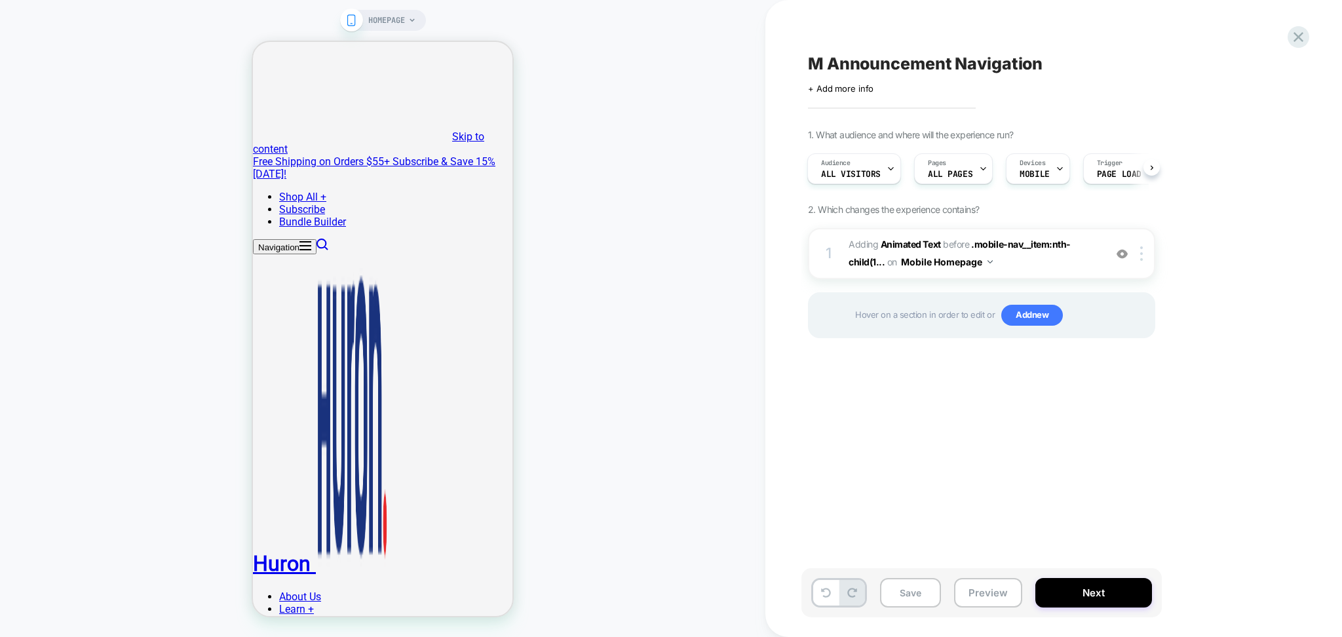
scroll to position [0, 1]
click at [1122, 256] on img at bounding box center [1121, 253] width 11 height 11
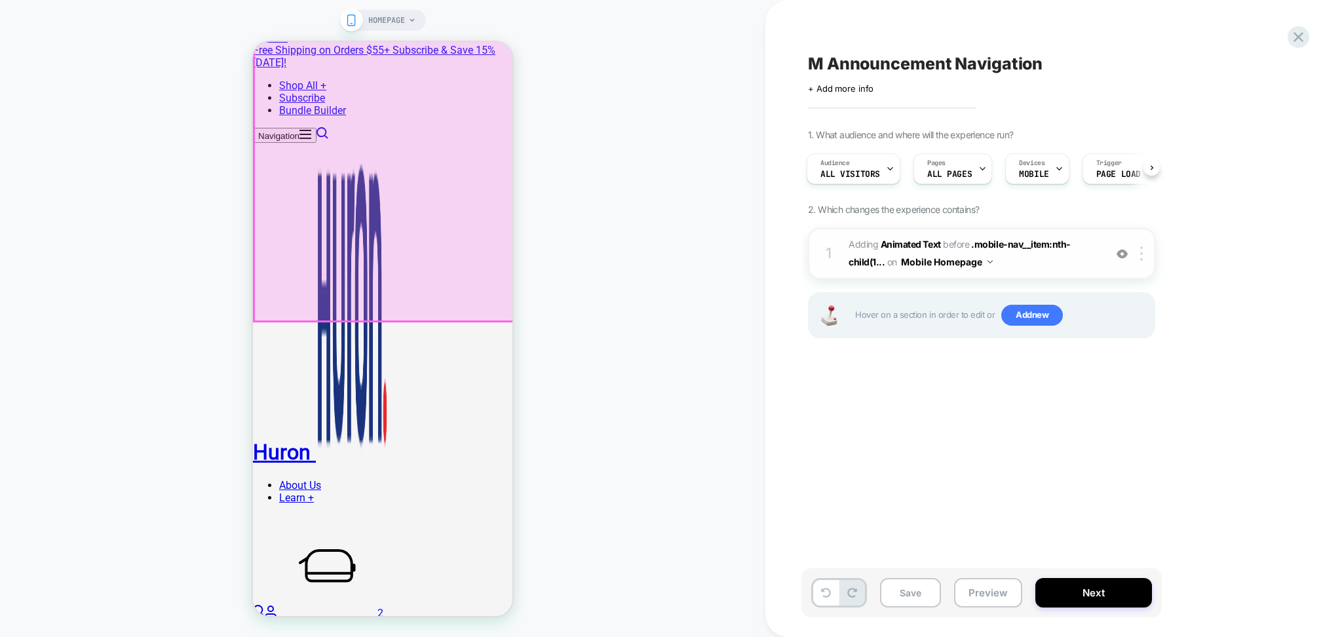
scroll to position [124, 0]
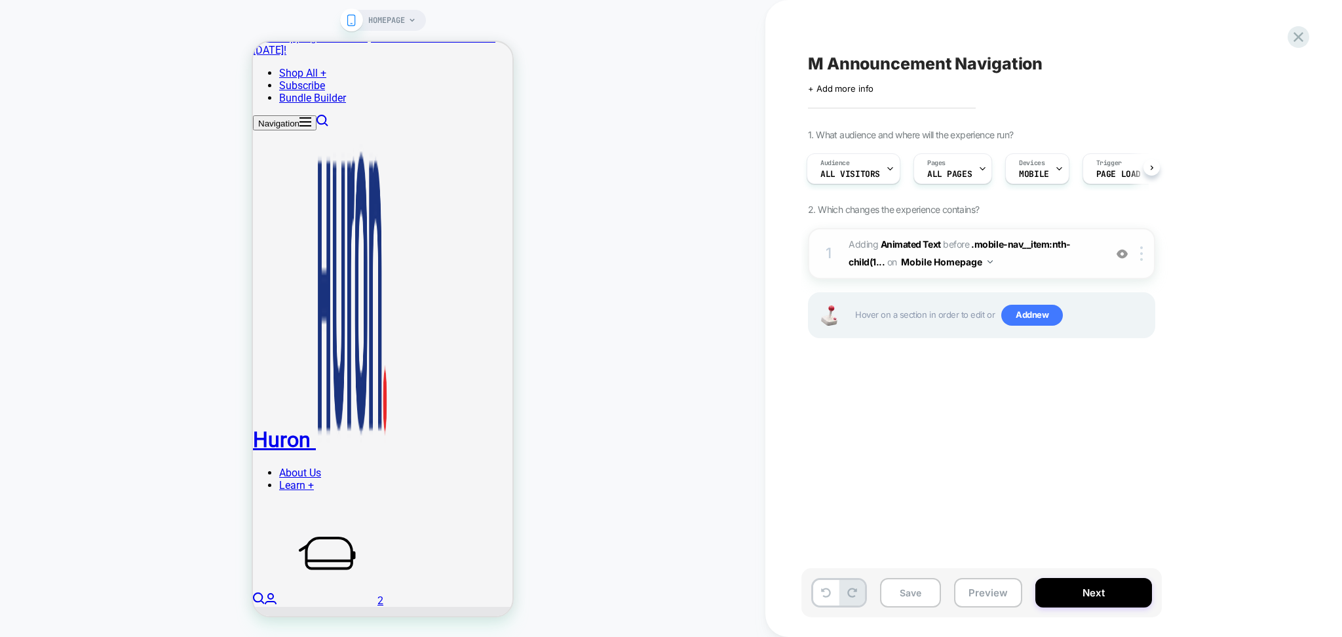
click at [1036, 276] on div "1 #_loomi_addon_1755868717620 Adding Animated Text BEFORE .mobile-nav__item:nth…" at bounding box center [981, 253] width 347 height 51
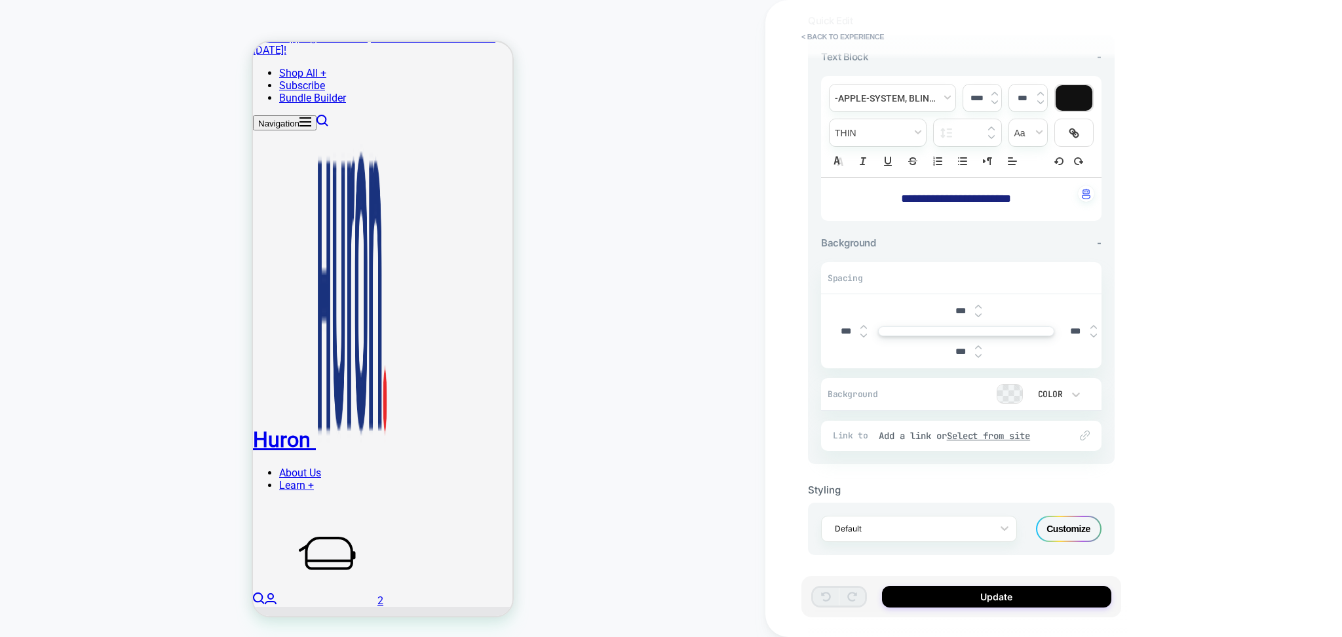
scroll to position [0, 0]
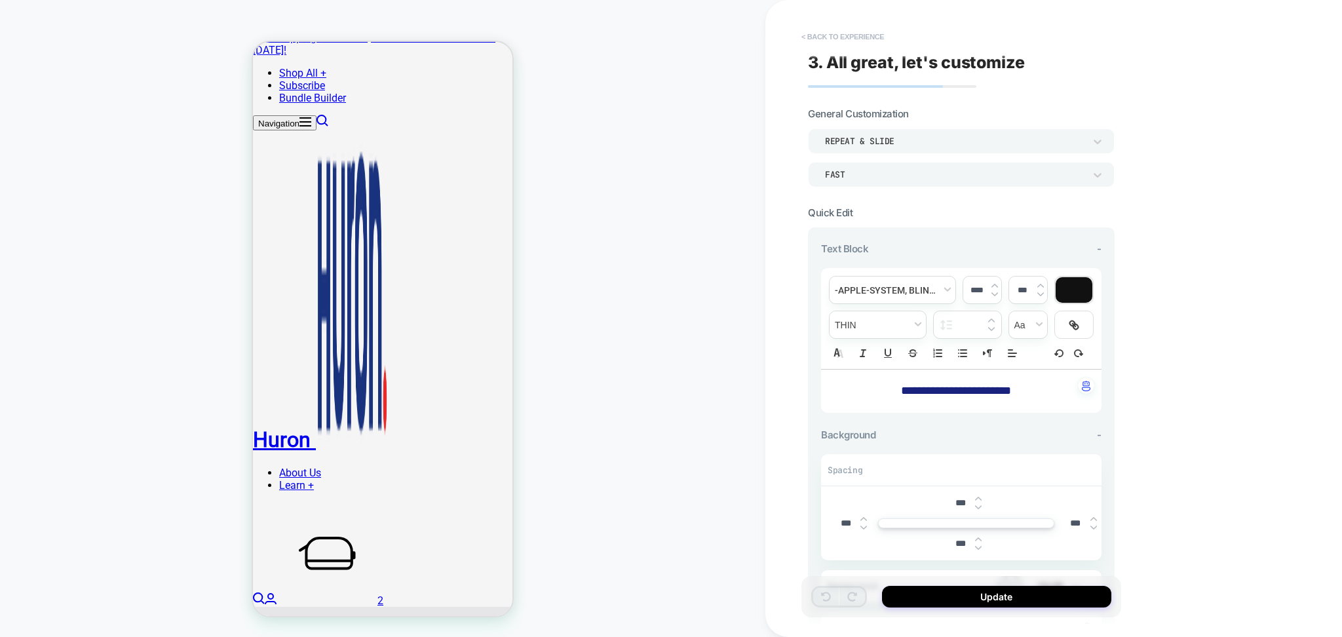
click at [839, 36] on button "< Back to experience" at bounding box center [843, 36] width 96 height 21
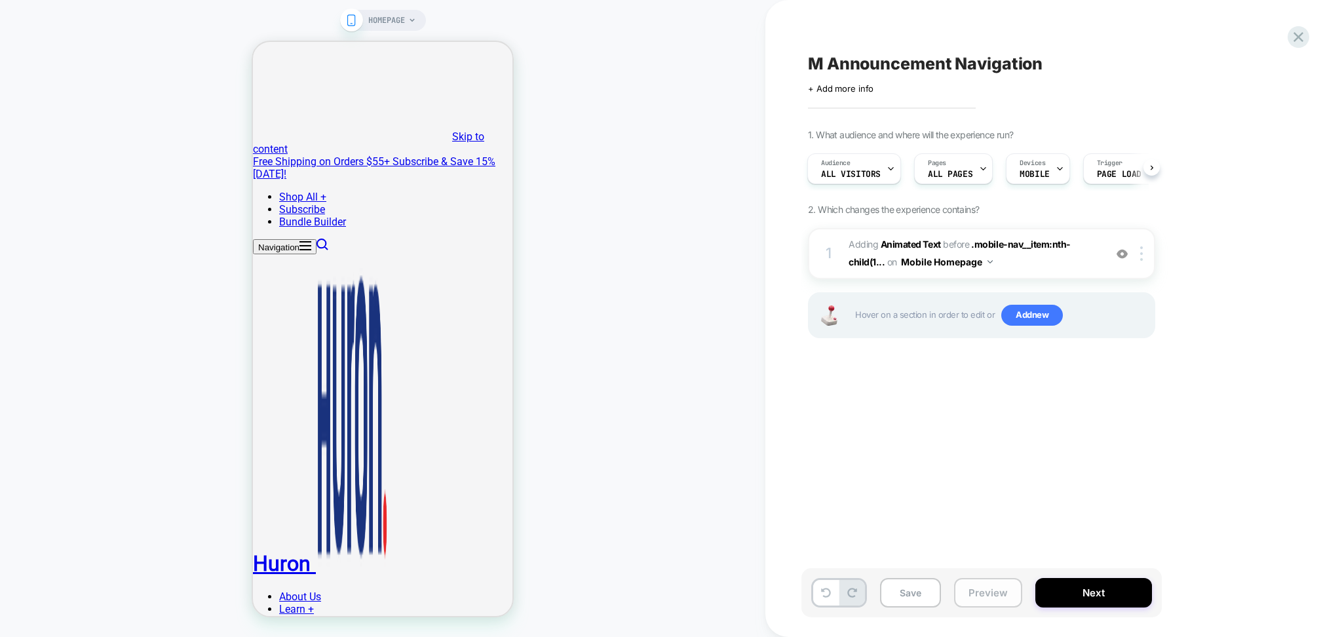
click at [988, 585] on button "Preview" at bounding box center [988, 592] width 68 height 29
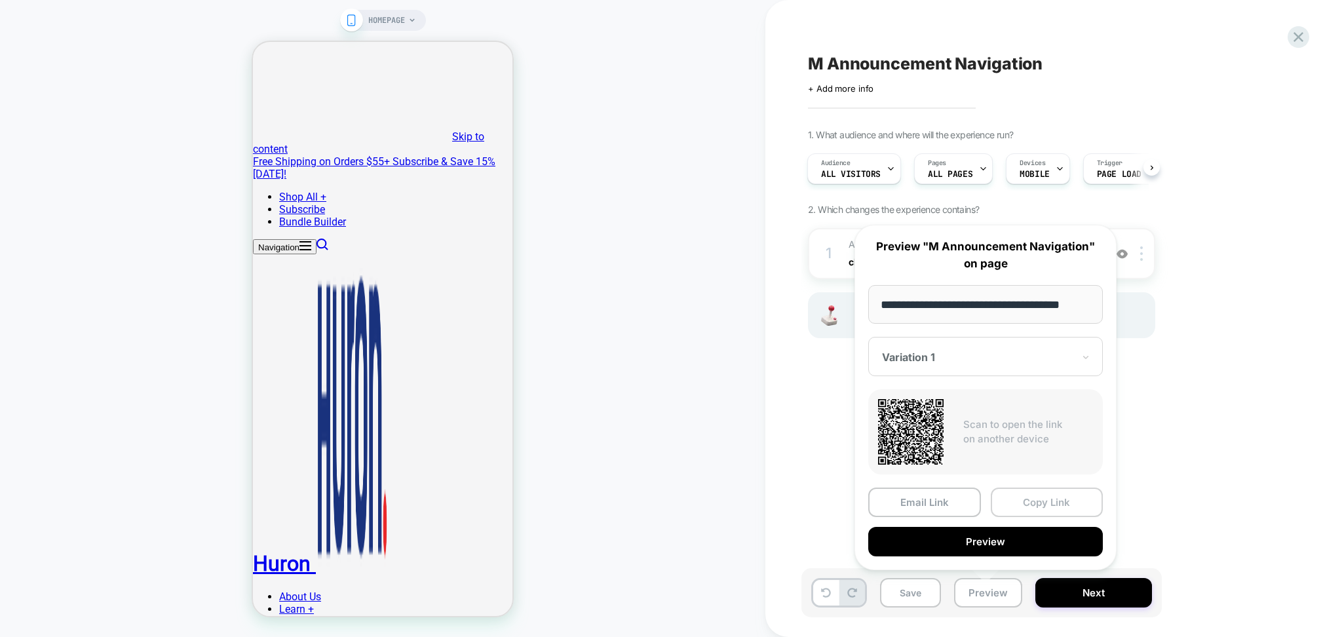
click at [1024, 489] on button "Copy Link" at bounding box center [1047, 501] width 113 height 29
